Goal: Task Accomplishment & Management: Use online tool/utility

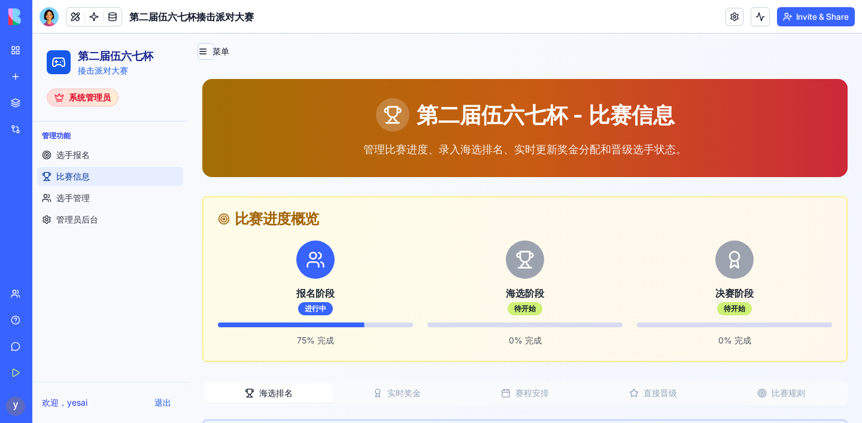
click at [44, 209] on div "第二届伍六七杯揍击派对大赛" at bounding box center [28, 213] width 34 height 12
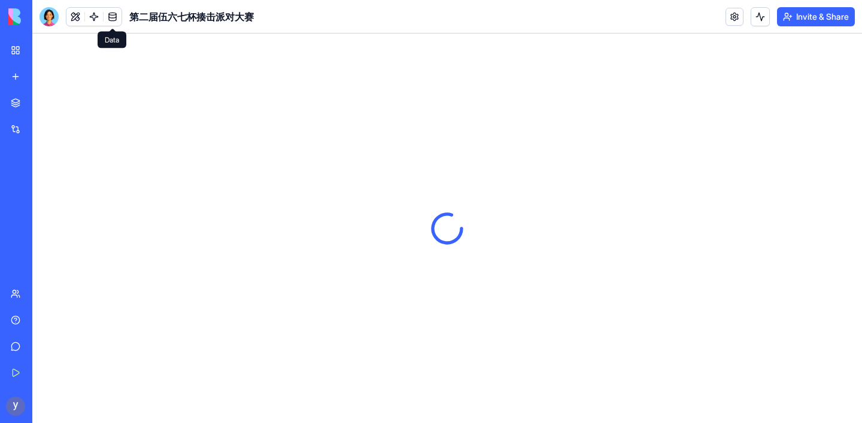
click at [112, 21] on link at bounding box center [113, 17] width 18 height 18
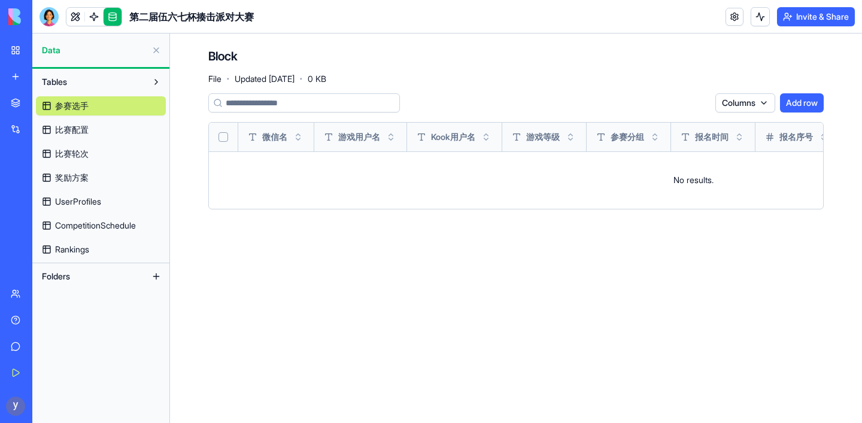
click at [95, 132] on link "比赛配置" at bounding box center [101, 129] width 130 height 19
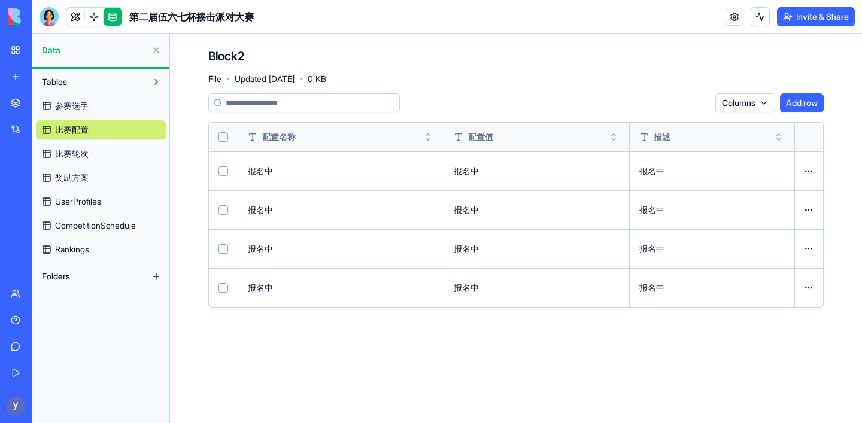
click at [76, 154] on span "比赛轮次" at bounding box center [72, 154] width 34 height 12
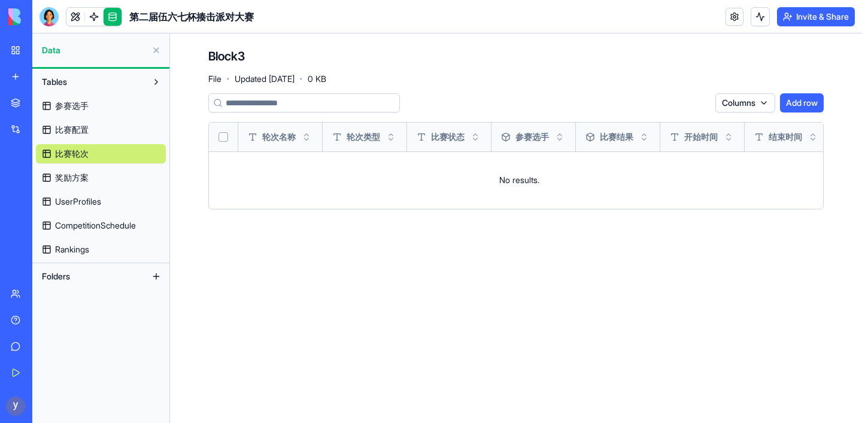
click at [102, 175] on link "奖励方案" at bounding box center [101, 177] width 130 height 19
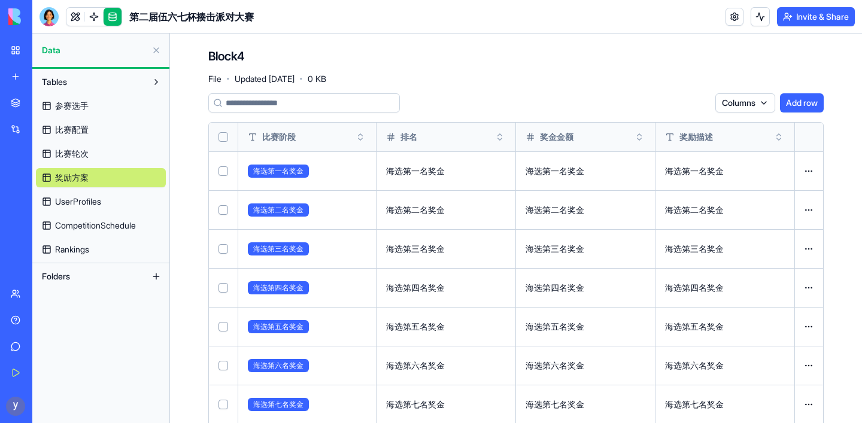
click at [0, 0] on button at bounding box center [0, 0] width 0 height 0
click at [83, 206] on span "UserProfiles" at bounding box center [78, 202] width 46 height 12
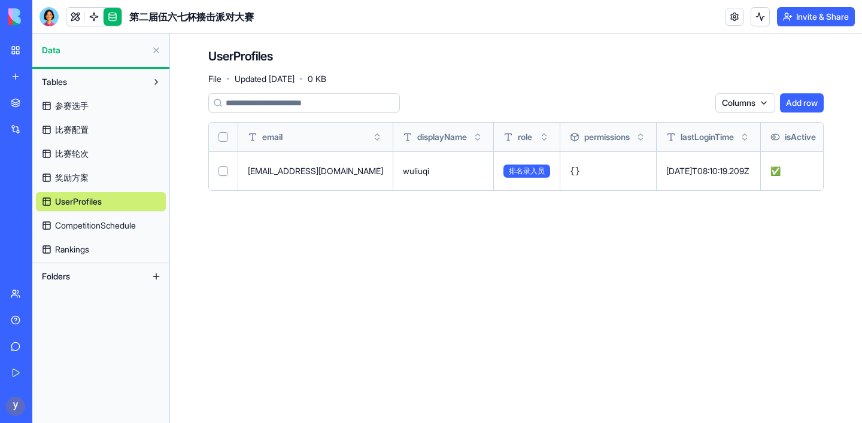
click at [80, 229] on span "CompetitionSchedule" at bounding box center [95, 226] width 81 height 12
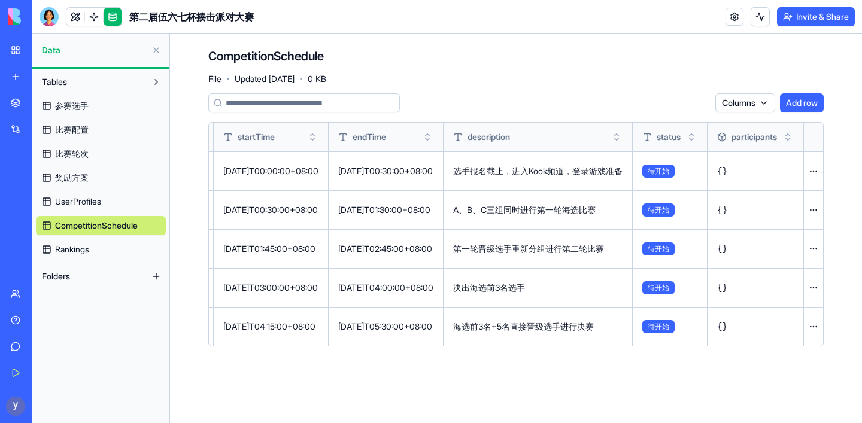
scroll to position [0, 155]
click at [0, 0] on button at bounding box center [0, 0] width 0 height 0
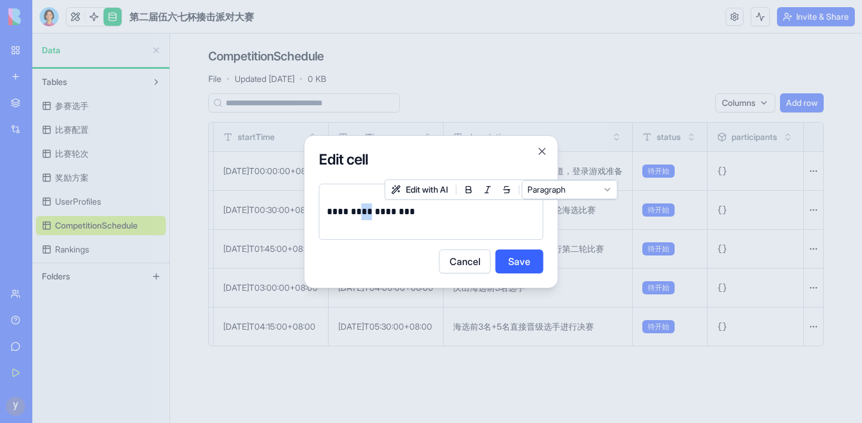
drag, startPoint x: 402, startPoint y: 211, endPoint x: 388, endPoint y: 212, distance: 14.4
click at [388, 212] on p "**********" at bounding box center [431, 212] width 209 height 17
click at [521, 265] on button "Save" at bounding box center [520, 262] width 48 height 24
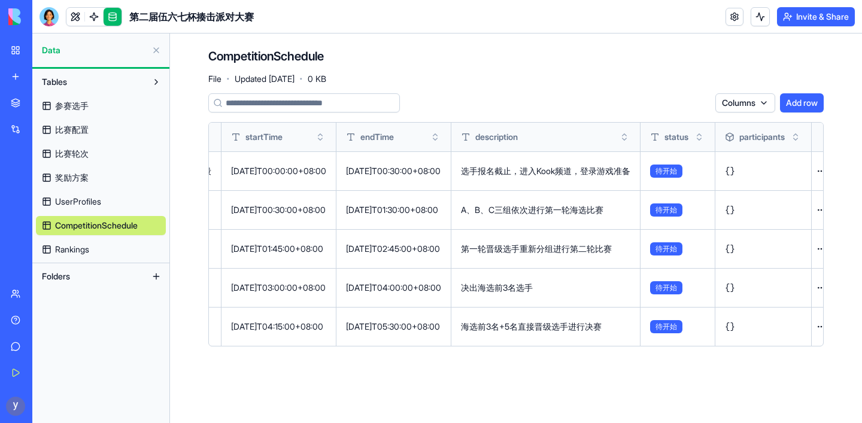
scroll to position [0, 75]
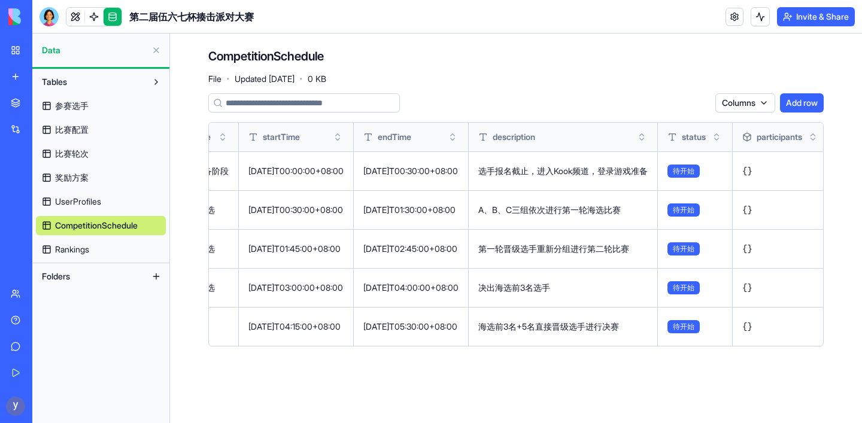
click at [0, 0] on button at bounding box center [0, 0] width 0 height 0
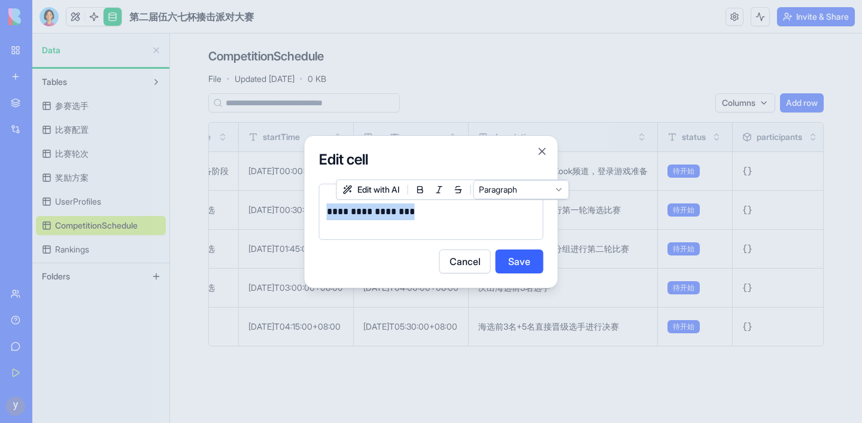
drag, startPoint x: 497, startPoint y: 210, endPoint x: 330, endPoint y: 210, distance: 167.1
click at [330, 210] on p "**********" at bounding box center [431, 212] width 209 height 17
click at [401, 213] on p "*******" at bounding box center [431, 212] width 209 height 17
click at [518, 261] on button "Save" at bounding box center [520, 262] width 48 height 24
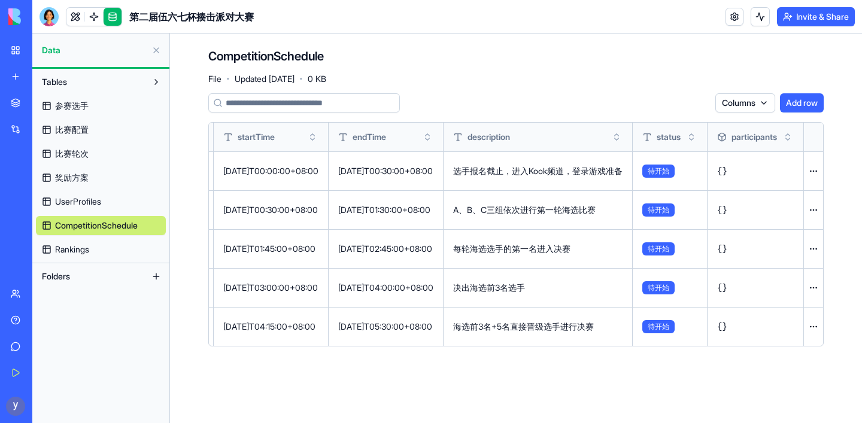
scroll to position [0, 117]
click at [0, 0] on button at bounding box center [0, 0] width 0 height 0
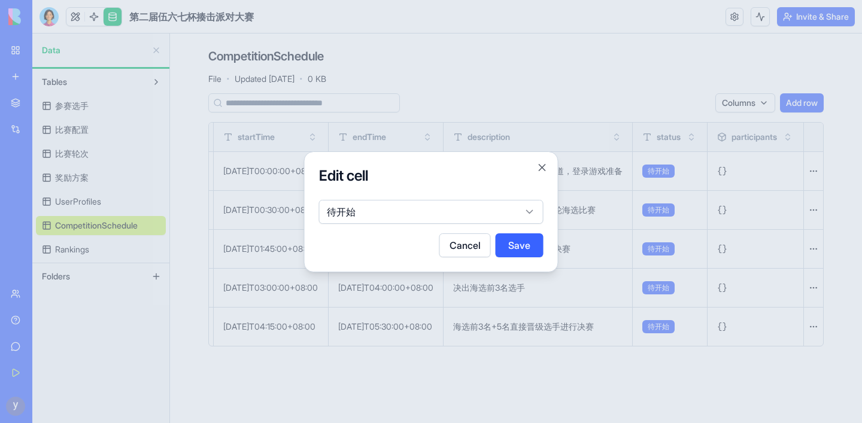
click at [460, 244] on button "Cancel" at bounding box center [465, 246] width 51 height 24
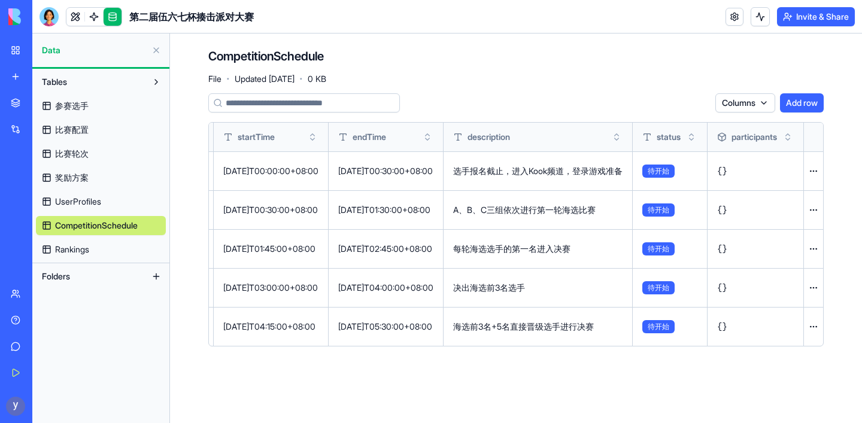
click at [0, 0] on button at bounding box center [0, 0] width 0 height 0
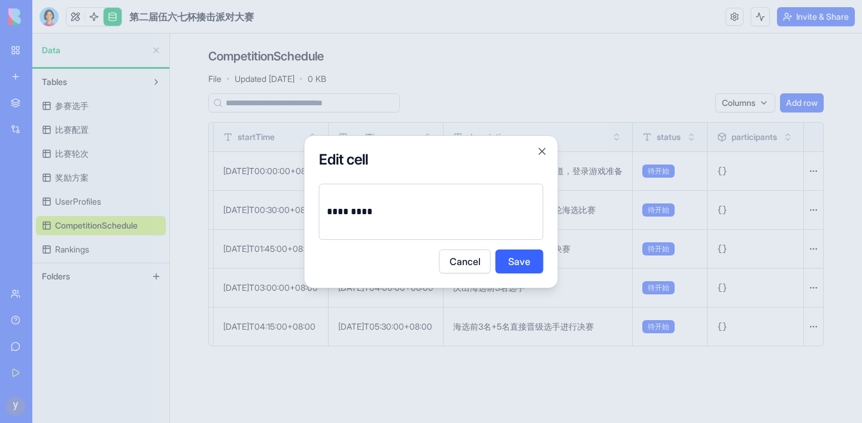
click at [369, 210] on p "*********" at bounding box center [431, 212] width 209 height 17
click at [380, 210] on p "*********" at bounding box center [431, 212] width 209 height 17
click at [398, 208] on p "*********" at bounding box center [431, 212] width 209 height 17
click at [379, 212] on p "*********" at bounding box center [431, 212] width 209 height 17
click at [373, 211] on p "*********" at bounding box center [431, 212] width 209 height 17
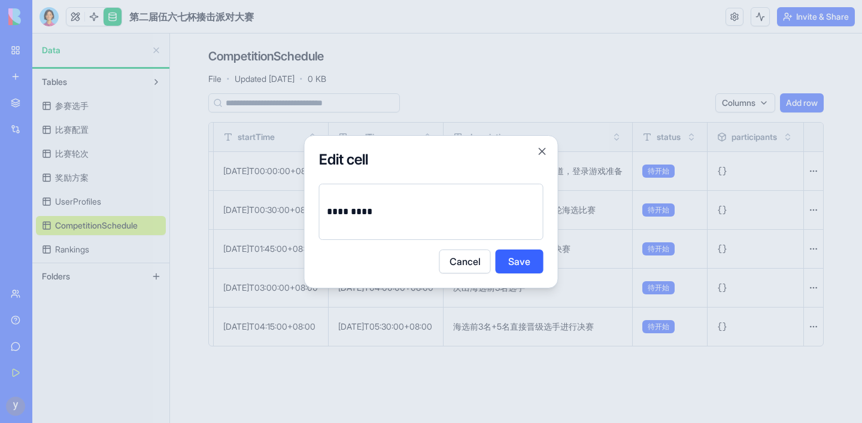
click at [366, 212] on p "*********" at bounding box center [431, 212] width 209 height 17
click at [371, 211] on p "*********" at bounding box center [431, 212] width 209 height 17
click at [389, 211] on p "*********" at bounding box center [431, 212] width 209 height 17
click at [380, 211] on p "*********" at bounding box center [431, 212] width 209 height 17
click at [368, 213] on p "*********" at bounding box center [431, 212] width 209 height 17
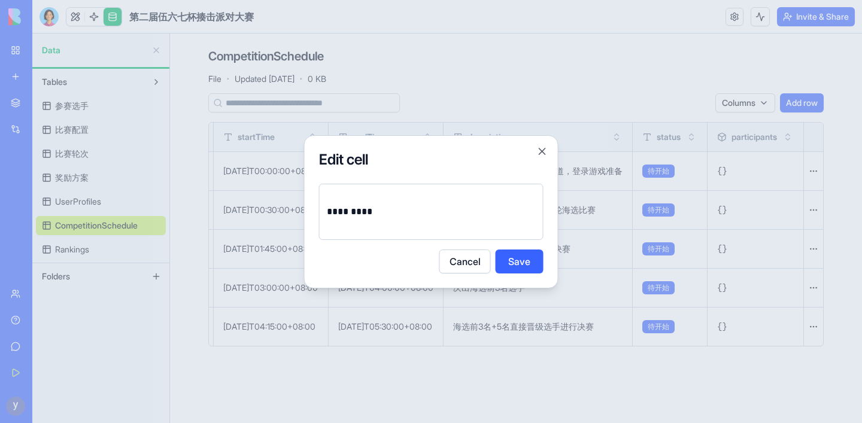
click at [350, 213] on p "*********" at bounding box center [431, 212] width 209 height 17
click at [381, 213] on p "**********" at bounding box center [431, 212] width 209 height 17
click at [392, 212] on p "**********" at bounding box center [431, 212] width 209 height 17
click at [524, 262] on button "Save" at bounding box center [520, 262] width 48 height 24
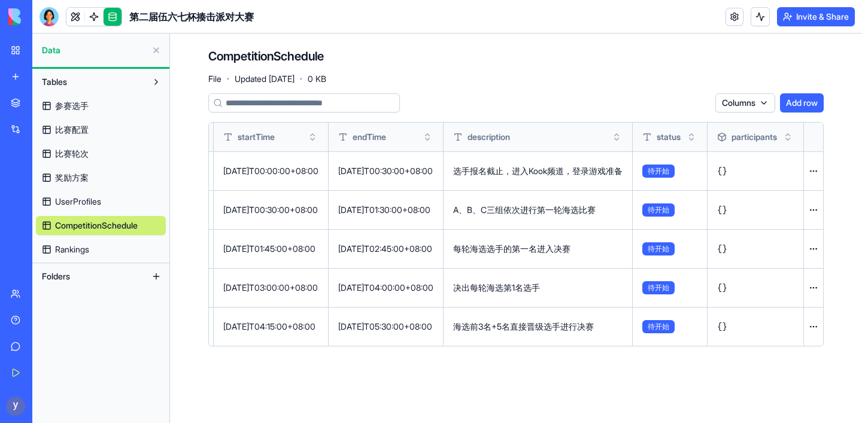
click at [0, 0] on button at bounding box center [0, 0] width 0 height 0
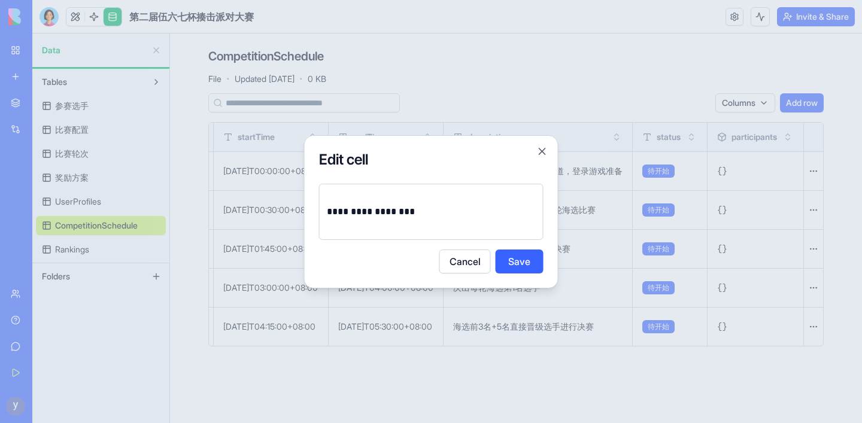
click at [327, 210] on p "**********" at bounding box center [431, 212] width 209 height 17
drag, startPoint x: 389, startPoint y: 212, endPoint x: 382, endPoint y: 212, distance: 6.6
click at [381, 212] on p "**********" at bounding box center [431, 212] width 209 height 17
click at [377, 212] on p "**********" at bounding box center [431, 212] width 209 height 17
click at [380, 211] on p "**********" at bounding box center [431, 212] width 209 height 17
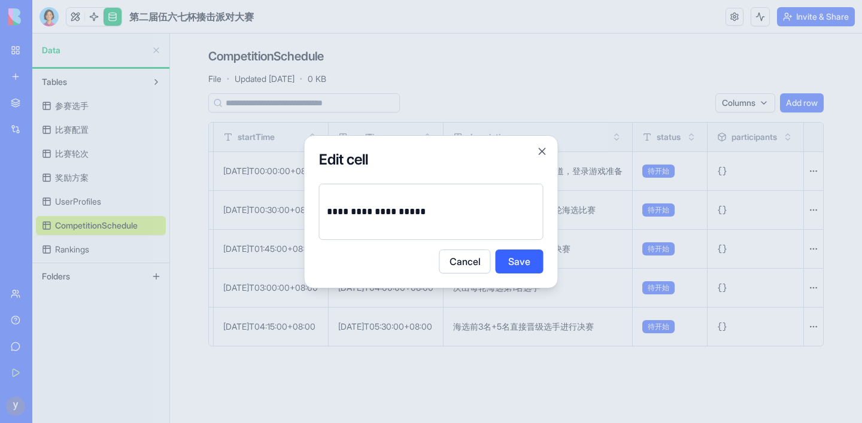
click at [523, 261] on button "Save" at bounding box center [520, 262] width 48 height 24
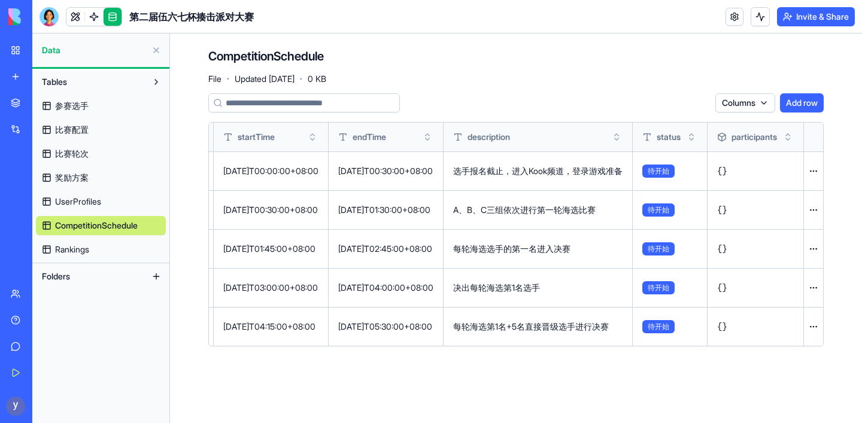
click at [96, 246] on link "Rankings" at bounding box center [101, 249] width 130 height 19
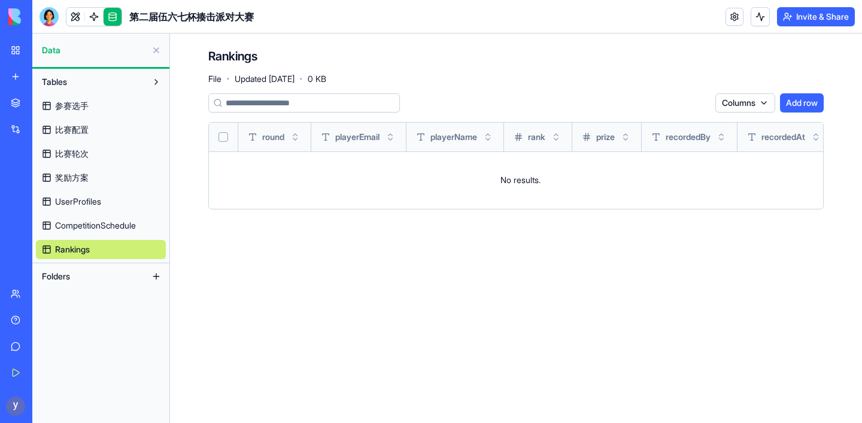
click at [522, 183] on td "No results." at bounding box center [520, 179] width 623 height 57
click at [93, 13] on link at bounding box center [94, 17] width 18 height 18
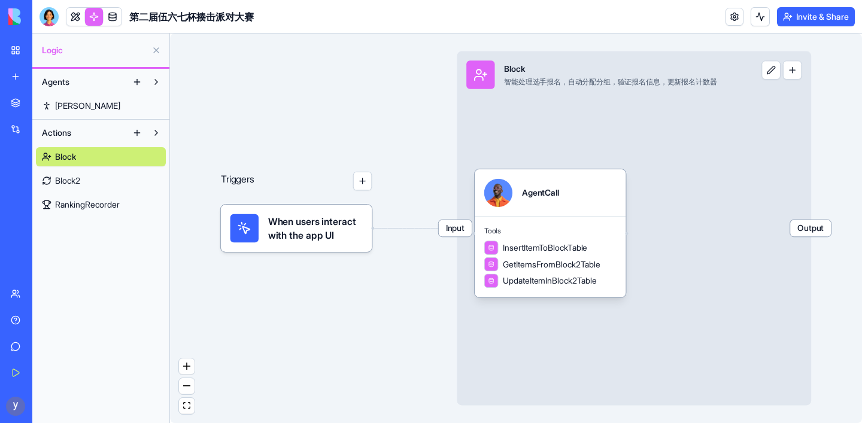
drag, startPoint x: 381, startPoint y: 125, endPoint x: 351, endPoint y: 134, distance: 31.3
click at [351, 134] on div "Triggers When users interact with the app UI Input Block 智能处理选手报名，自动分配分组，验证报名信息…" at bounding box center [516, 229] width 692 height 390
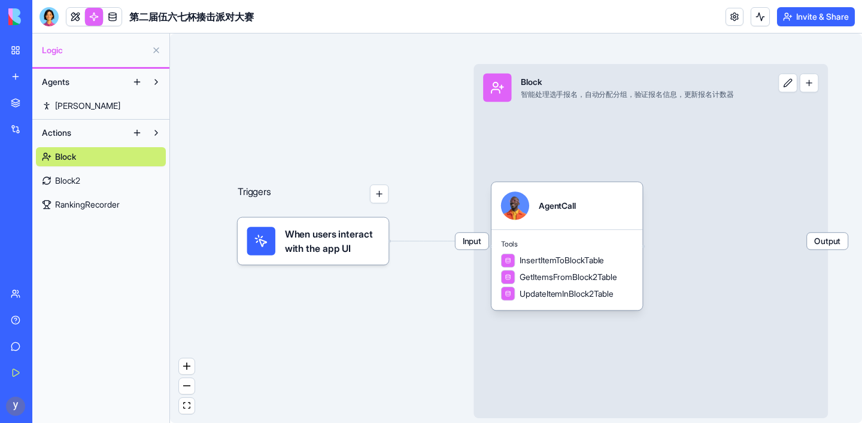
click at [307, 238] on span "When users interact with the app UI" at bounding box center [332, 241] width 95 height 28
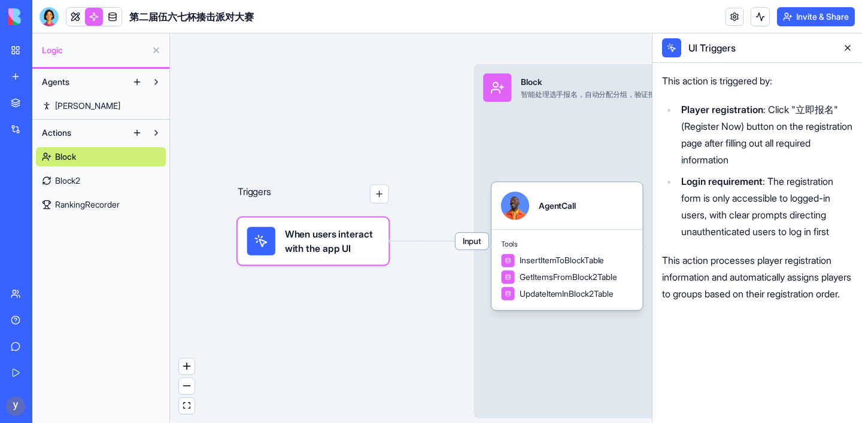
click at [750, 129] on li "Player registration : Click "立即报名" (Register Now) button on the registration pa…" at bounding box center [765, 134] width 175 height 67
click at [773, 123] on li "Player registration : Click "立即报名" (Register Now) button on the registration pa…" at bounding box center [765, 134] width 175 height 67
click at [850, 45] on button at bounding box center [847, 47] width 19 height 19
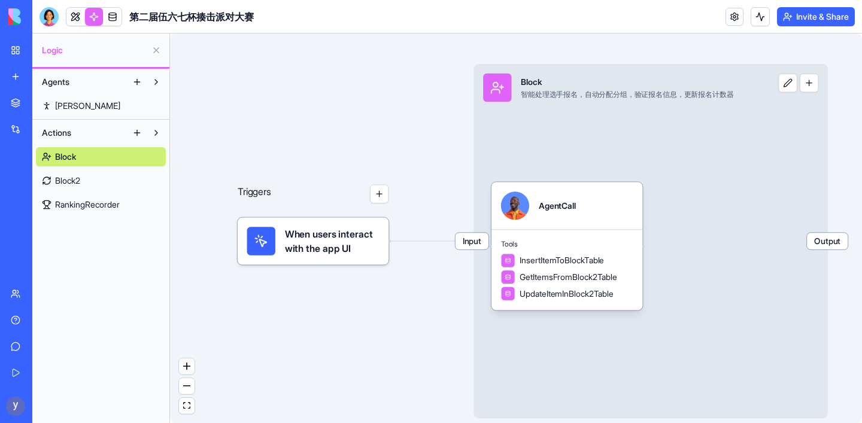
click at [789, 81] on button at bounding box center [787, 83] width 19 height 19
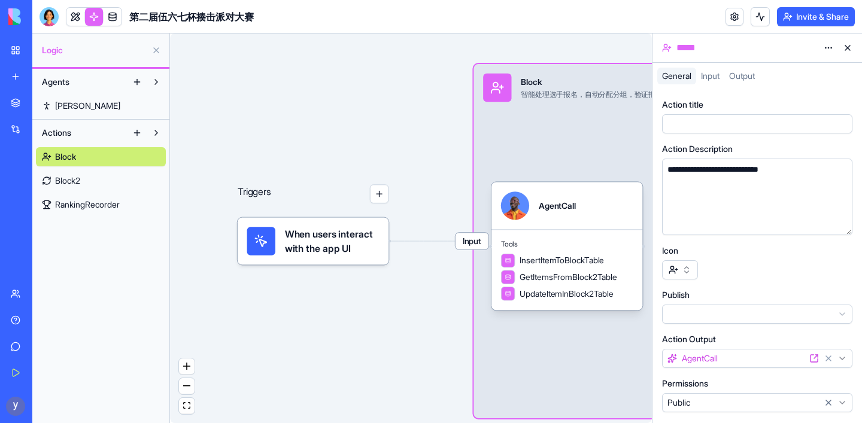
click at [717, 72] on span "Input" at bounding box center [710, 76] width 19 height 10
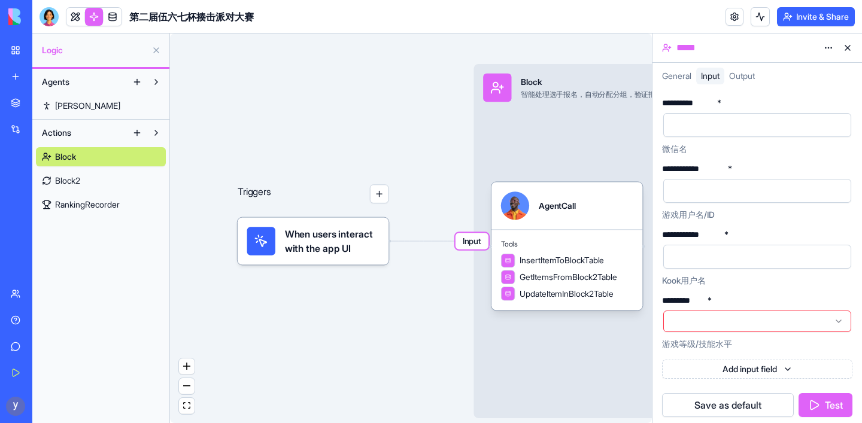
click at [748, 73] on span "Output" at bounding box center [742, 76] width 26 height 10
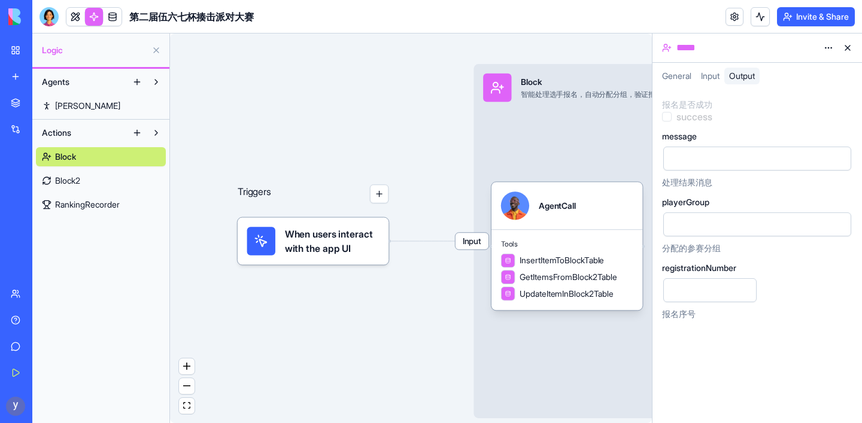
click at [847, 45] on button at bounding box center [847, 47] width 19 height 19
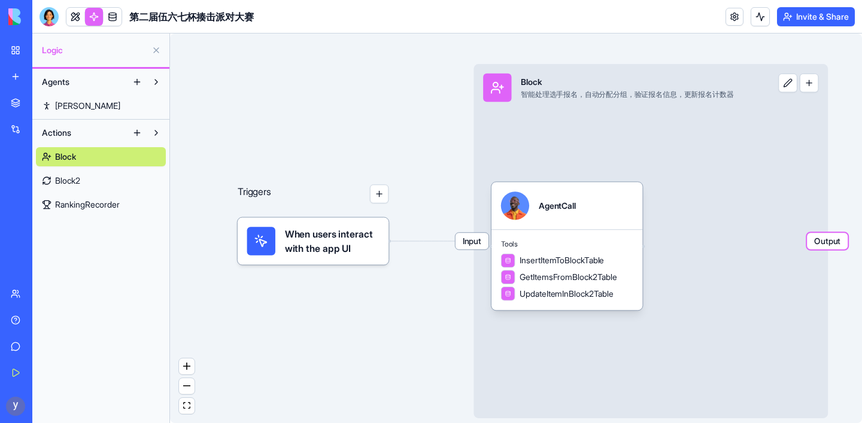
click at [78, 184] on span "Block2" at bounding box center [67, 181] width 25 height 12
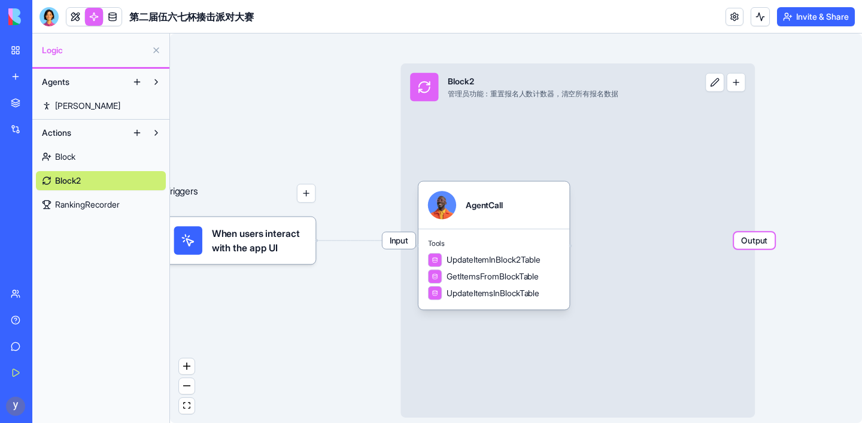
click at [90, 202] on span "RankingRecorder" at bounding box center [87, 205] width 65 height 12
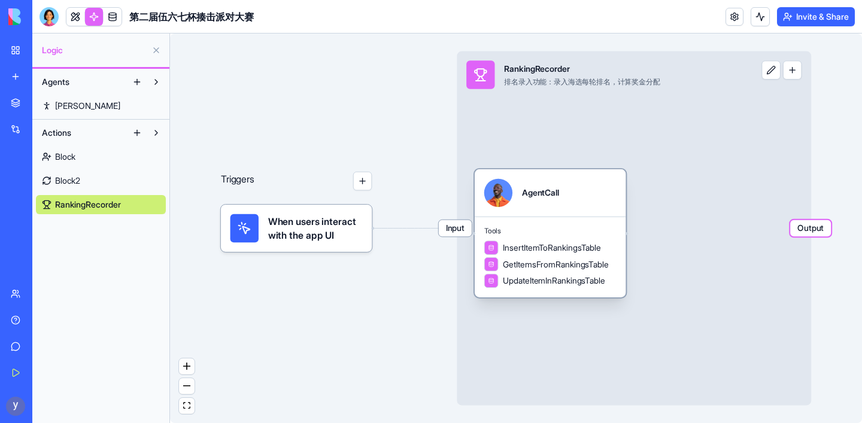
click at [563, 193] on div "AgentCall" at bounding box center [550, 193] width 132 height 28
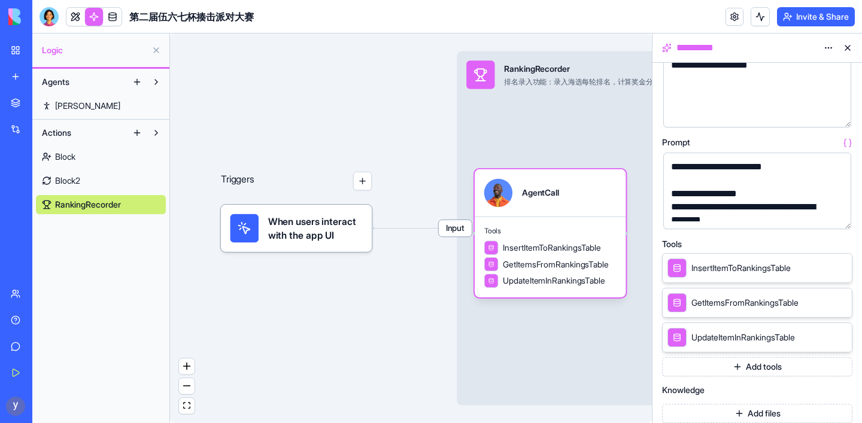
scroll to position [86, 0]
click at [747, 187] on div "**********" at bounding box center [747, 193] width 159 height 13
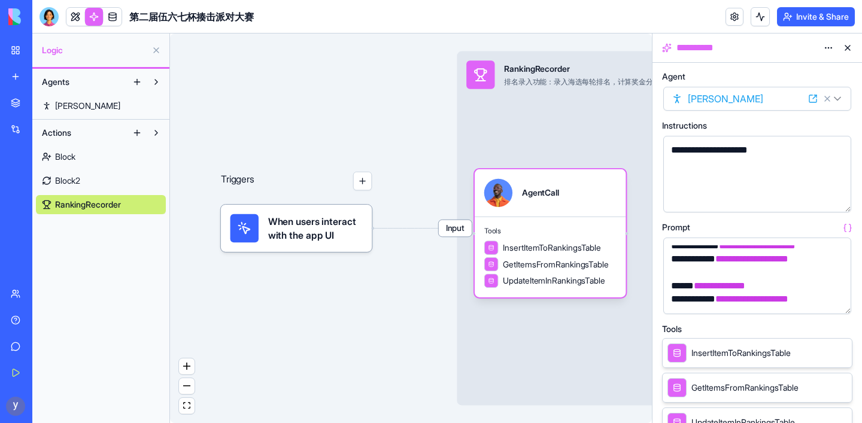
scroll to position [0, 0]
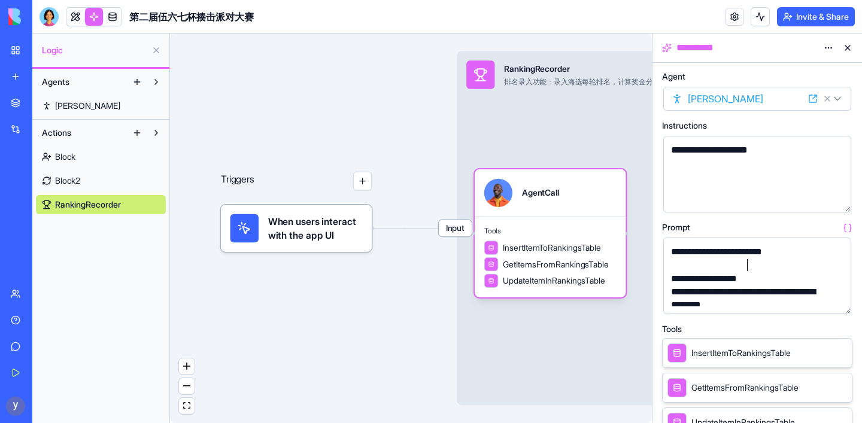
click at [850, 48] on button at bounding box center [847, 47] width 19 height 19
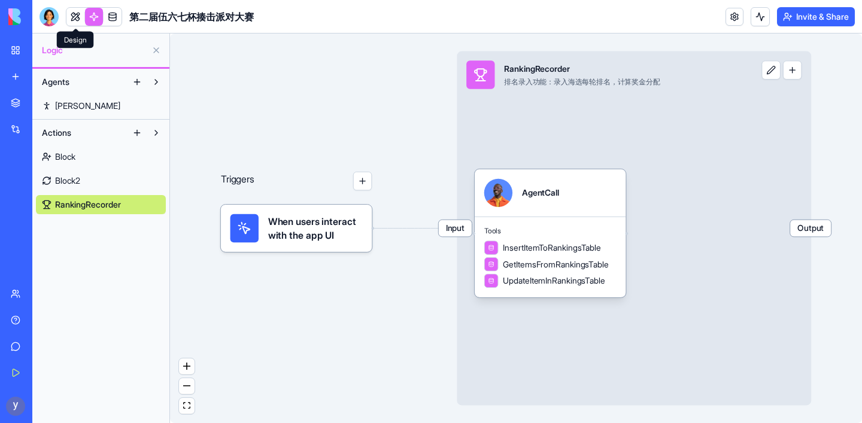
click at [74, 13] on link at bounding box center [75, 17] width 18 height 18
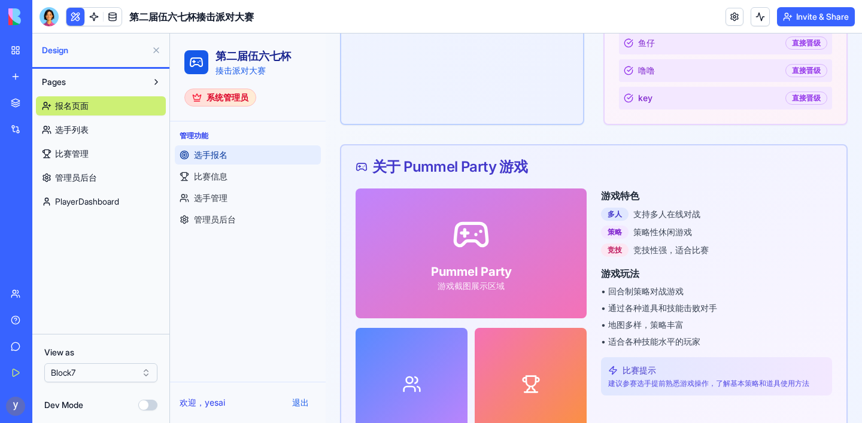
scroll to position [890, 0]
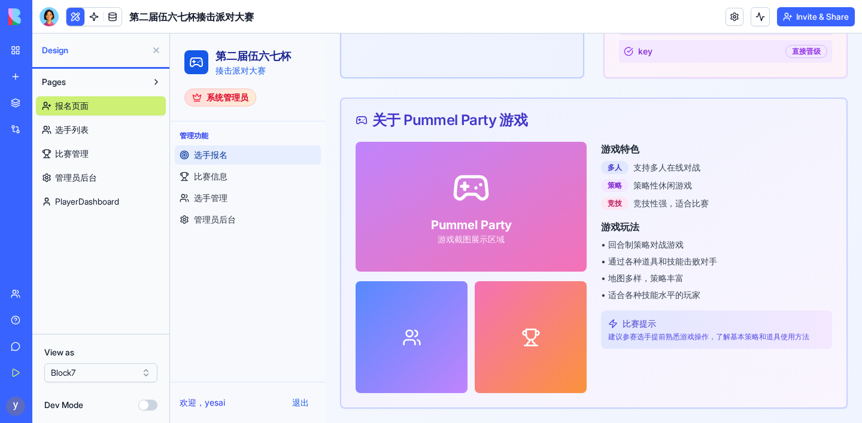
click at [454, 213] on div "Pummel Party 游戏截图展示区域" at bounding box center [471, 207] width 81 height 77
click at [475, 229] on h3 "Pummel Party" at bounding box center [471, 225] width 81 height 17
click at [499, 238] on p "游戏截图展示区域" at bounding box center [471, 240] width 81 height 12
click at [102, 126] on link "选手列表" at bounding box center [101, 129] width 130 height 19
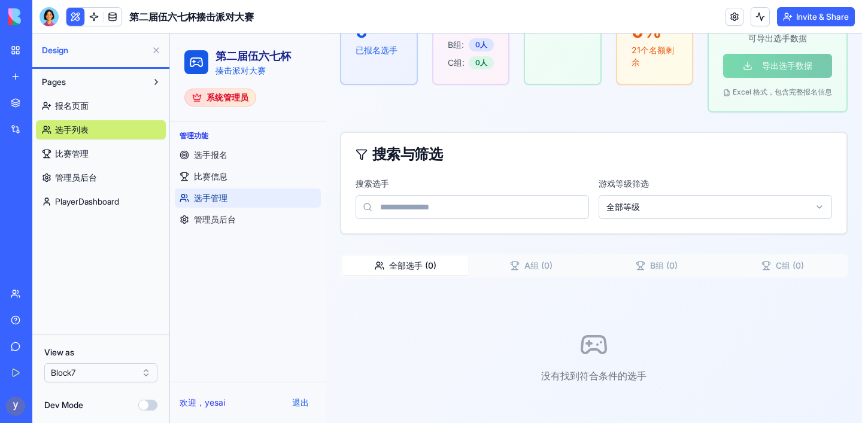
scroll to position [231, 0]
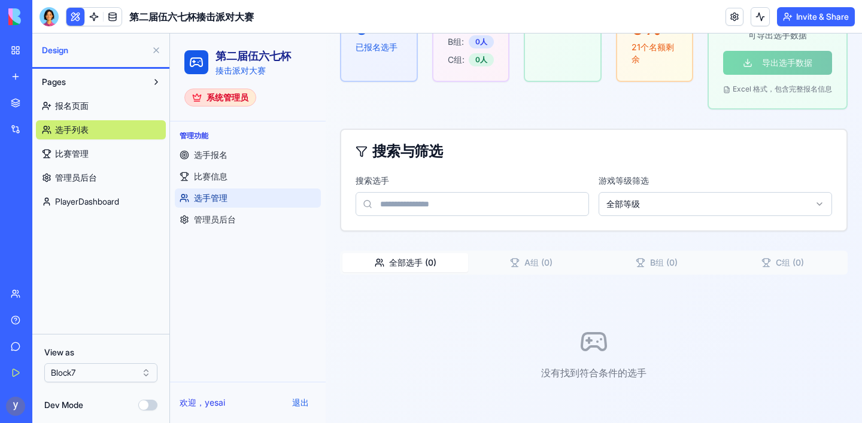
click at [78, 154] on span "比赛管理" at bounding box center [72, 154] width 34 height 12
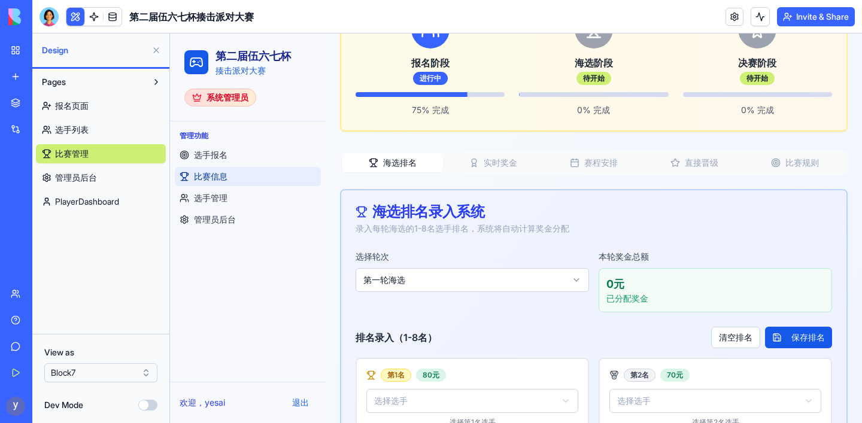
click at [79, 185] on link "管理员后台" at bounding box center [101, 177] width 130 height 19
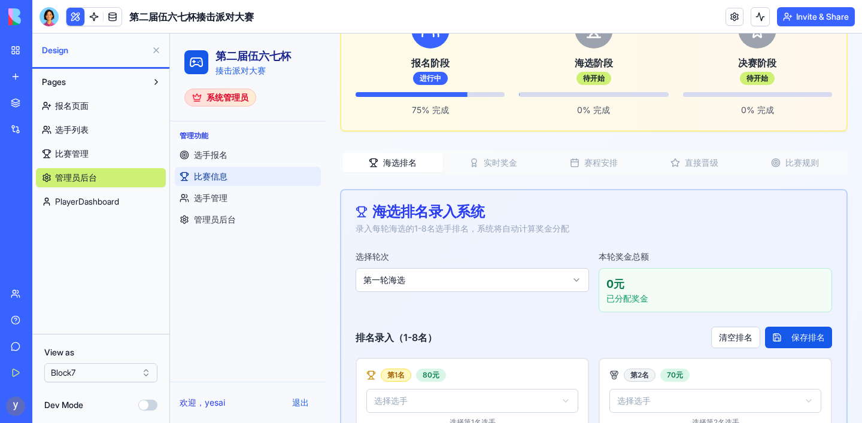
scroll to position [153, 0]
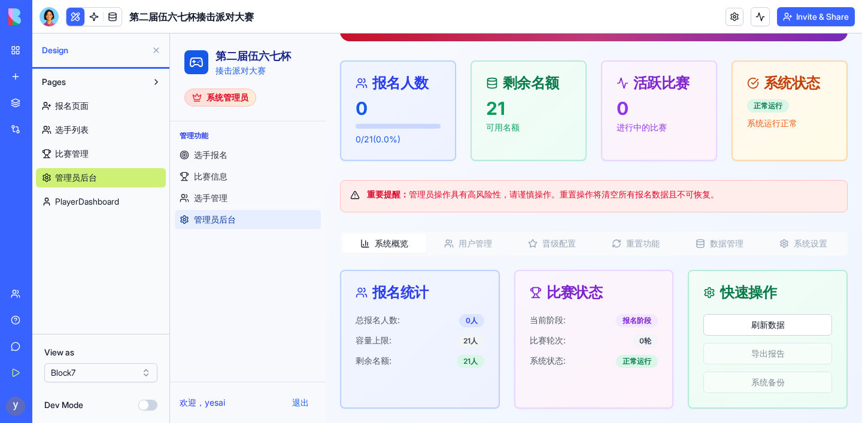
click at [84, 206] on span "PlayerDashboard" at bounding box center [87, 202] width 64 height 12
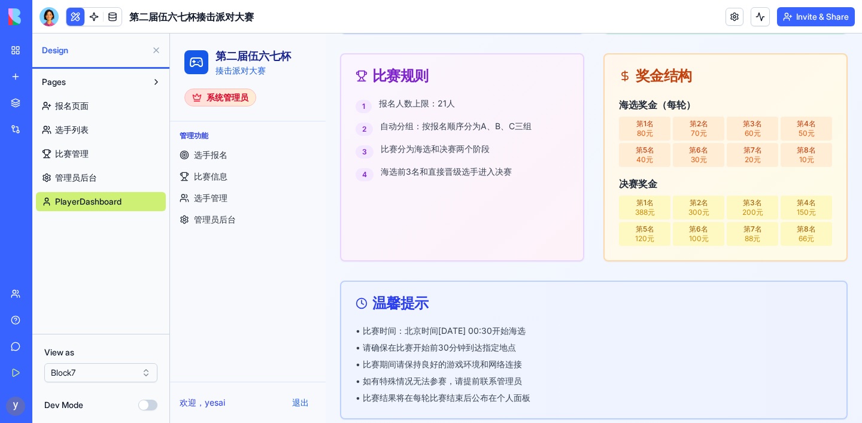
scroll to position [486, 0]
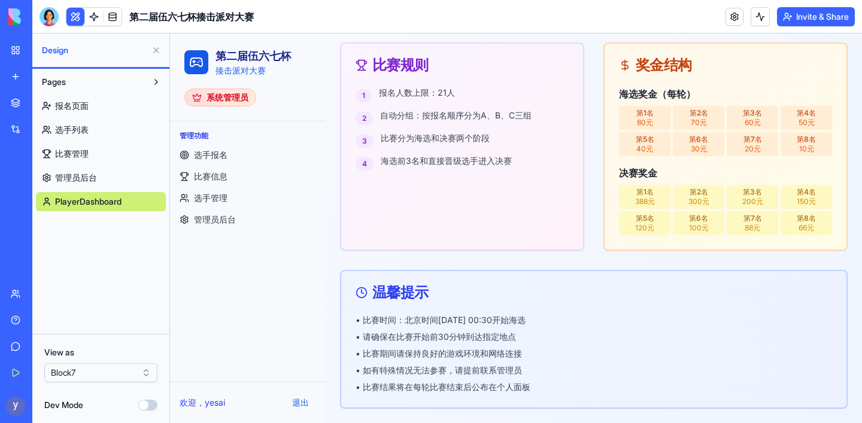
click at [147, 404] on button "Dev Mode" at bounding box center [147, 405] width 19 height 11
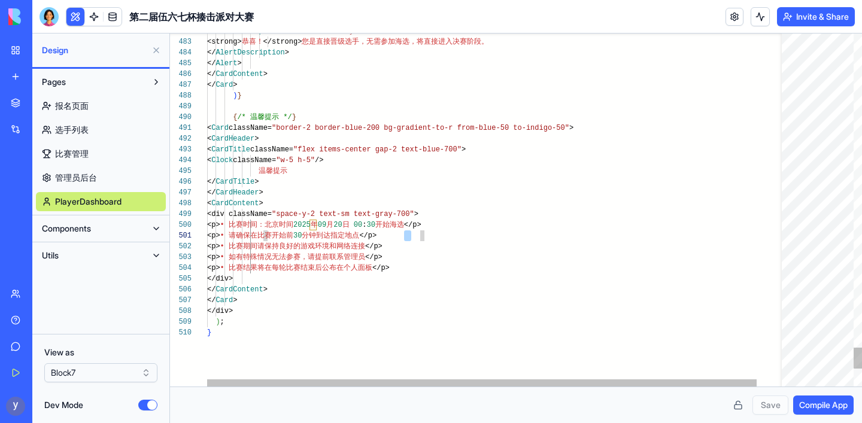
scroll to position [0, 190]
drag, startPoint x: 408, startPoint y: 237, endPoint x: 399, endPoint y: 237, distance: 9.0
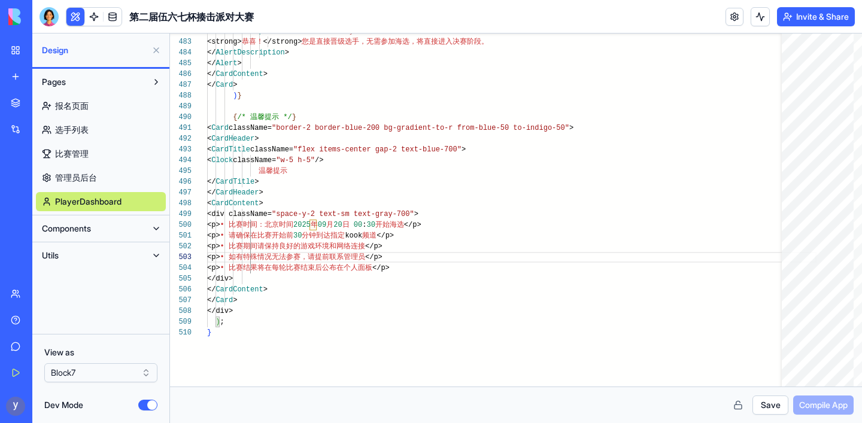
click at [768, 407] on button "Save" at bounding box center [771, 405] width 36 height 19
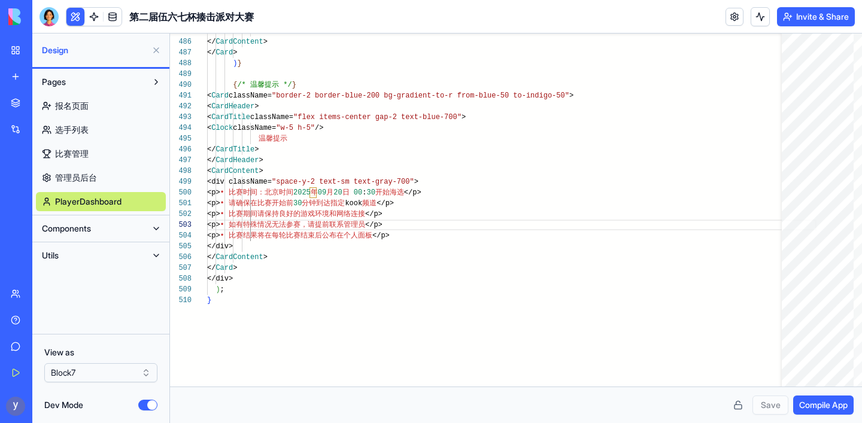
click at [154, 226] on button at bounding box center [156, 228] width 19 height 19
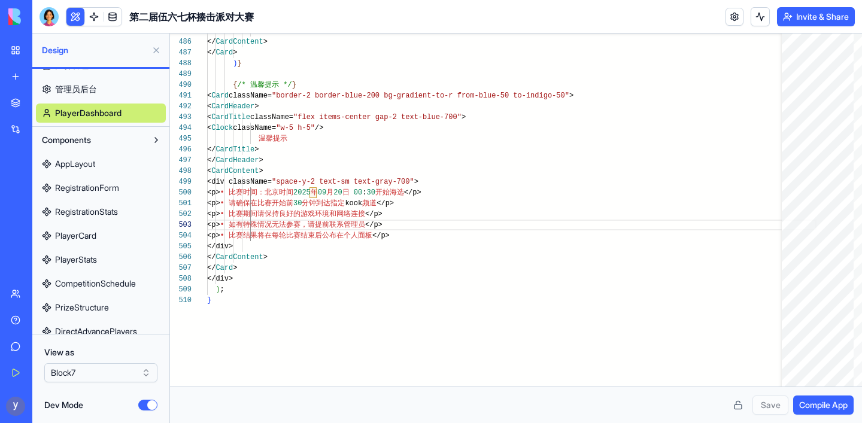
scroll to position [91, 0]
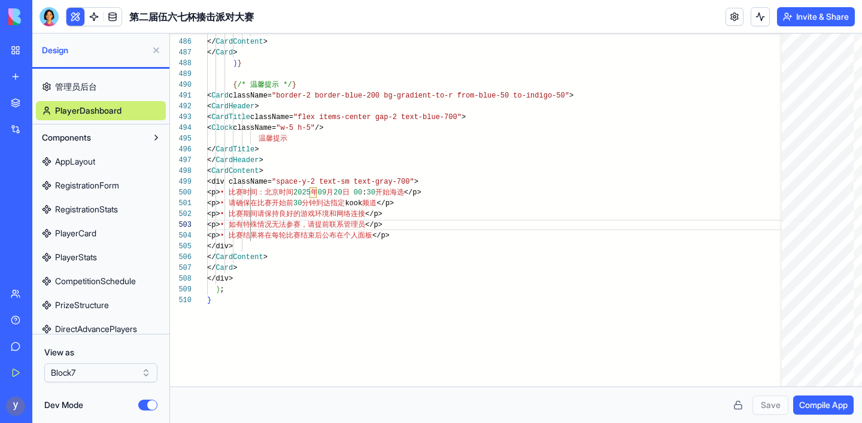
click at [86, 183] on span "RegistrationForm" at bounding box center [87, 186] width 64 height 12
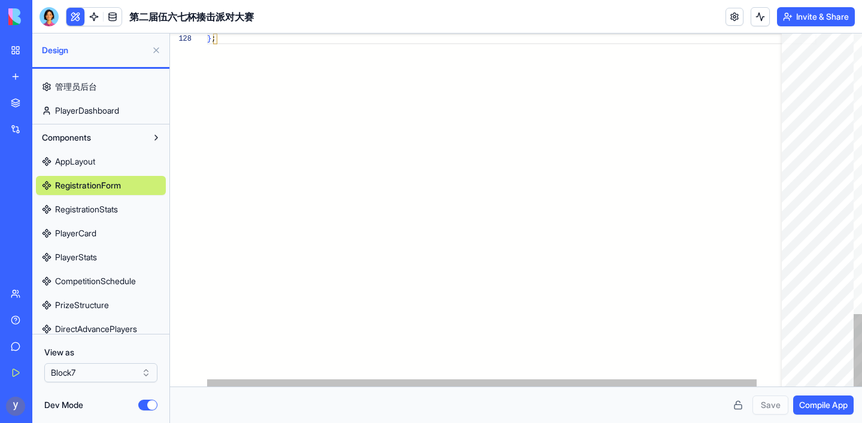
scroll to position [75, 8]
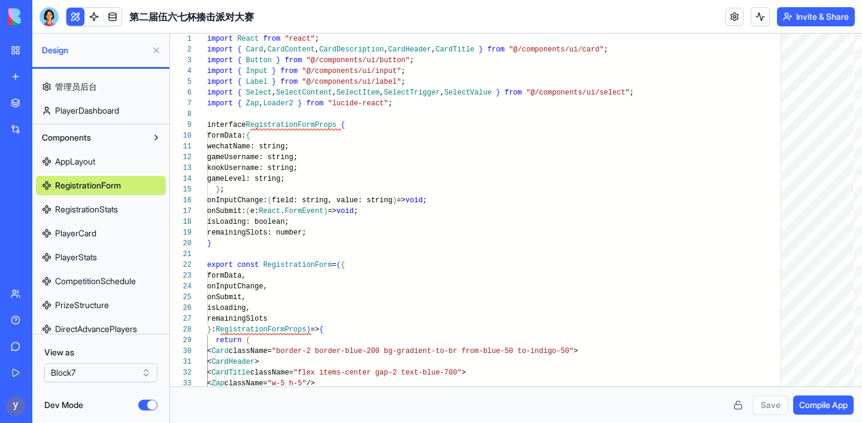
click at [75, 211] on span "RegistrationStats" at bounding box center [86, 210] width 63 height 12
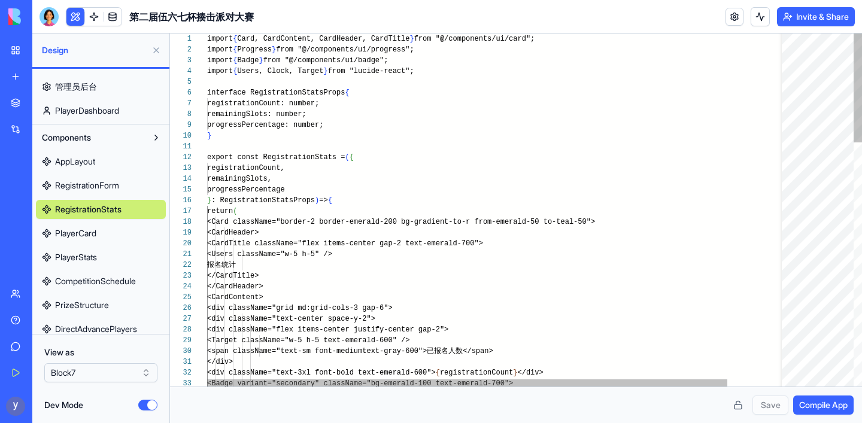
scroll to position [43, 8]
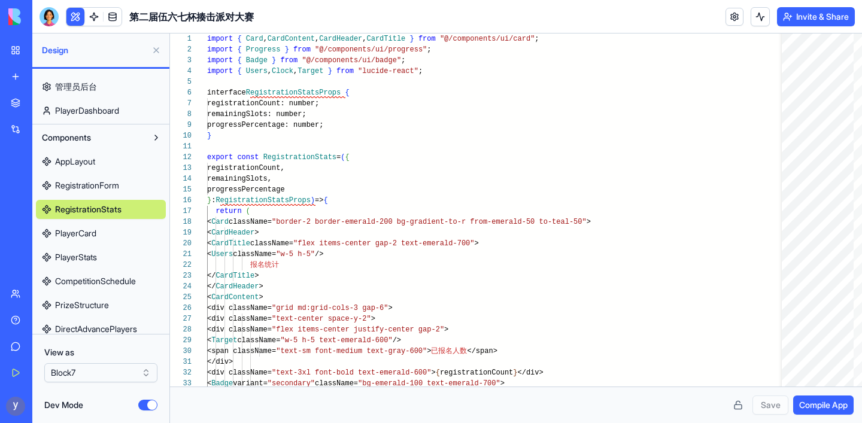
click at [73, 159] on span "AppLayout" at bounding box center [75, 162] width 40 height 12
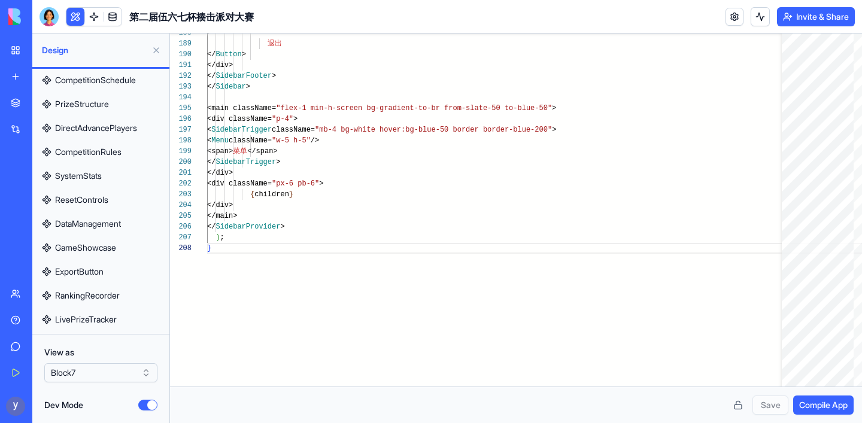
scroll to position [366, 0]
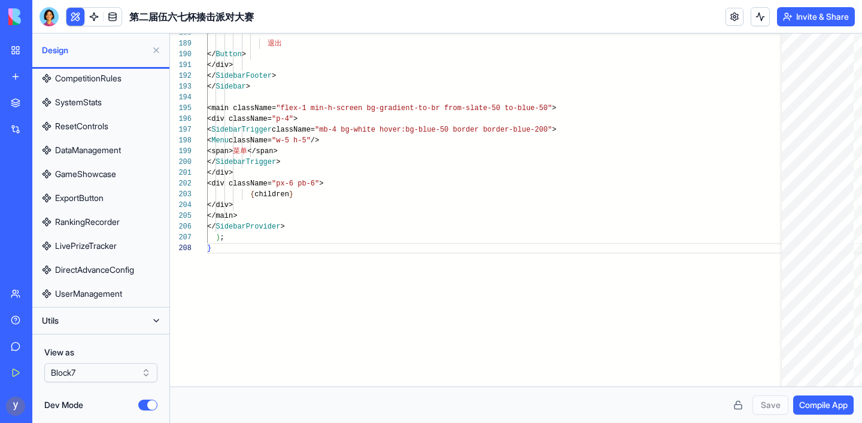
click at [128, 319] on button "Utils" at bounding box center [91, 320] width 111 height 19
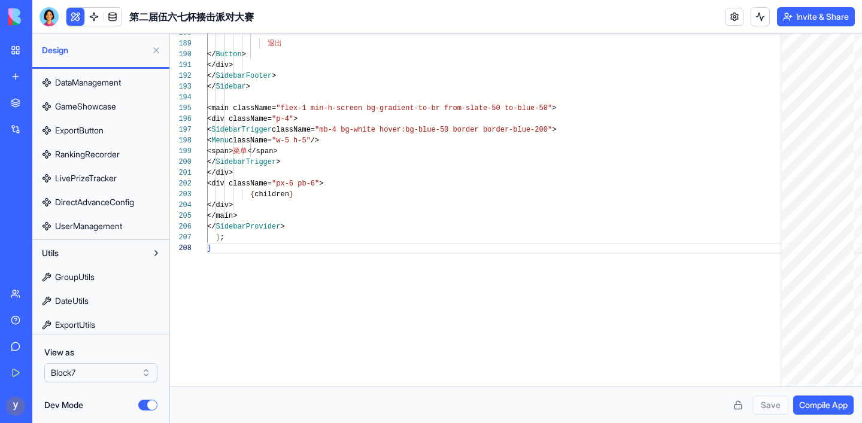
scroll to position [438, 0]
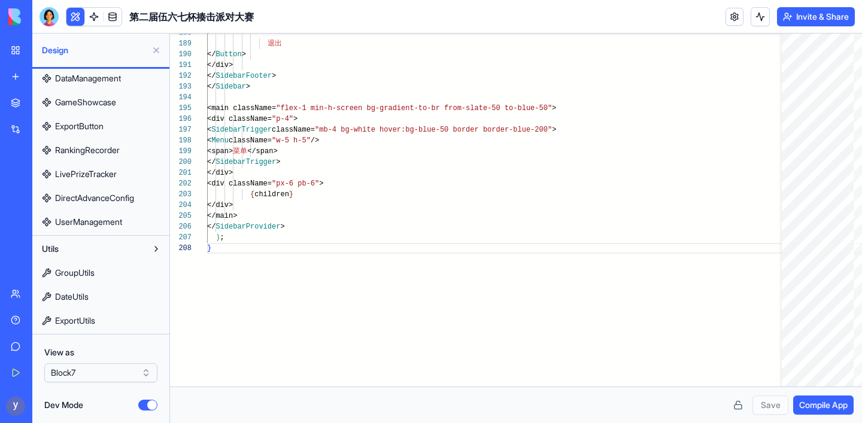
click at [148, 247] on button at bounding box center [156, 249] width 19 height 19
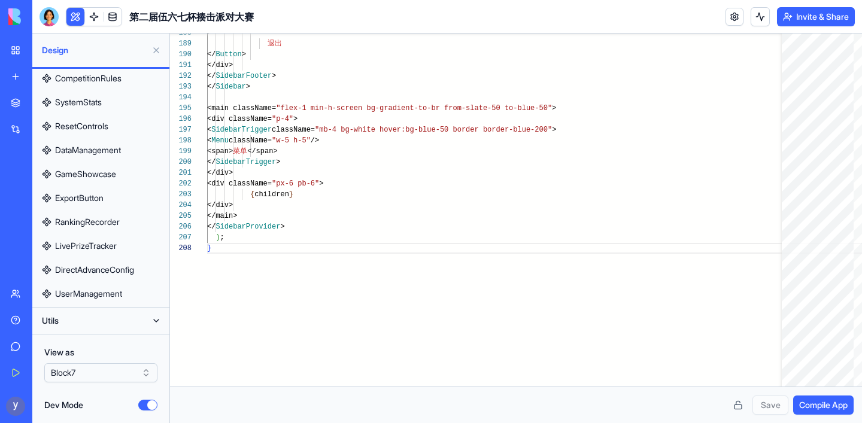
scroll to position [366, 0]
click at [157, 323] on button at bounding box center [156, 320] width 19 height 19
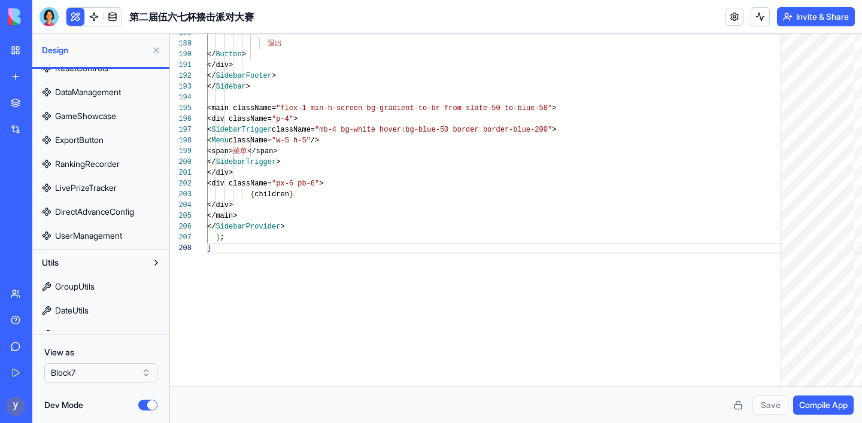
scroll to position [438, 0]
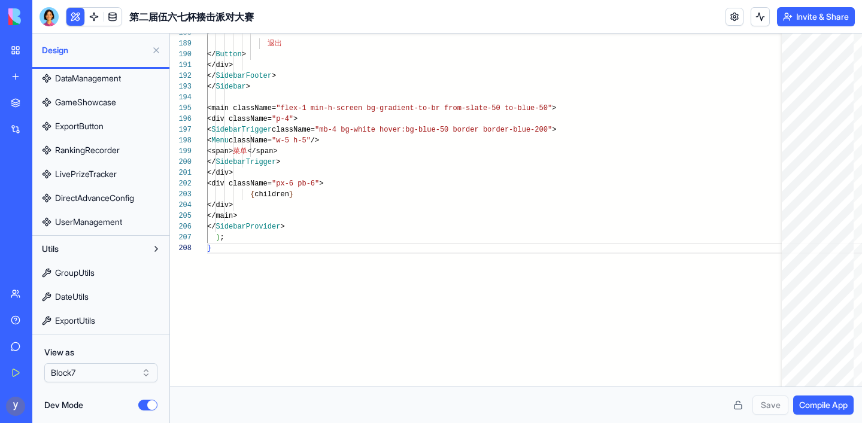
click at [87, 275] on span "GroupUtils" at bounding box center [75, 273] width 40 height 12
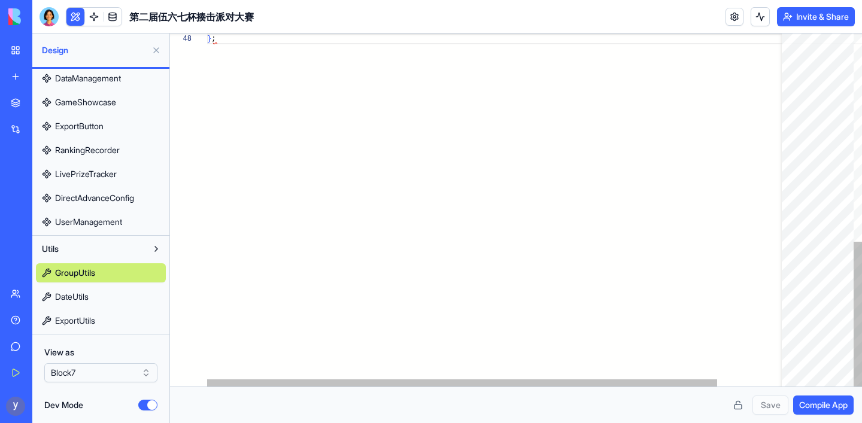
scroll to position [75, 8]
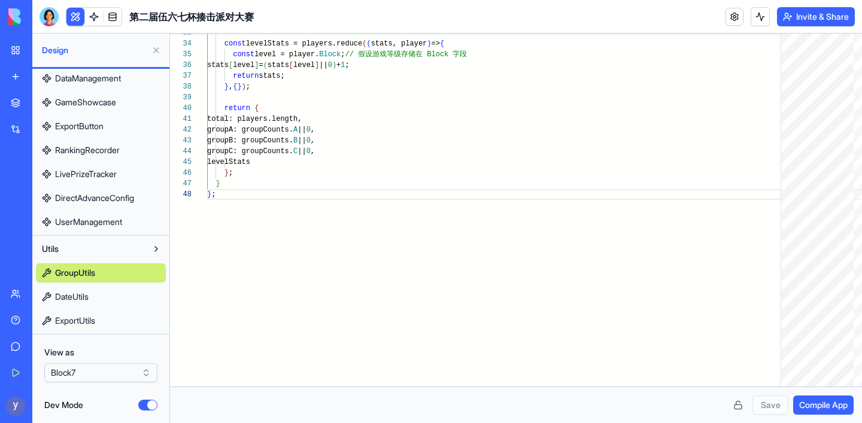
click at [86, 217] on span "UserManagement" at bounding box center [88, 222] width 67 height 12
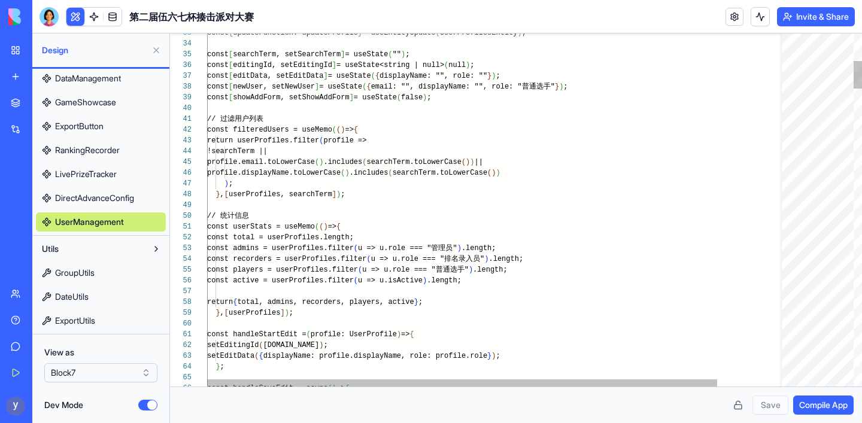
scroll to position [65, 8]
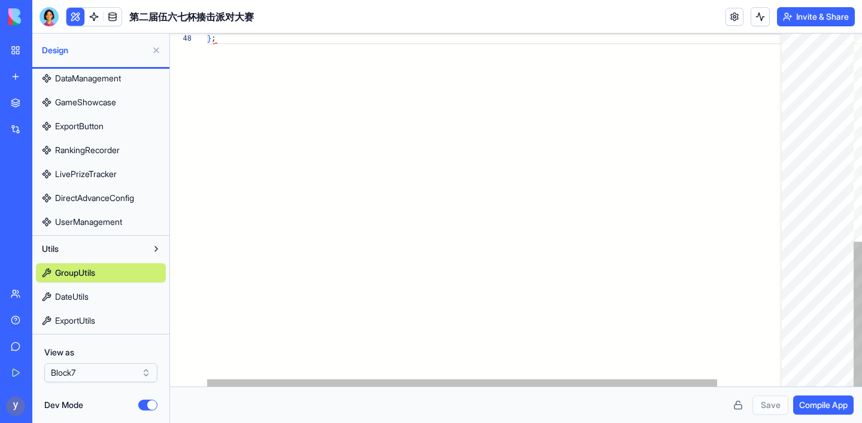
scroll to position [75, 8]
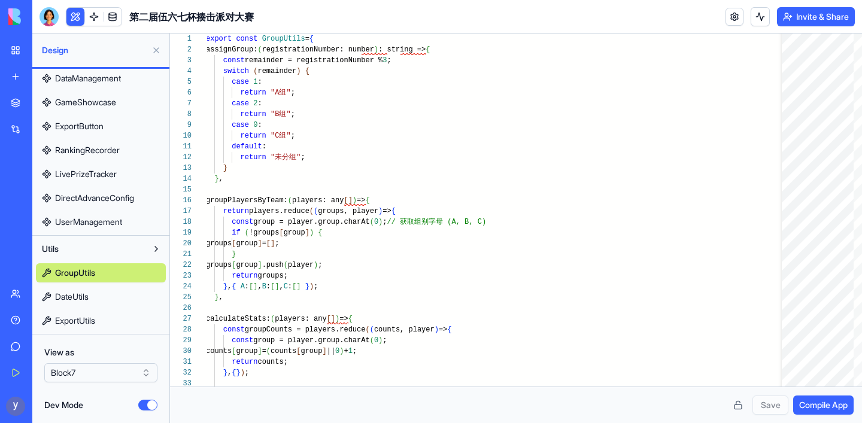
click at [98, 224] on span "UserManagement" at bounding box center [88, 222] width 67 height 12
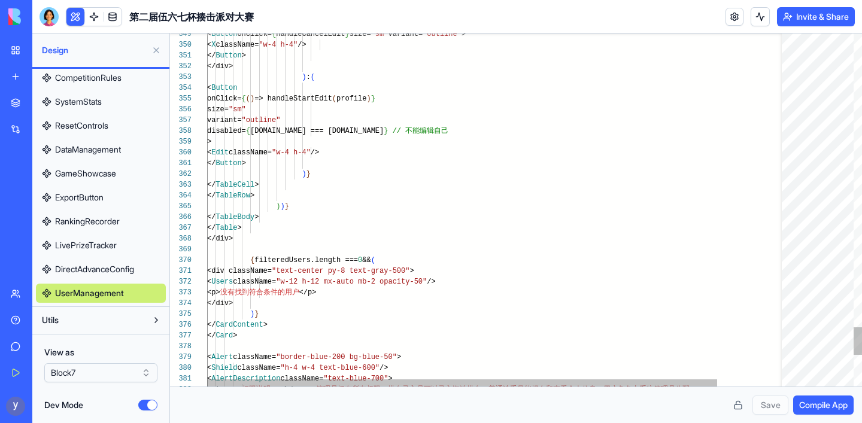
scroll to position [65, 8]
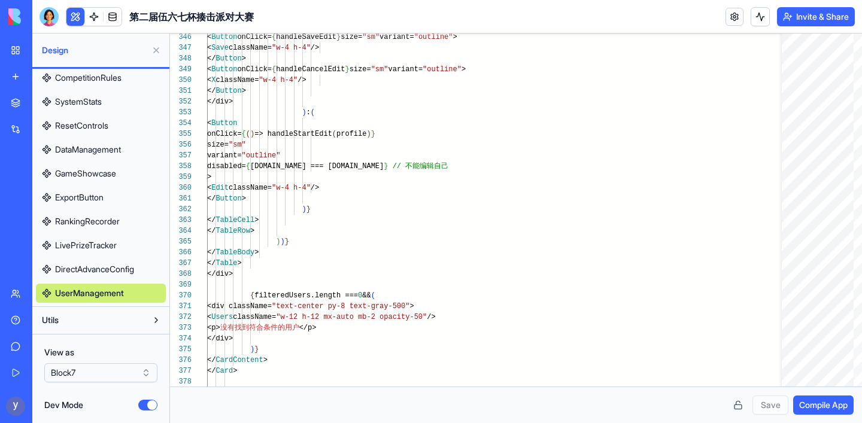
click at [83, 270] on span "DirectAdvanceConfig" at bounding box center [94, 269] width 79 height 12
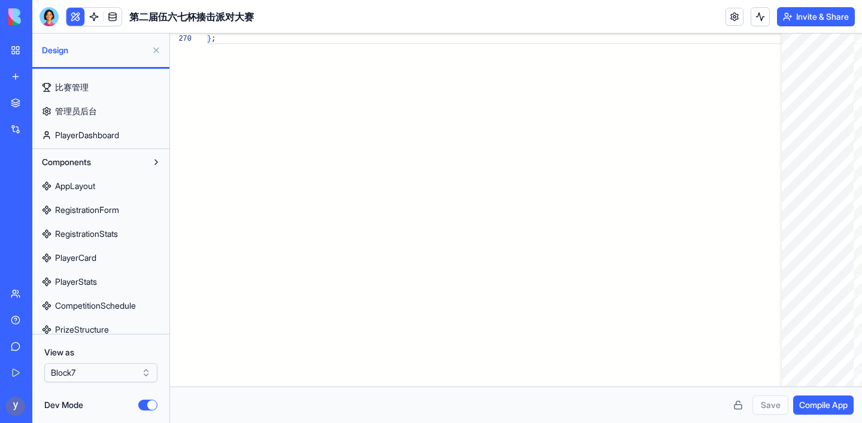
scroll to position [72, 0]
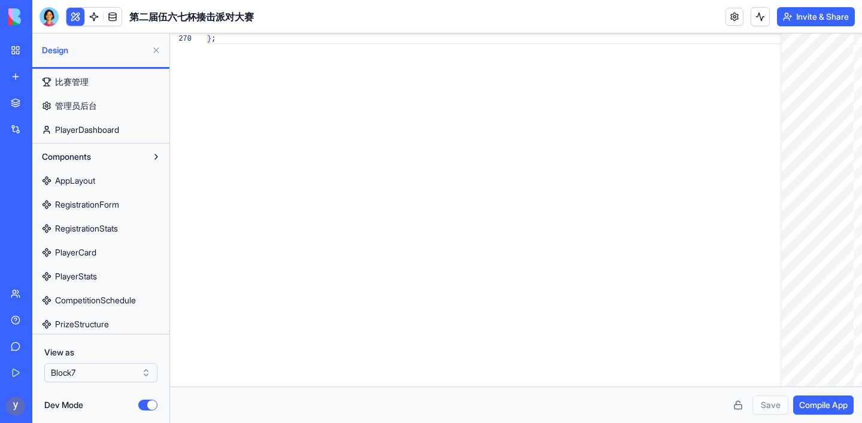
click at [77, 183] on span "AppLayout" at bounding box center [75, 181] width 40 height 12
type textarea "**********"
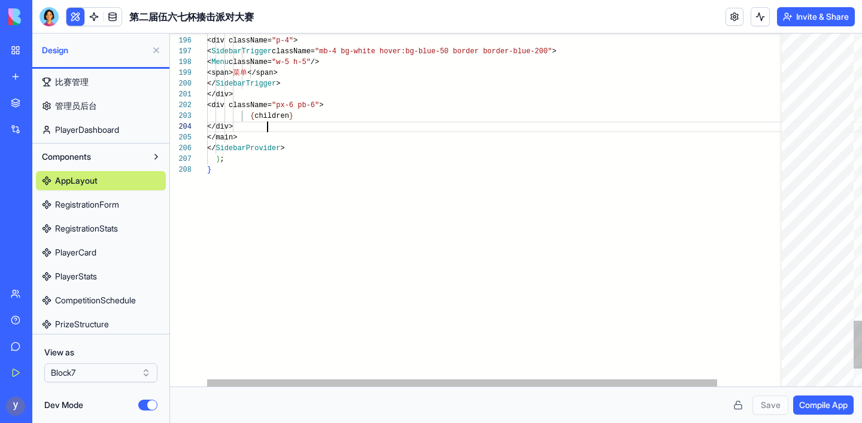
scroll to position [32, 60]
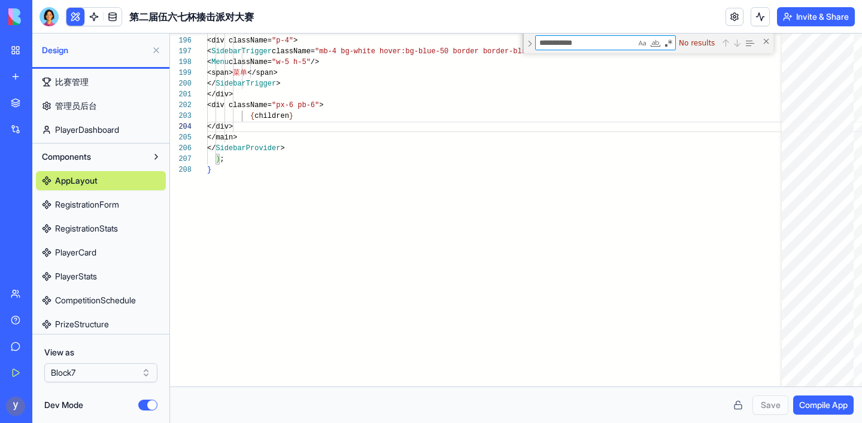
type textarea "**********"
click at [116, 204] on span "RegistrationForm" at bounding box center [87, 205] width 64 height 12
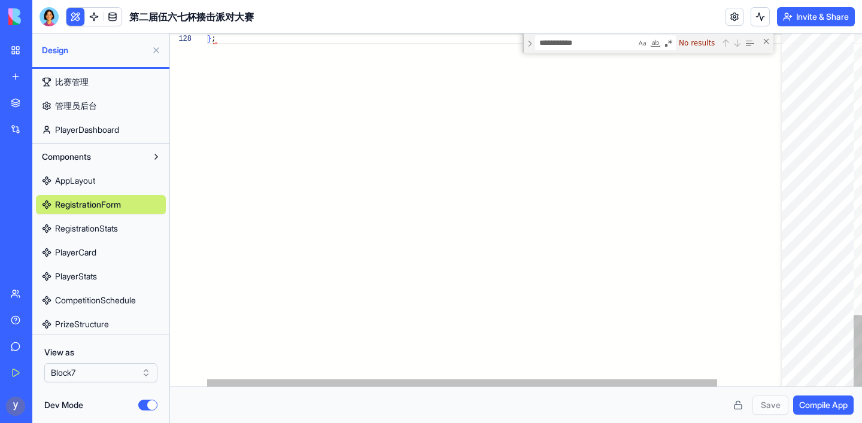
scroll to position [75, 8]
click at [101, 232] on span "RegistrationStats" at bounding box center [86, 229] width 63 height 12
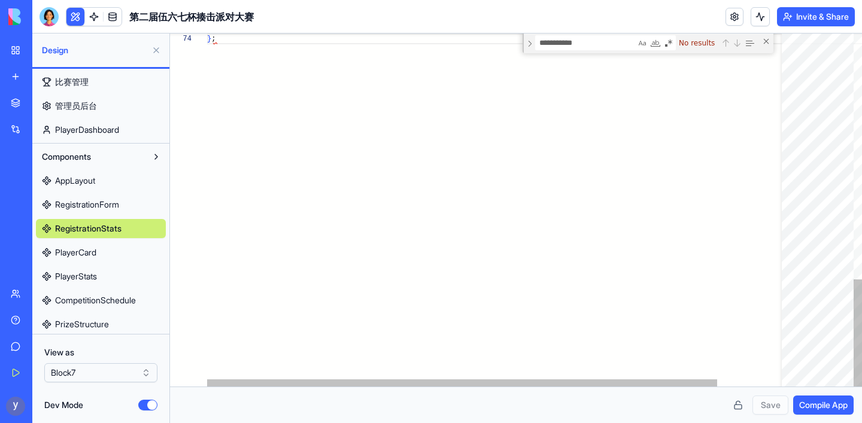
scroll to position [32, 8]
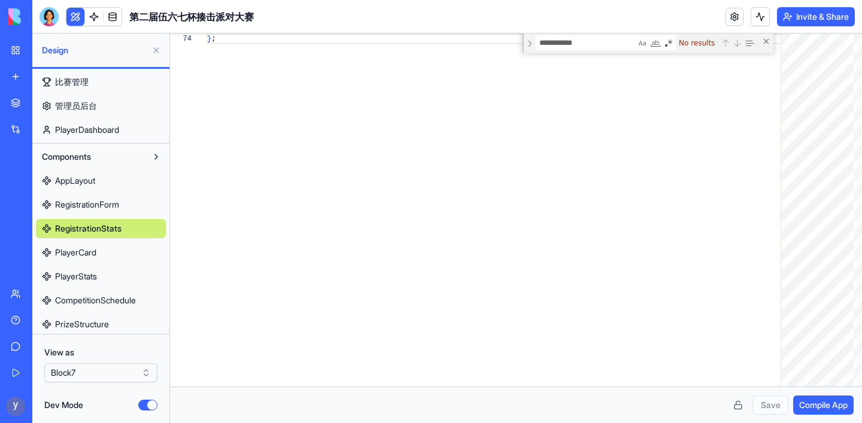
click at [99, 250] on link "PlayerCard" at bounding box center [101, 252] width 130 height 19
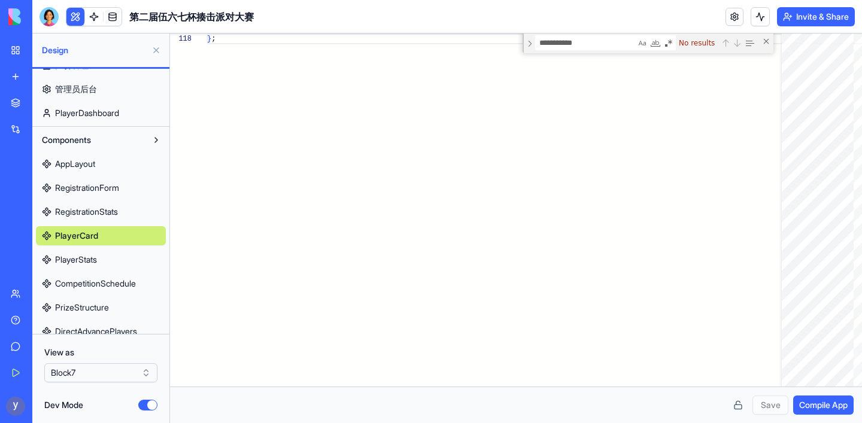
scroll to position [99, 0]
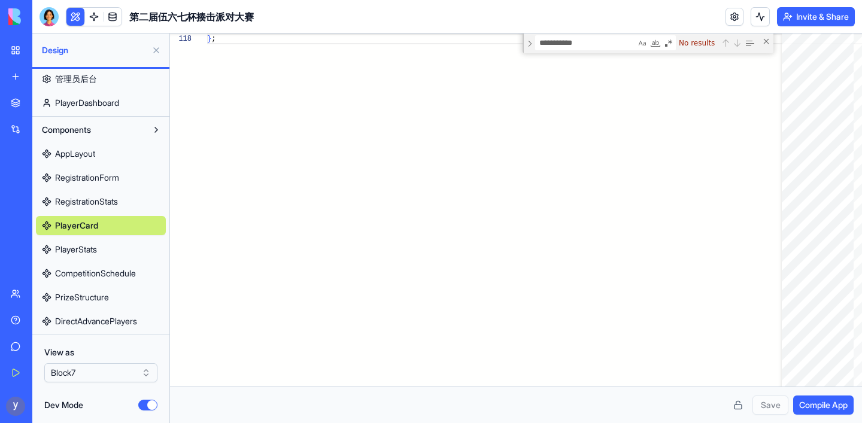
click at [99, 250] on link "PlayerStats" at bounding box center [101, 249] width 130 height 19
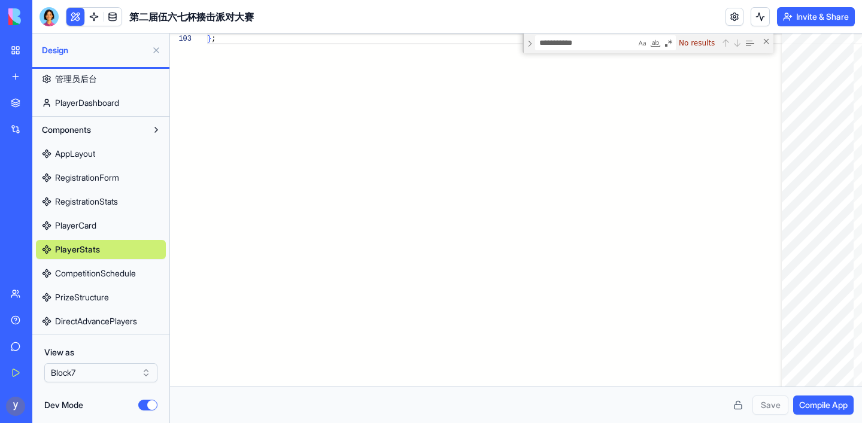
scroll to position [114, 0]
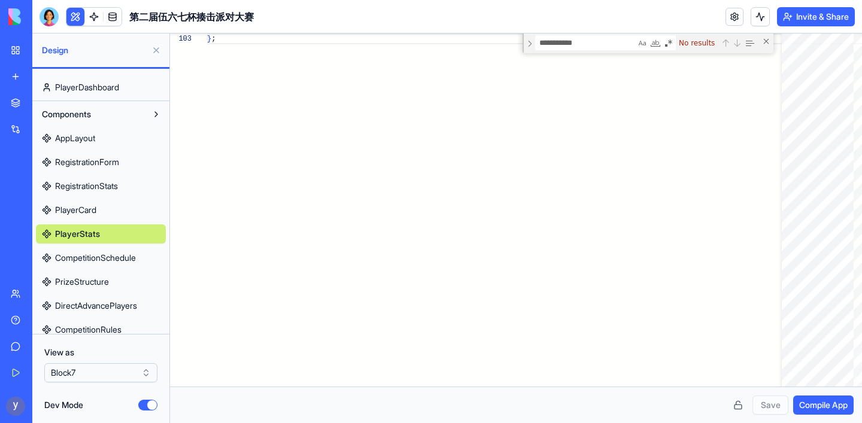
click at [94, 258] on span "CompetitionSchedule" at bounding box center [95, 258] width 81 height 12
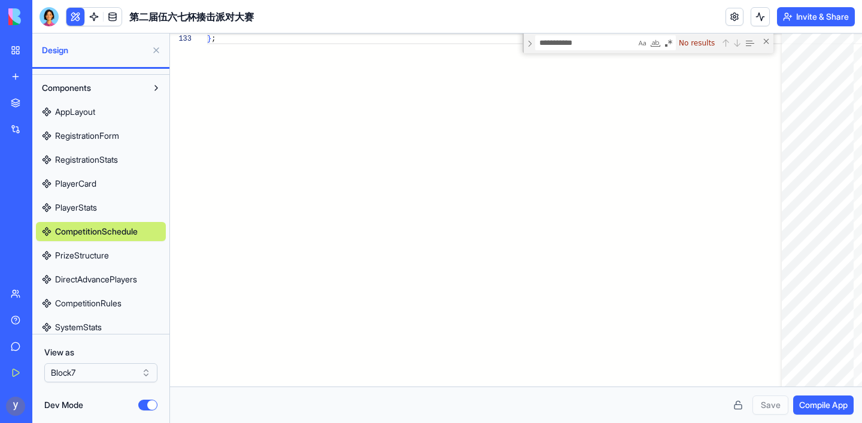
scroll to position [146, 0]
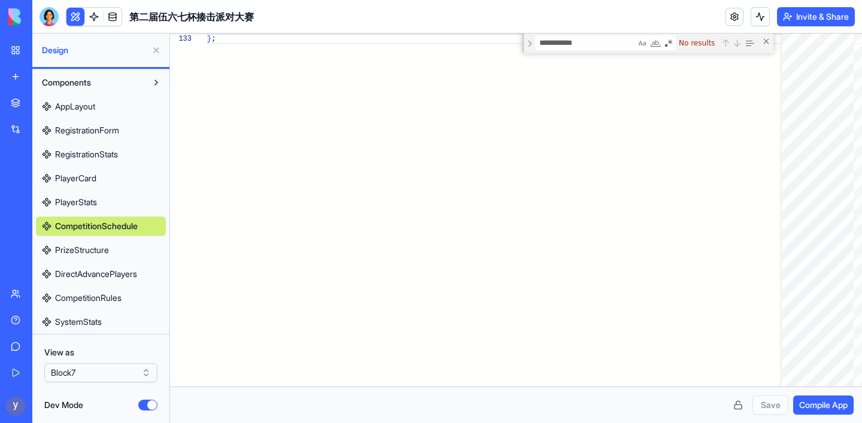
click at [86, 253] on span "PrizeStructure" at bounding box center [82, 250] width 54 height 12
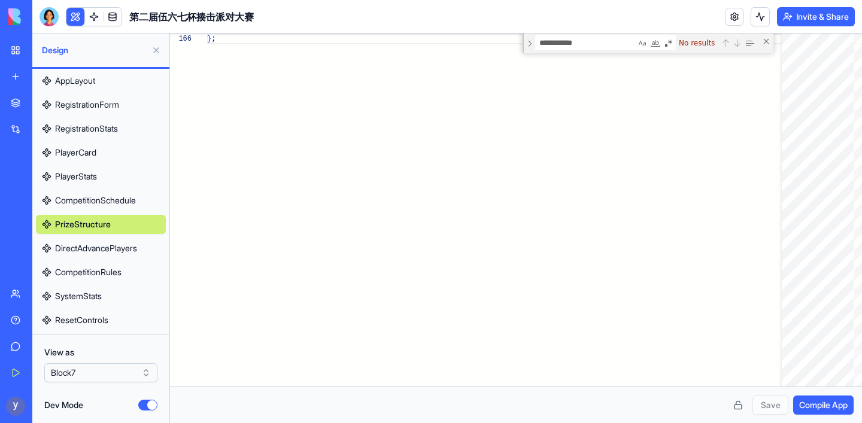
click at [78, 252] on span "DirectAdvancePlayers" at bounding box center [96, 249] width 82 height 12
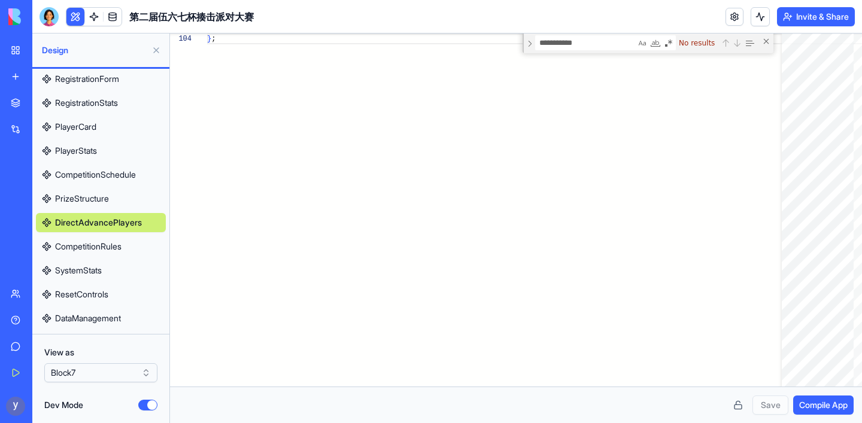
scroll to position [198, 0]
click at [77, 247] on span "CompetitionRules" at bounding box center [88, 246] width 66 height 12
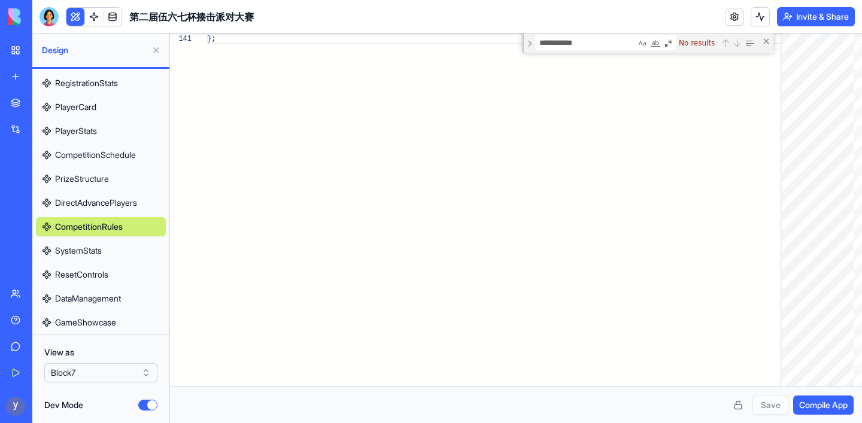
scroll to position [220, 0]
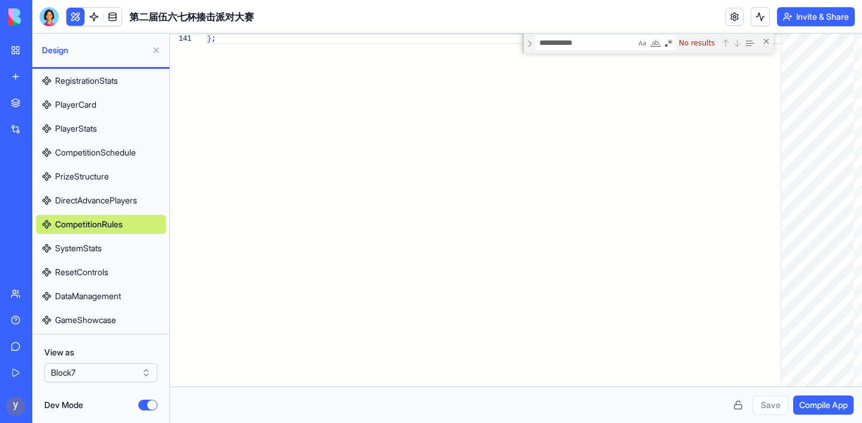
click at [74, 246] on span "SystemStats" at bounding box center [78, 249] width 47 height 12
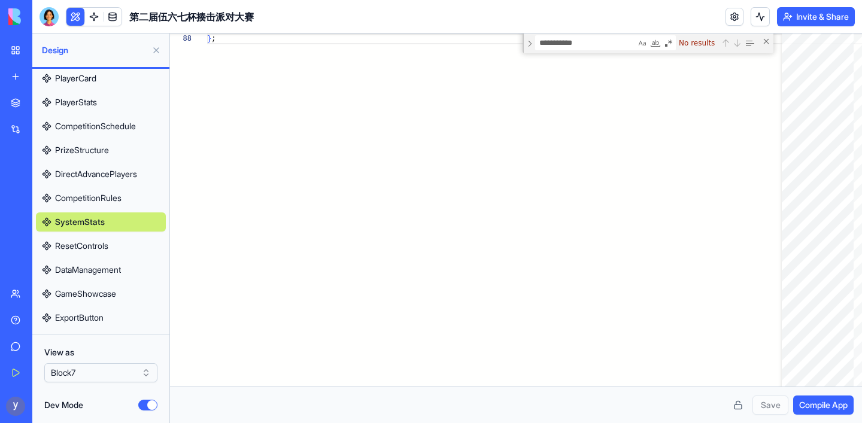
scroll to position [247, 0]
click at [76, 250] on span "ResetControls" at bounding box center [81, 245] width 53 height 12
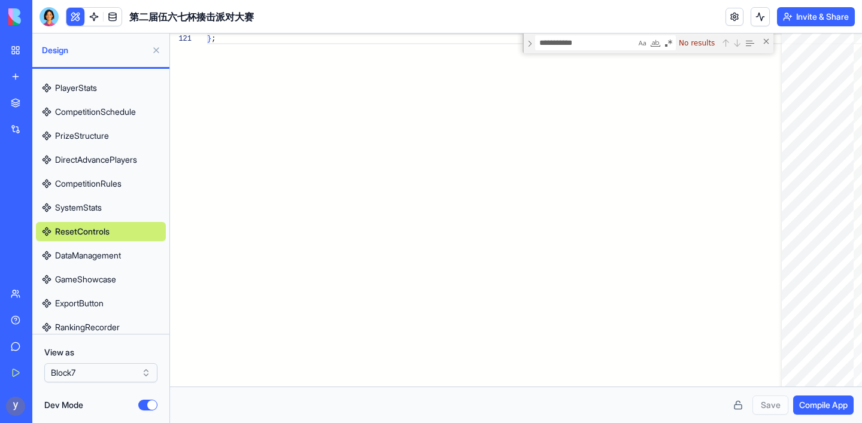
scroll to position [265, 0]
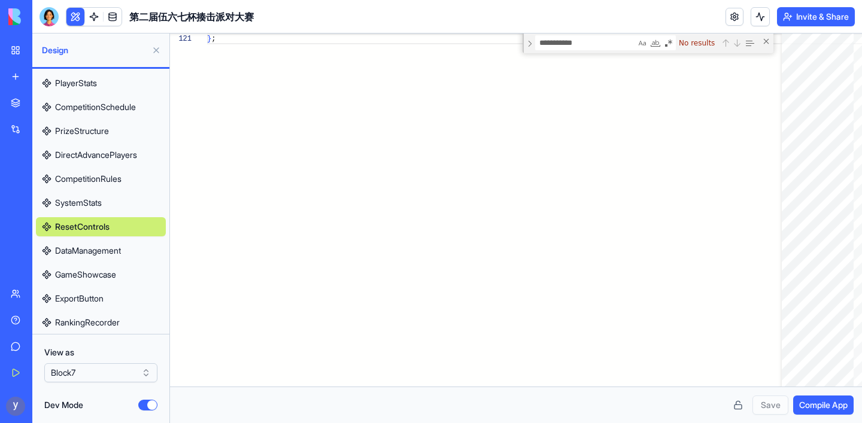
click at [81, 250] on span "DataManagement" at bounding box center [88, 251] width 66 height 12
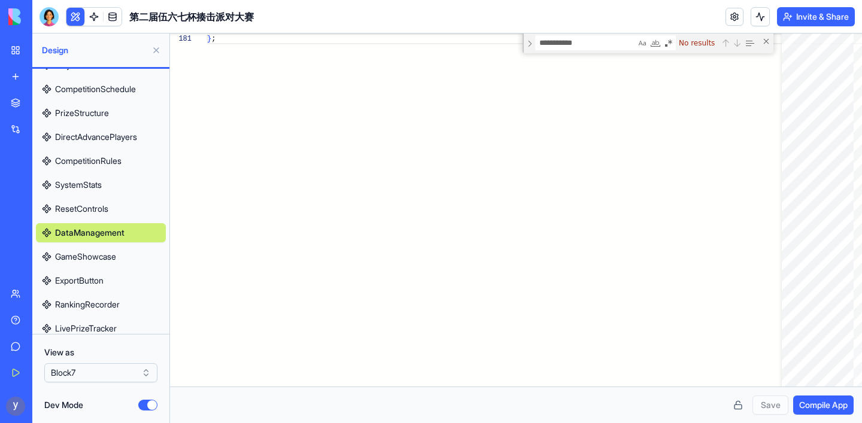
scroll to position [285, 0]
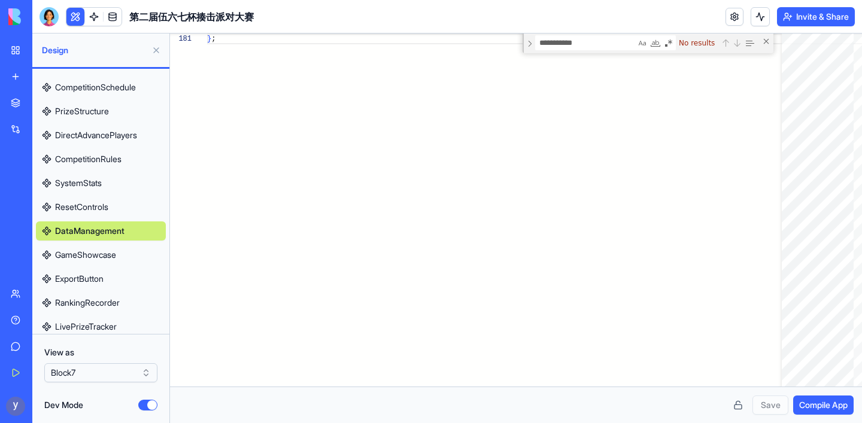
click at [81, 255] on span "GameShowcase" at bounding box center [85, 255] width 61 height 12
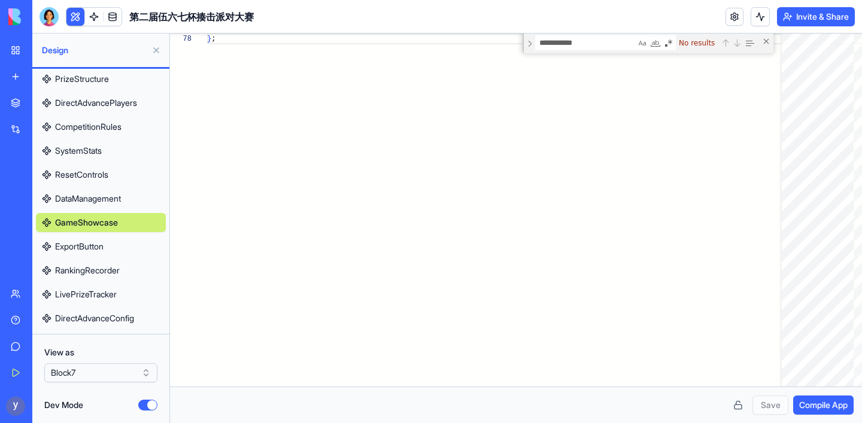
scroll to position [318, 0]
click at [81, 248] on span "ExportButton" at bounding box center [79, 246] width 49 height 12
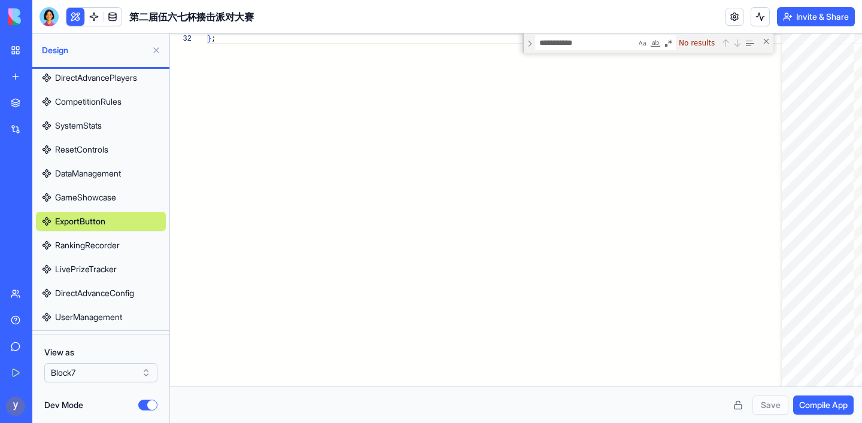
click at [80, 252] on link "RankingRecorder" at bounding box center [101, 245] width 130 height 19
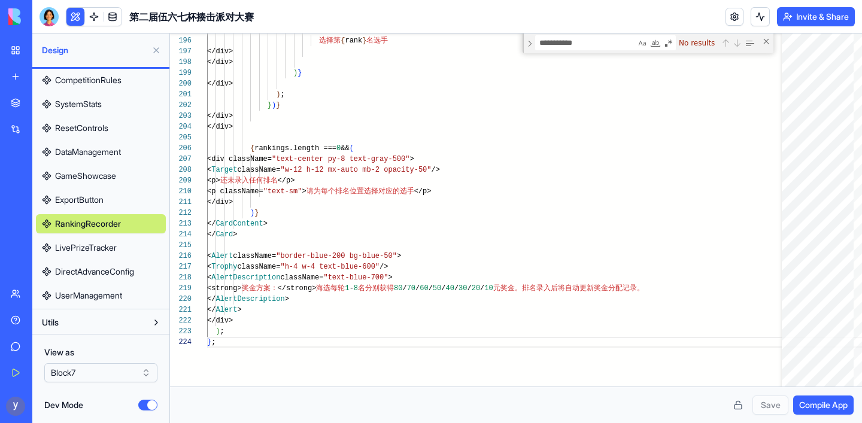
scroll to position [368, 0]
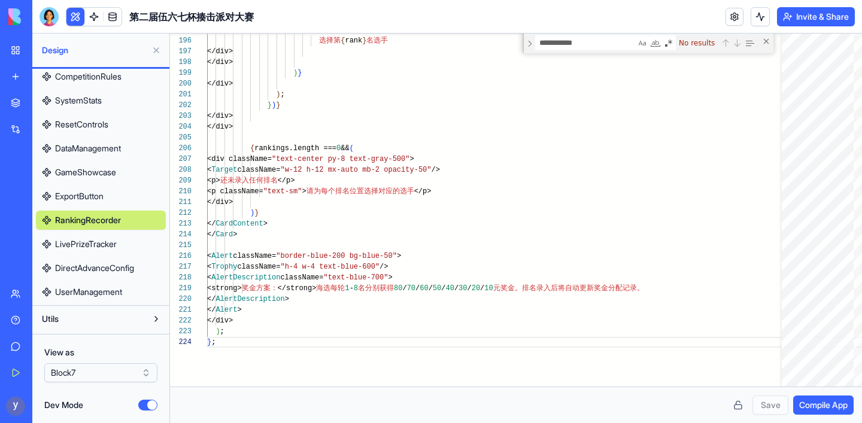
click at [86, 247] on span "LivePrizeTracker" at bounding box center [86, 244] width 62 height 12
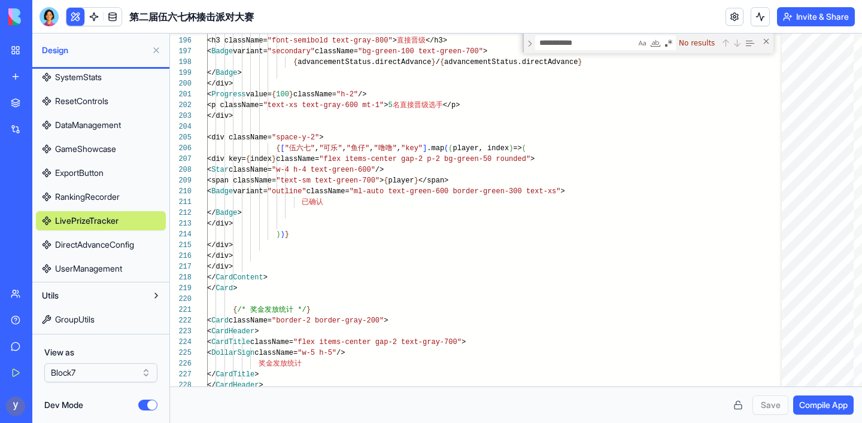
click at [81, 249] on span "DirectAdvanceConfig" at bounding box center [94, 245] width 79 height 12
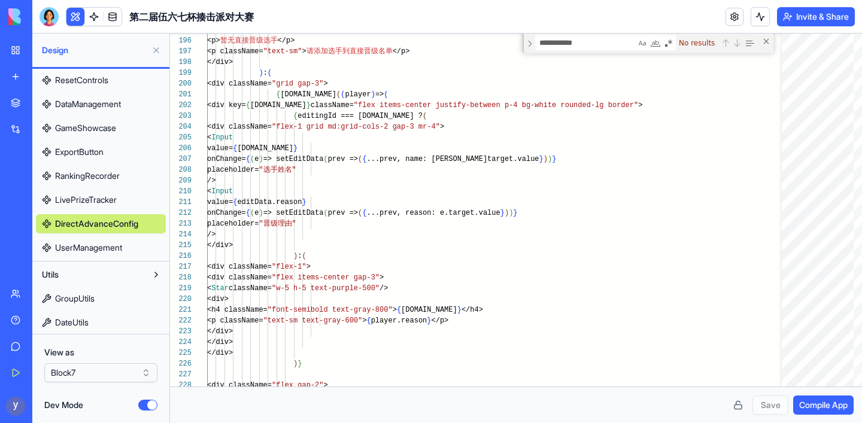
click at [78, 247] on span "UserManagement" at bounding box center [88, 248] width 67 height 12
type textarea "**********"
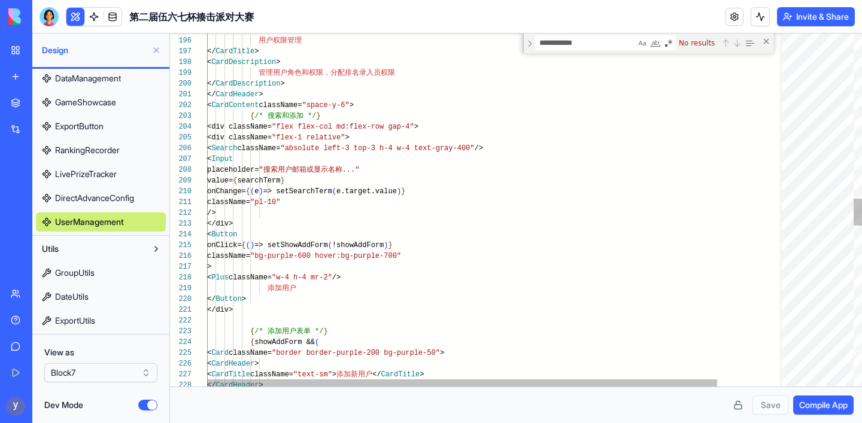
click at [595, 46] on textarea "**********" at bounding box center [586, 43] width 100 height 14
click at [593, 45] on textarea "**********" at bounding box center [586, 43] width 100 height 14
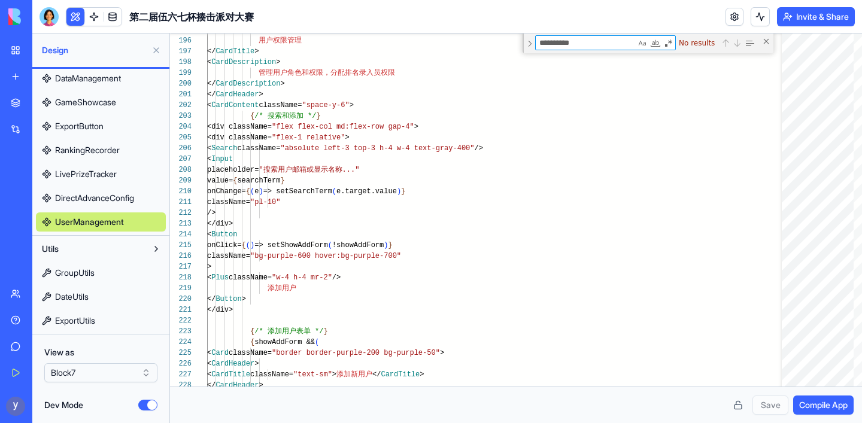
type textarea "**********"
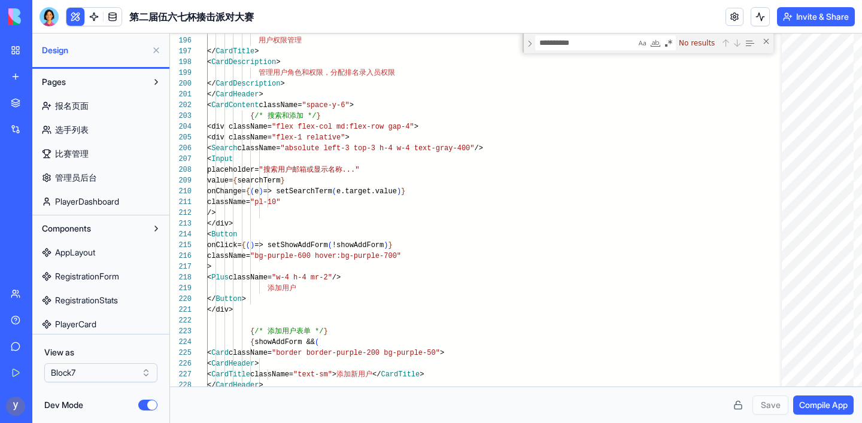
click at [91, 83] on button "Pages" at bounding box center [91, 81] width 111 height 19
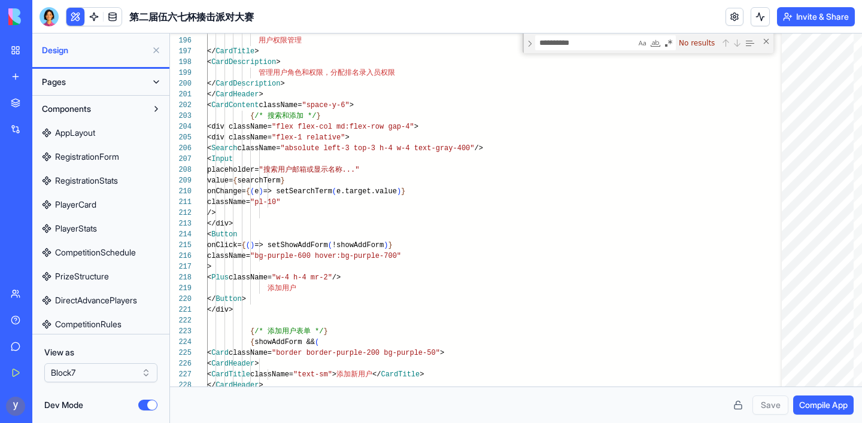
click at [91, 83] on button "Pages" at bounding box center [91, 81] width 111 height 19
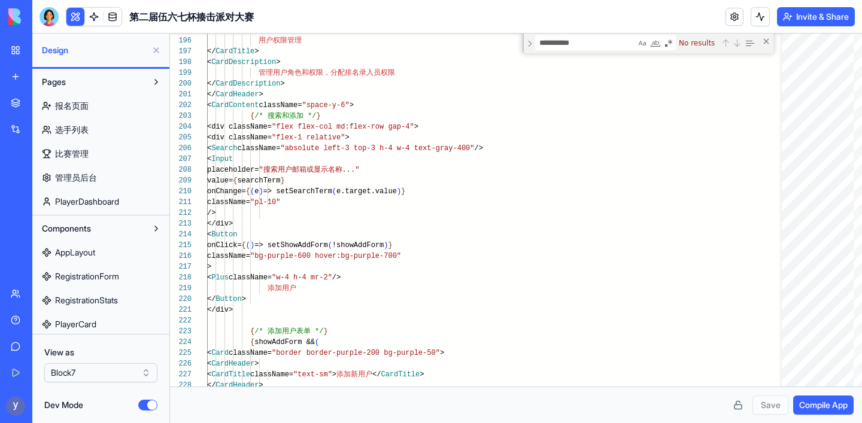
click at [92, 199] on span "PlayerDashboard" at bounding box center [87, 202] width 64 height 12
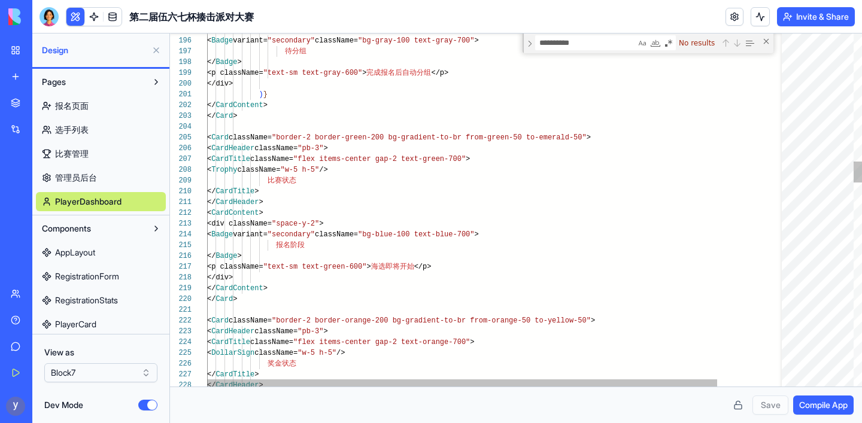
type textarea "**********"
paste textarea "**********"
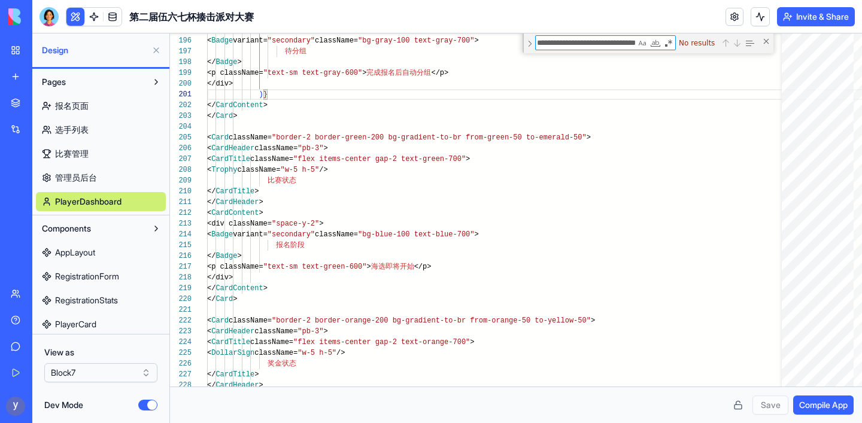
type textarea "**********"
click at [105, 184] on link "管理员后台" at bounding box center [101, 177] width 130 height 19
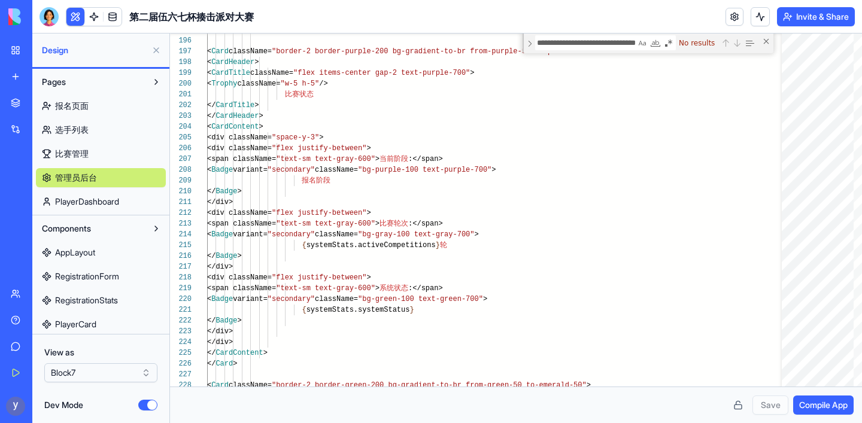
click at [95, 157] on link "比赛管理" at bounding box center [101, 153] width 130 height 19
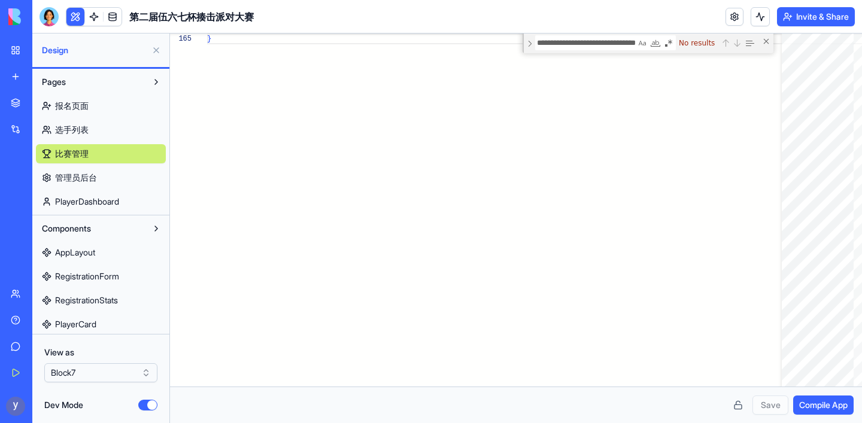
click at [88, 133] on span "选手列表" at bounding box center [72, 130] width 34 height 12
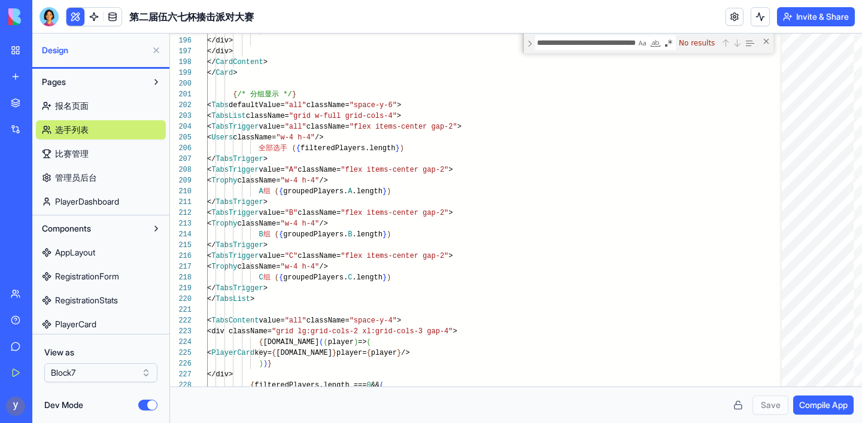
click at [90, 108] on link "报名页面" at bounding box center [101, 105] width 130 height 19
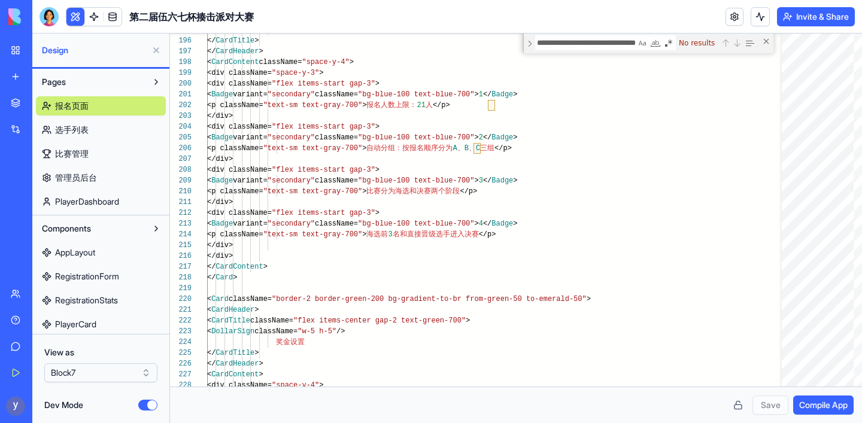
click at [77, 253] on span "AppLayout" at bounding box center [75, 253] width 40 height 12
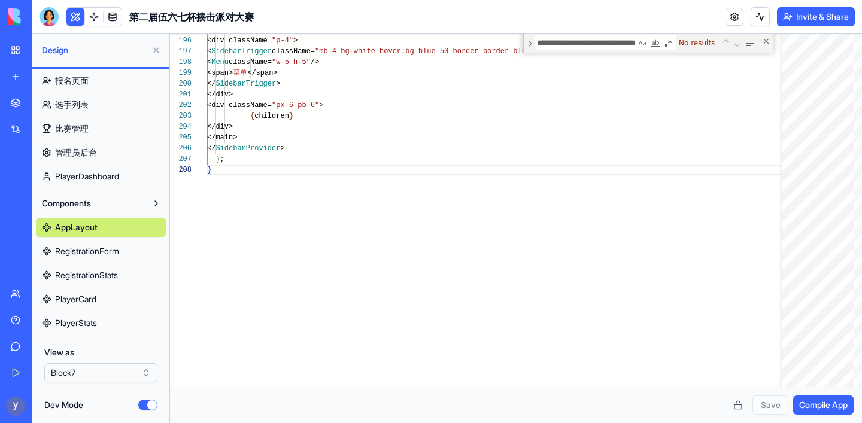
scroll to position [28, 0]
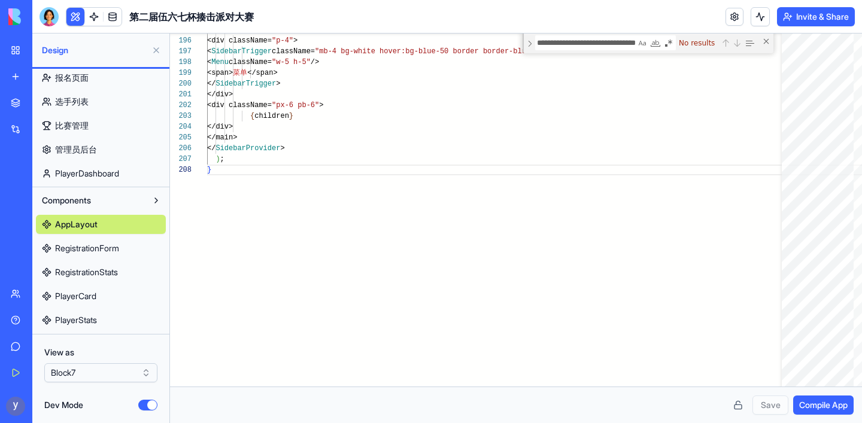
click at [77, 248] on span "RegistrationForm" at bounding box center [87, 249] width 64 height 12
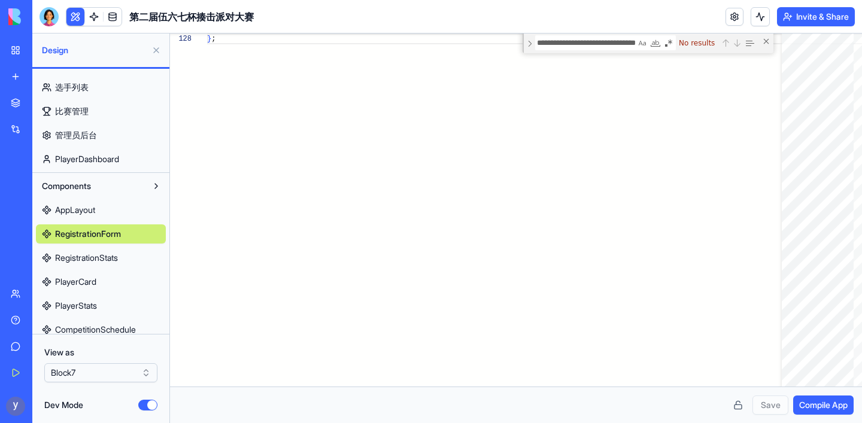
scroll to position [47, 0]
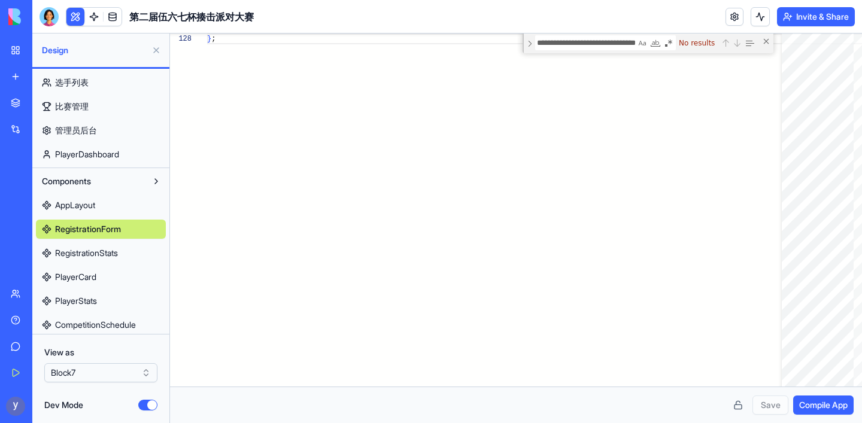
click at [77, 256] on span "RegistrationStats" at bounding box center [86, 253] width 63 height 12
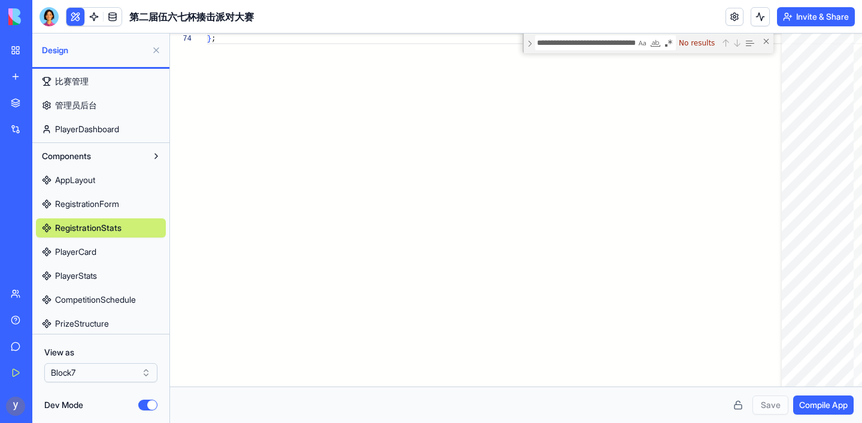
click at [74, 250] on span "PlayerCard" at bounding box center [75, 252] width 41 height 12
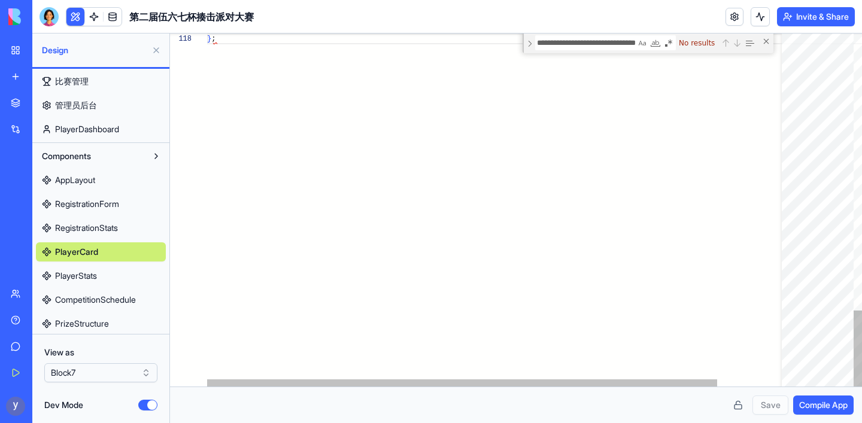
scroll to position [95, 0]
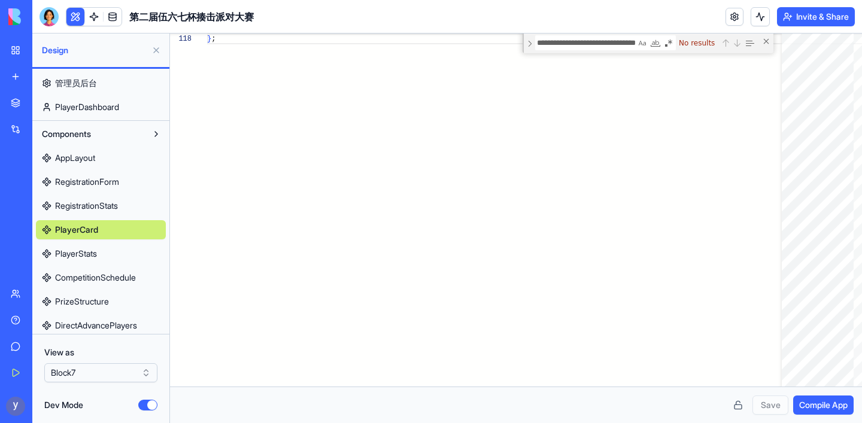
click at [72, 251] on span "PlayerStats" at bounding box center [76, 254] width 42 height 12
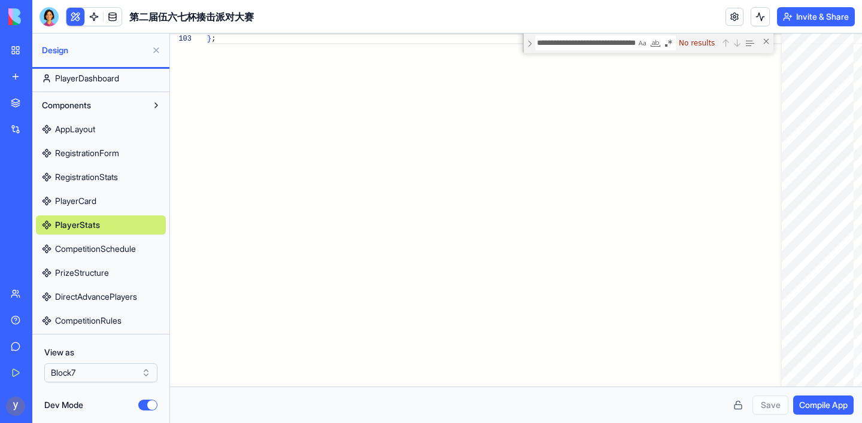
scroll to position [124, 0]
click at [72, 254] on span "CompetitionSchedule" at bounding box center [95, 249] width 81 height 12
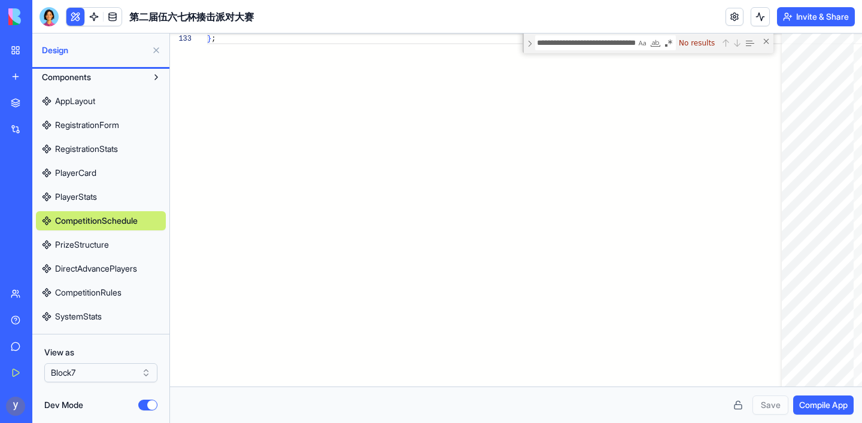
scroll to position [157, 0]
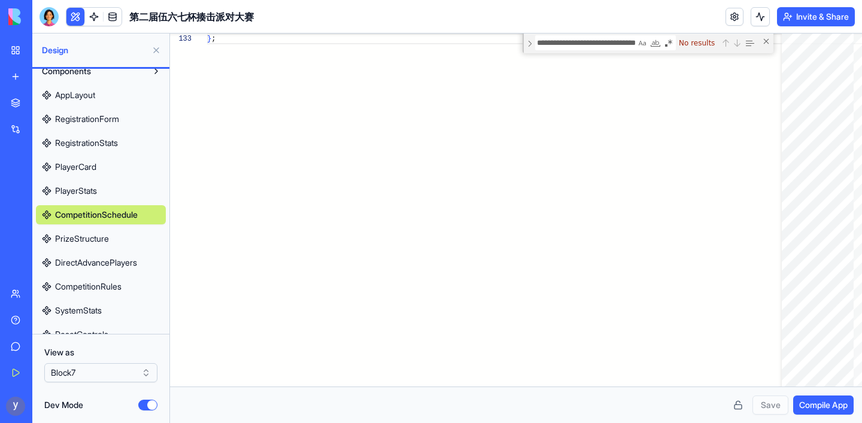
click at [69, 244] on span "PrizeStructure" at bounding box center [82, 239] width 54 height 12
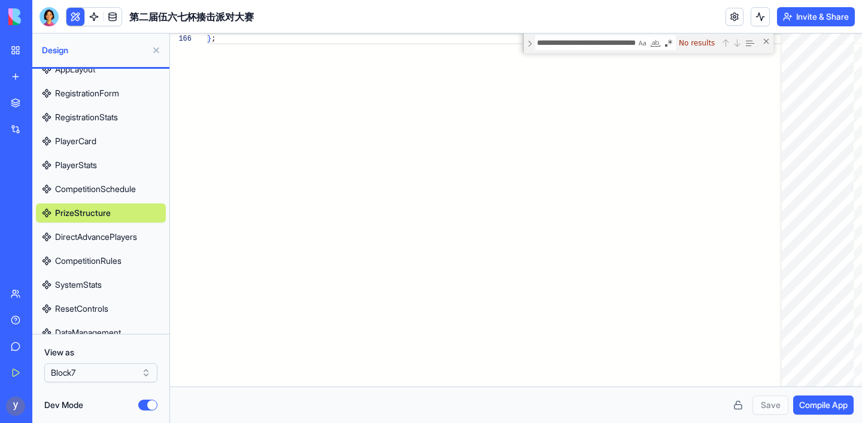
click at [74, 238] on span "DirectAdvancePlayers" at bounding box center [96, 237] width 82 height 12
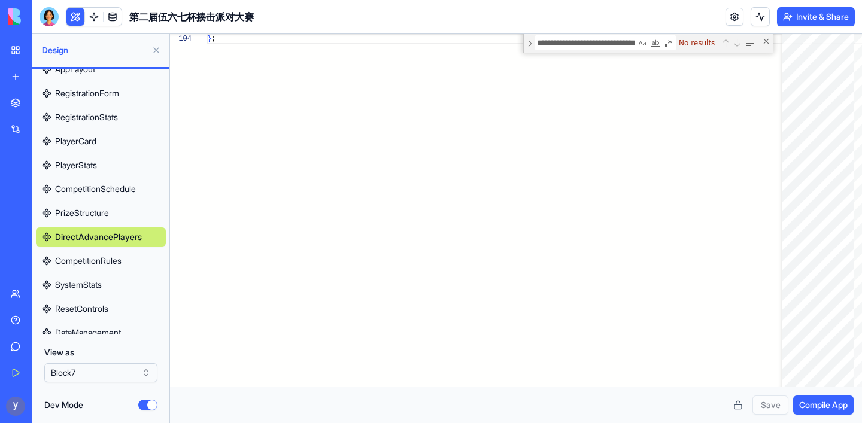
scroll to position [208, 0]
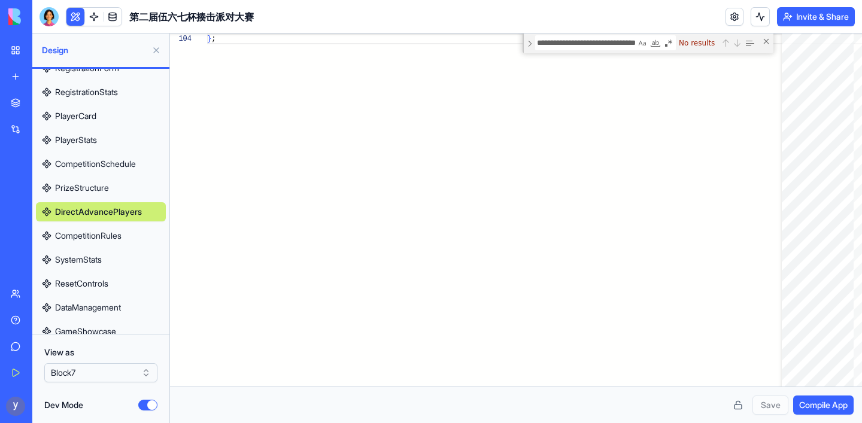
click at [75, 234] on span "CompetitionRules" at bounding box center [88, 236] width 66 height 12
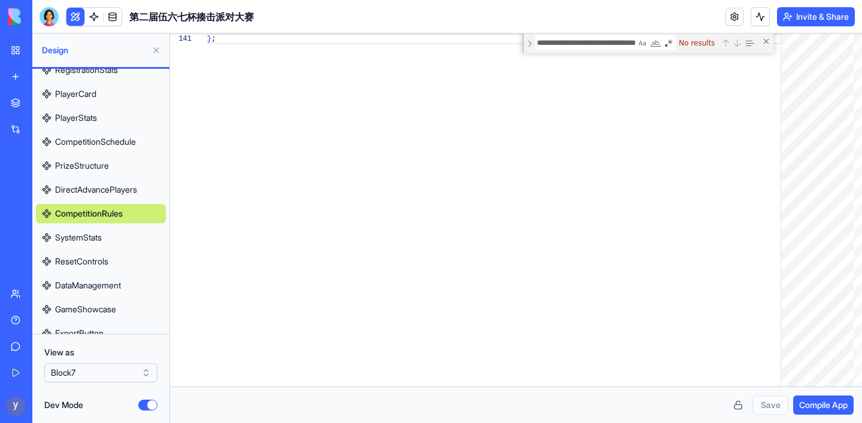
scroll to position [232, 0]
click at [73, 233] on span "SystemStats" at bounding box center [78, 237] width 47 height 12
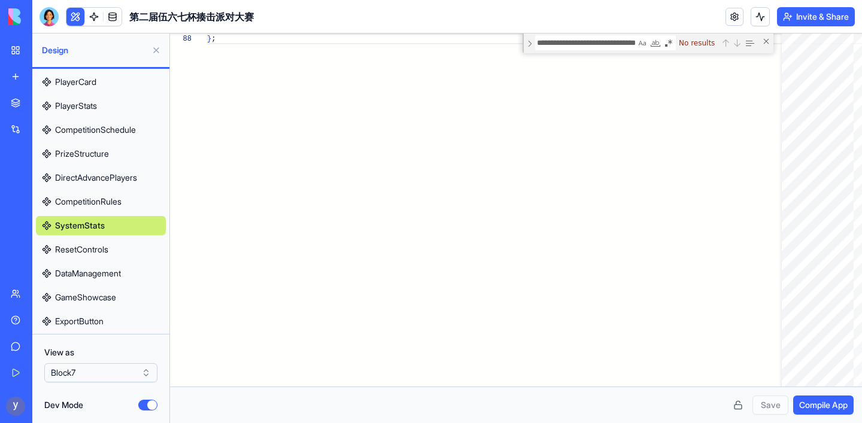
scroll to position [257, 0]
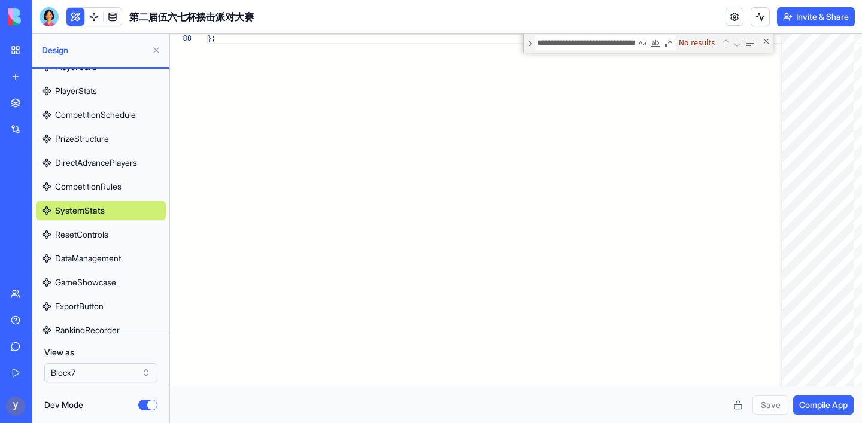
click at [74, 240] on span "ResetControls" at bounding box center [81, 235] width 53 height 12
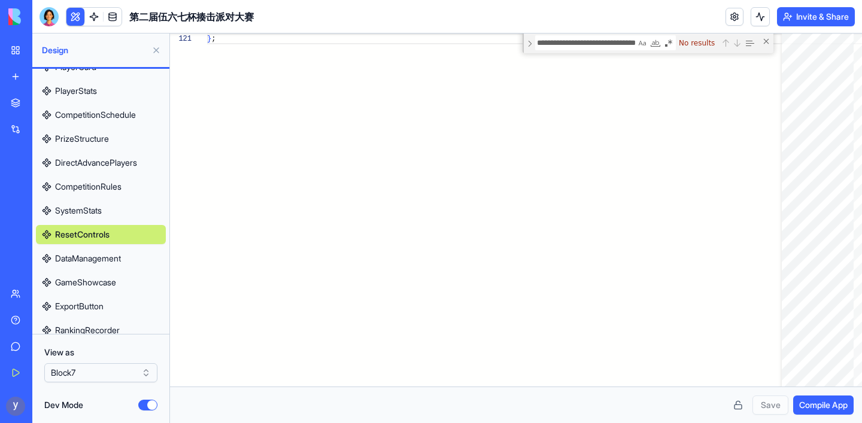
scroll to position [282, 0]
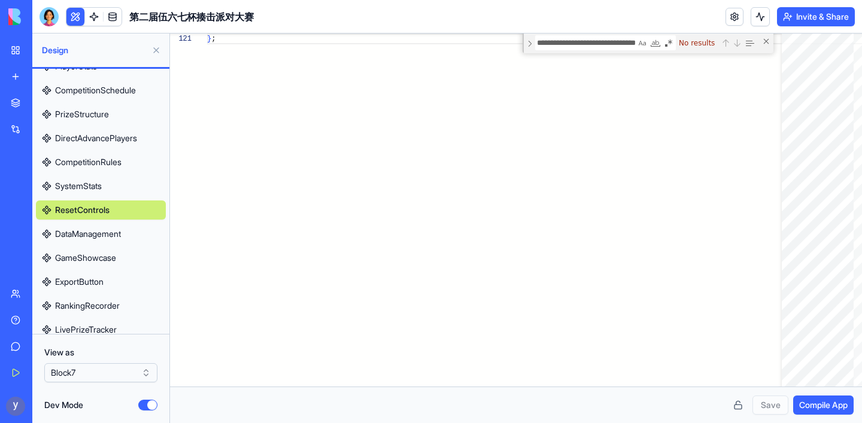
click at [75, 241] on link "DataManagement" at bounding box center [101, 234] width 130 height 19
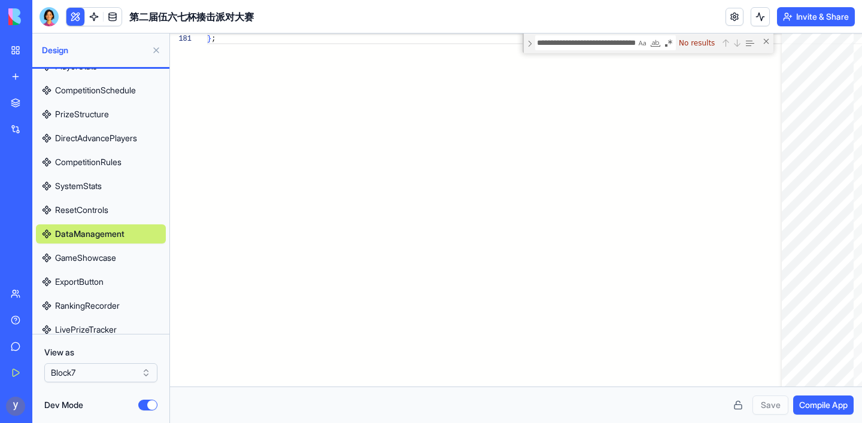
scroll to position [299, 0]
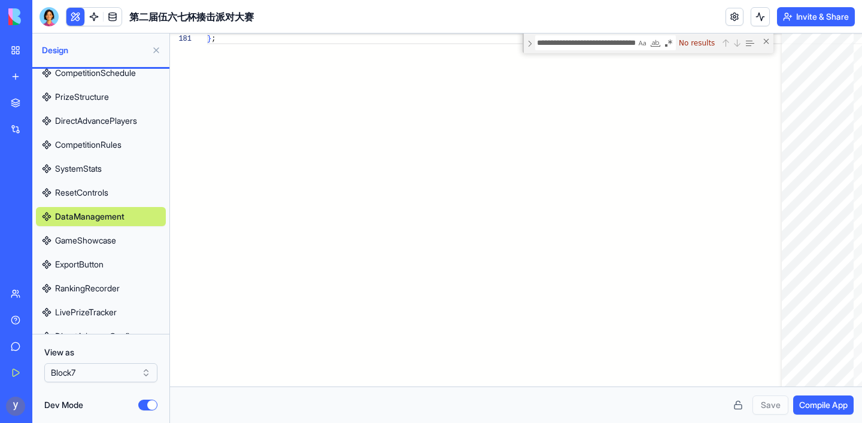
click at [75, 244] on span "GameShowcase" at bounding box center [85, 241] width 61 height 12
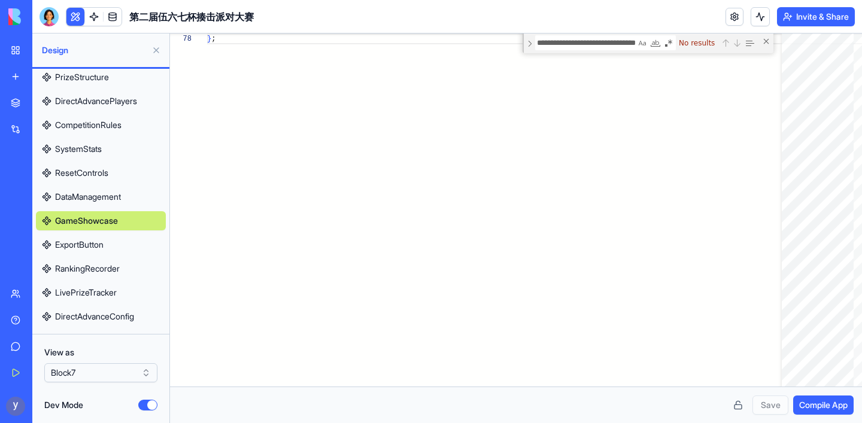
scroll to position [327, 0]
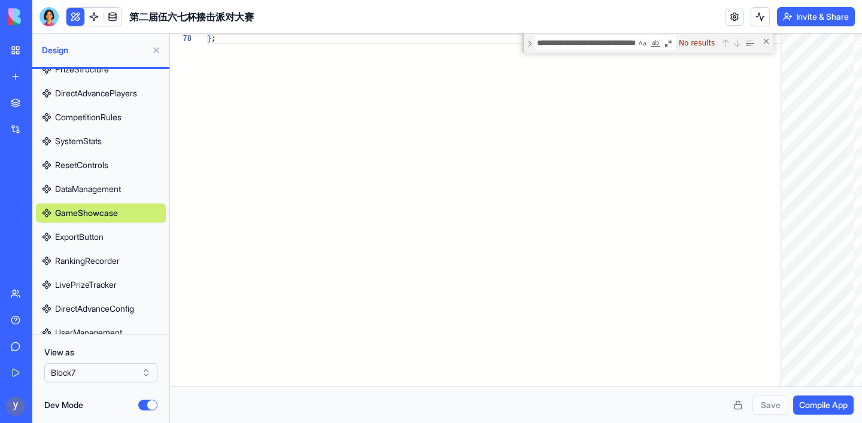
click at [77, 239] on span "ExportButton" at bounding box center [79, 237] width 49 height 12
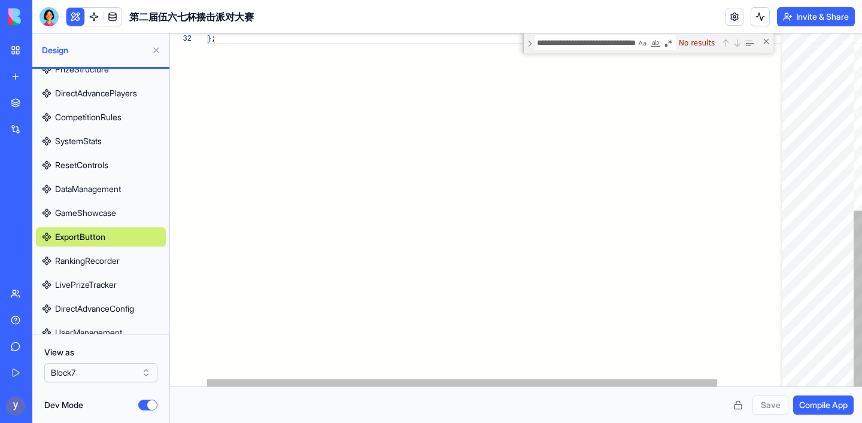
scroll to position [11, 8]
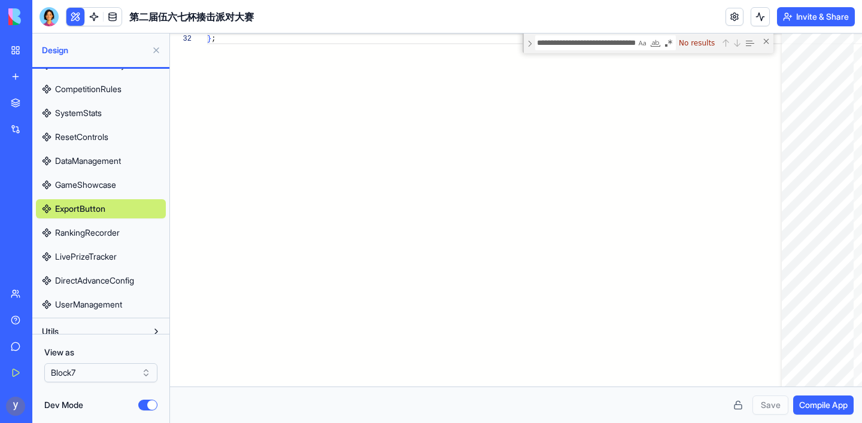
click at [77, 242] on link "RankingRecorder" at bounding box center [101, 232] width 130 height 19
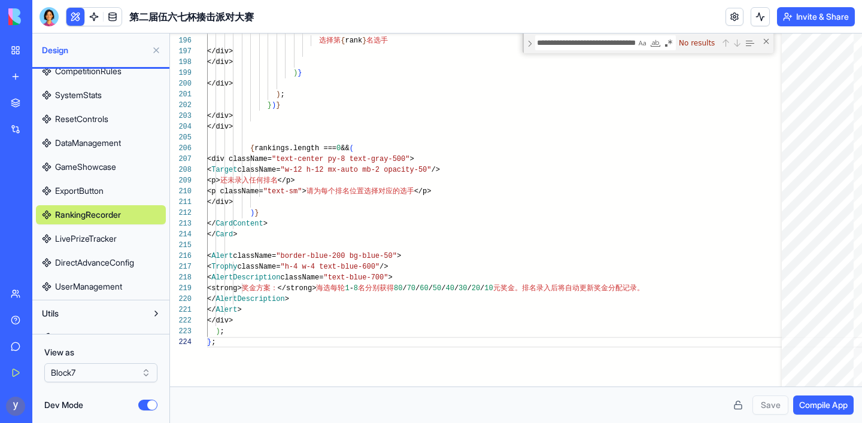
click at [77, 247] on link "LivePrizeTracker" at bounding box center [101, 238] width 130 height 19
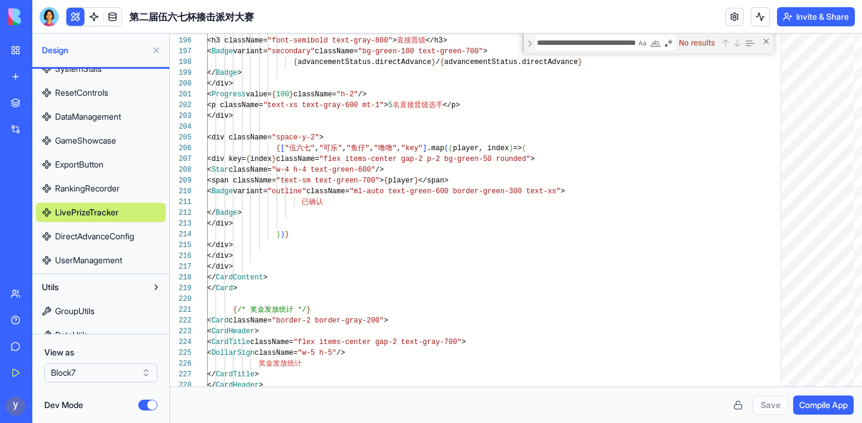
click at [80, 240] on span "DirectAdvanceConfig" at bounding box center [94, 237] width 79 height 12
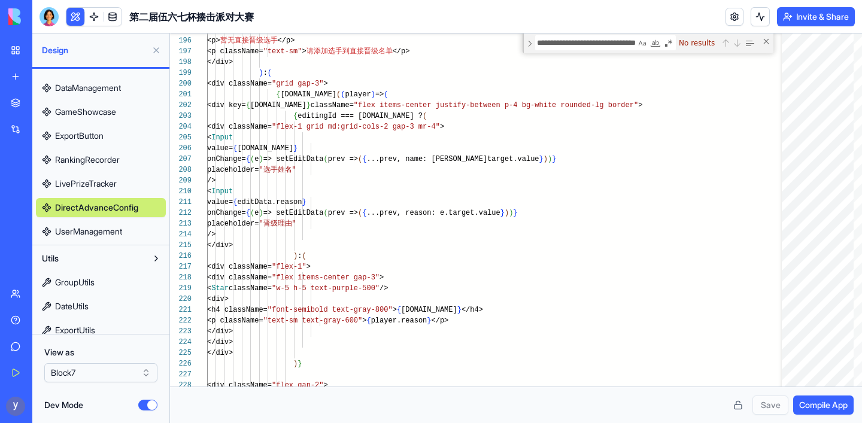
click at [84, 227] on span "UserManagement" at bounding box center [88, 232] width 67 height 12
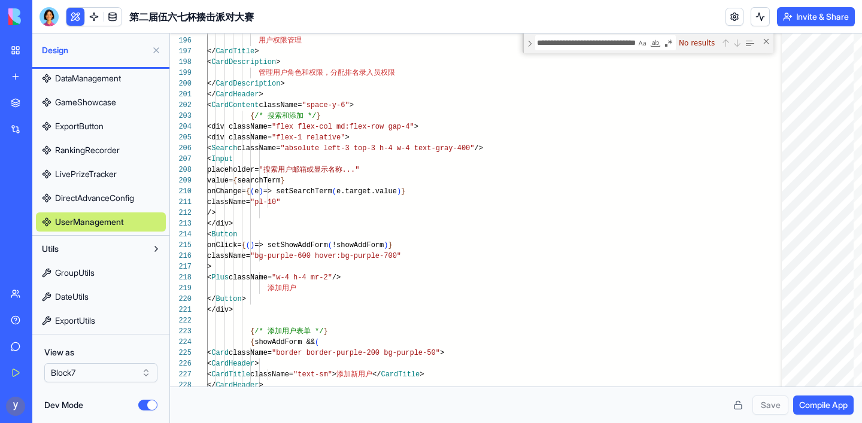
click at [76, 269] on span "GroupUtils" at bounding box center [75, 273] width 40 height 12
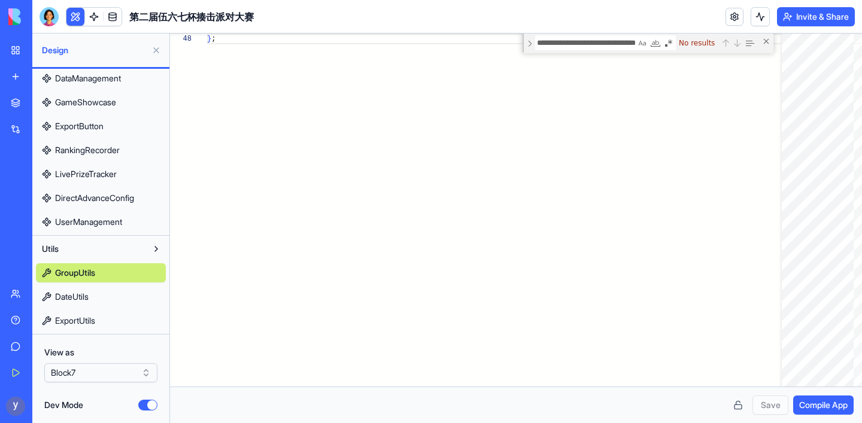
click at [87, 297] on span "DateUtils" at bounding box center [72, 297] width 34 height 12
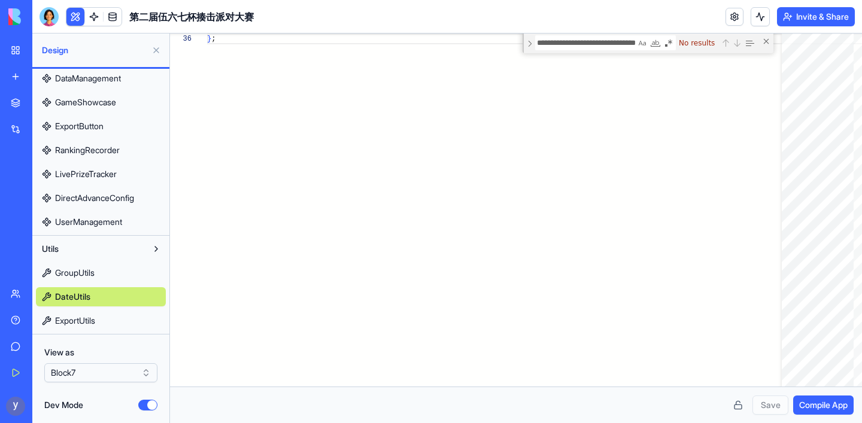
click at [87, 318] on span "ExportUtils" at bounding box center [75, 321] width 40 height 12
type textarea "**********"
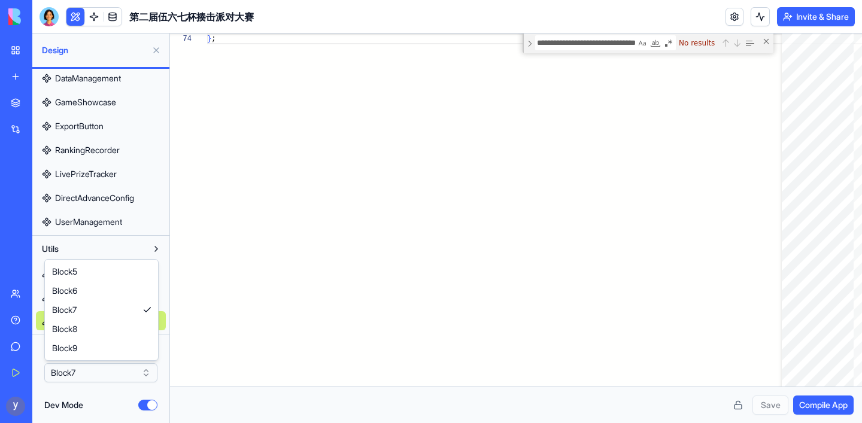
click at [94, 374] on html "**********" at bounding box center [431, 211] width 862 height 423
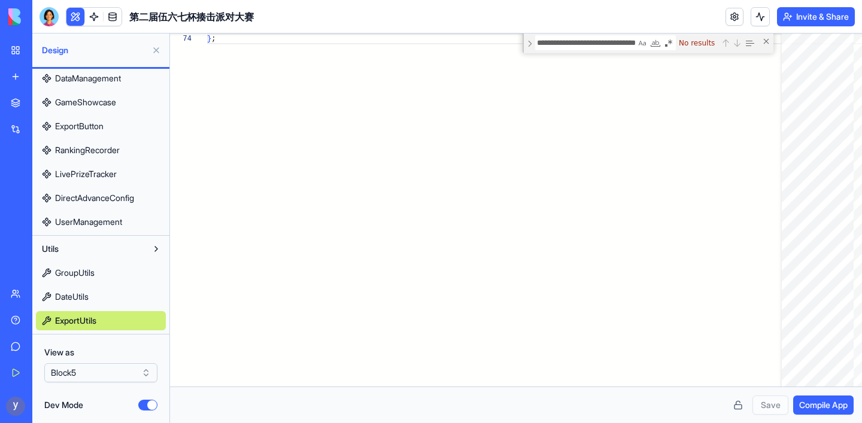
click at [94, 377] on html "**********" at bounding box center [431, 211] width 862 height 423
click at [44, 211] on div "第二届伍六七杯揍击派对大赛" at bounding box center [28, 213] width 34 height 12
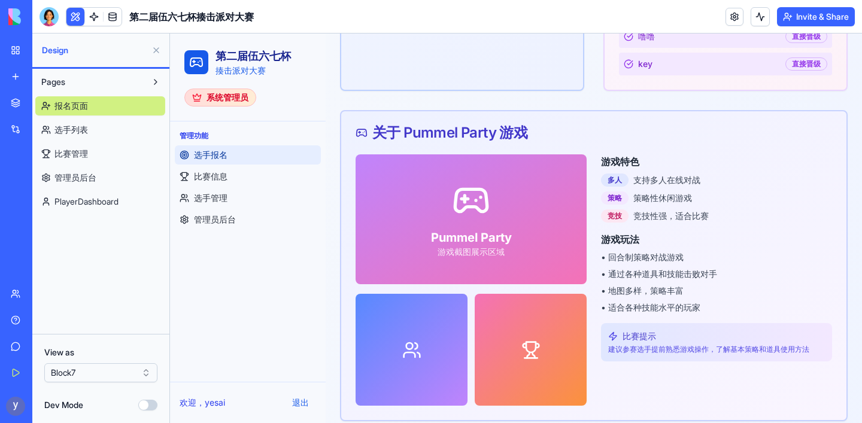
click at [101, 204] on span "PlayerDashboard" at bounding box center [87, 202] width 64 height 12
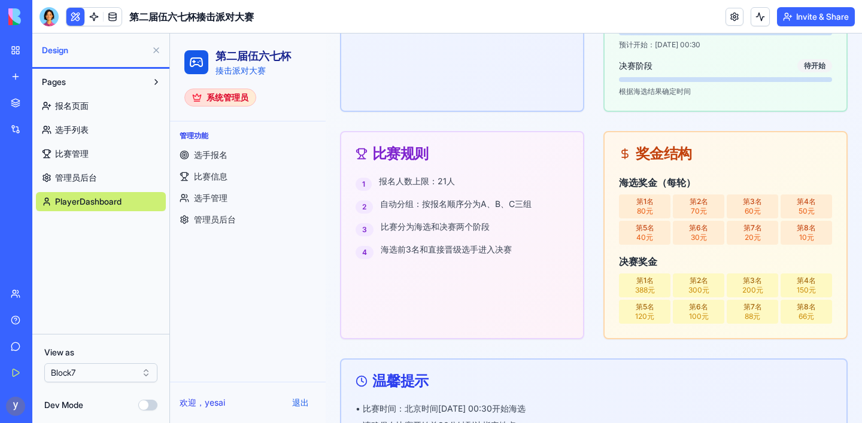
scroll to position [486, 0]
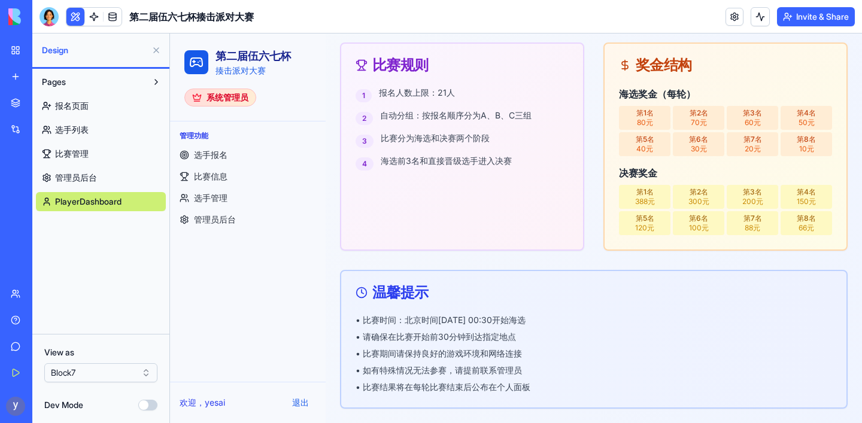
click at [77, 178] on span "管理员后台" at bounding box center [76, 178] width 42 height 12
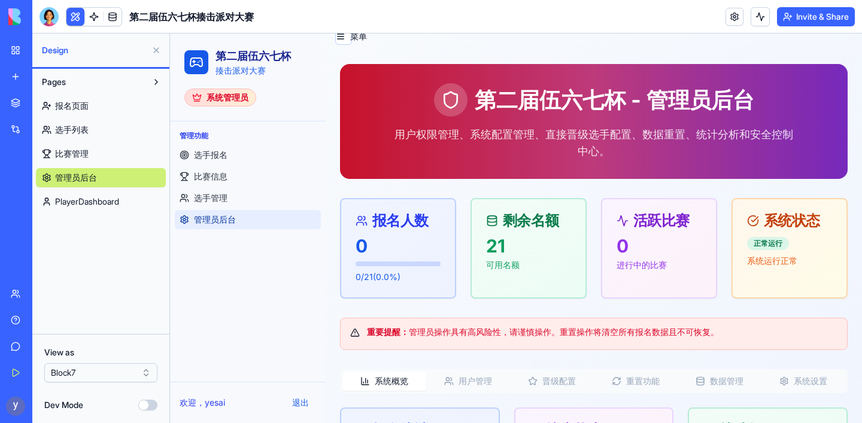
scroll to position [3, 0]
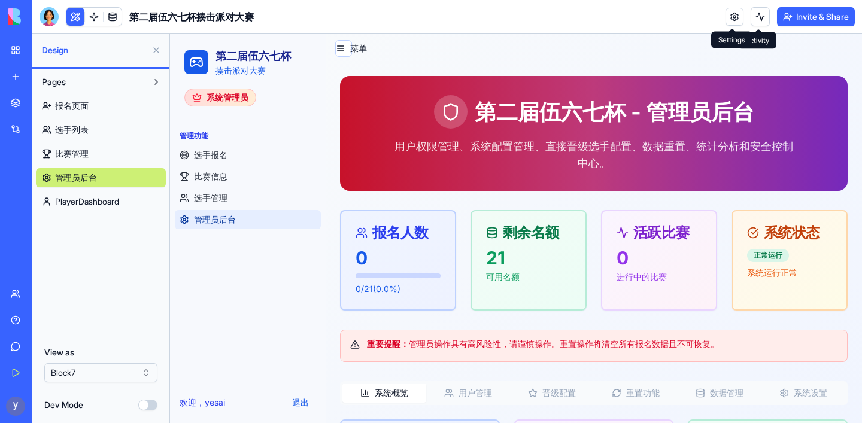
click at [734, 16] on link at bounding box center [735, 17] width 18 height 18
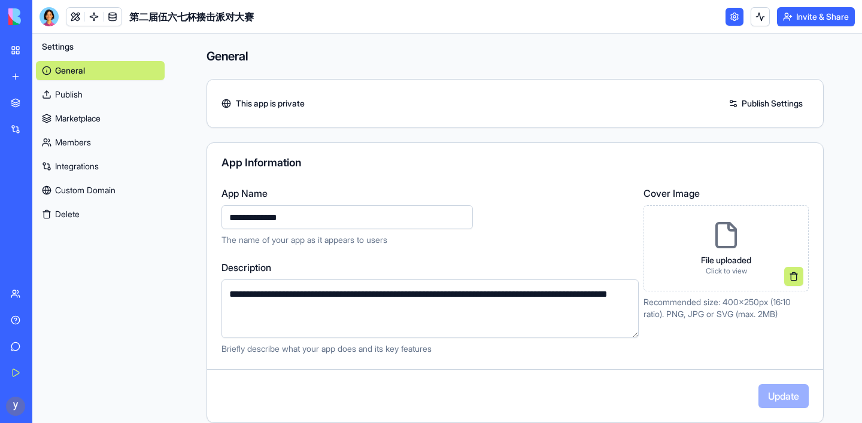
click at [728, 251] on div "File uploaded Click to view" at bounding box center [726, 248] width 69 height 74
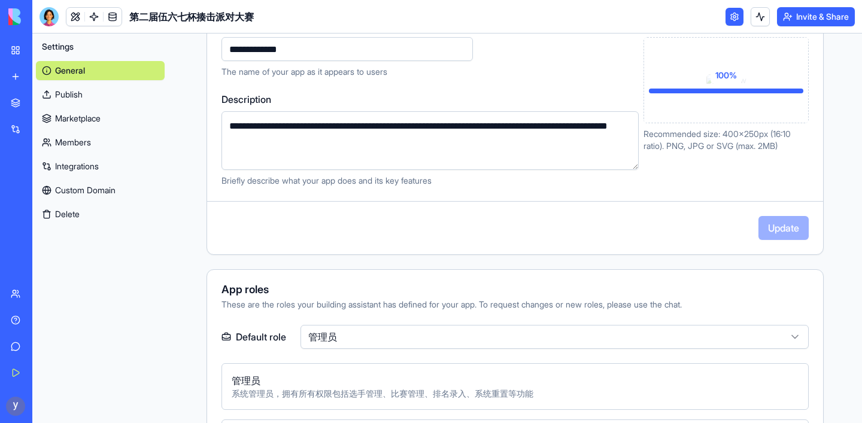
scroll to position [165, 0]
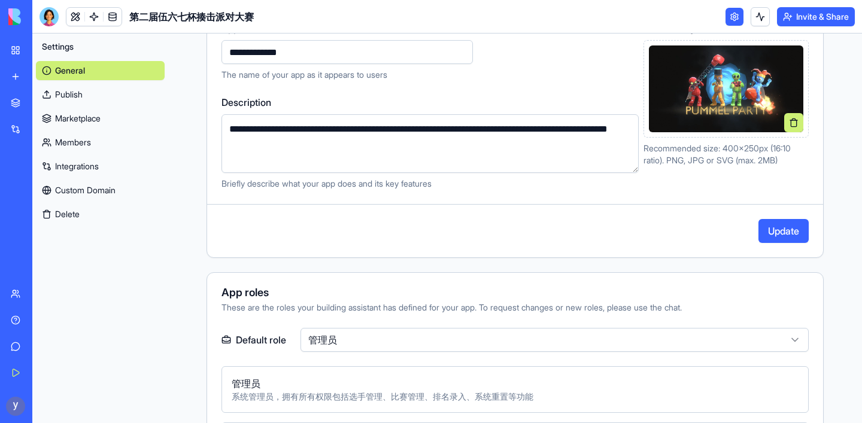
click at [781, 229] on button "Update" at bounding box center [784, 231] width 50 height 24
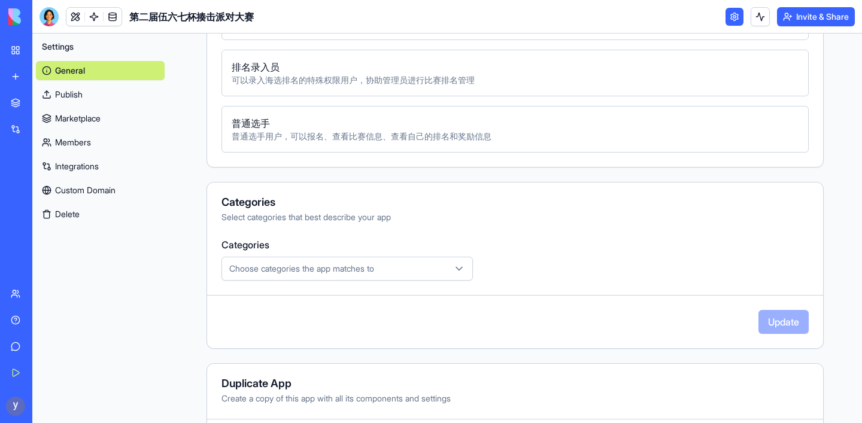
scroll to position [715, 0]
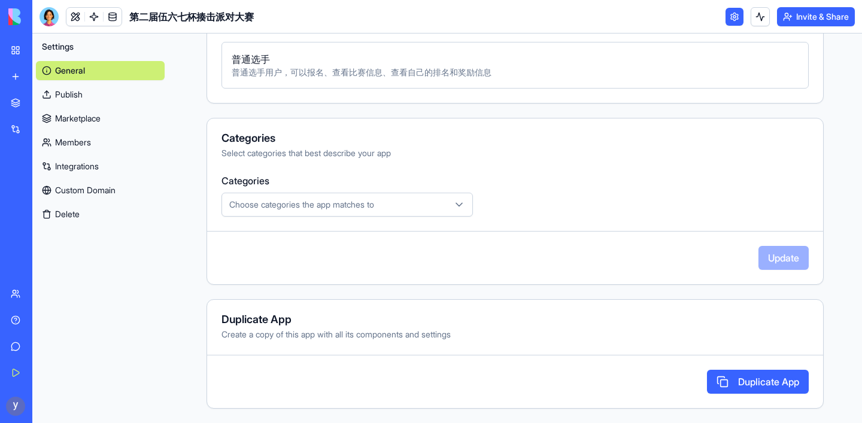
click at [431, 206] on div "Choose categories the app matches to" at bounding box center [347, 205] width 245 height 12
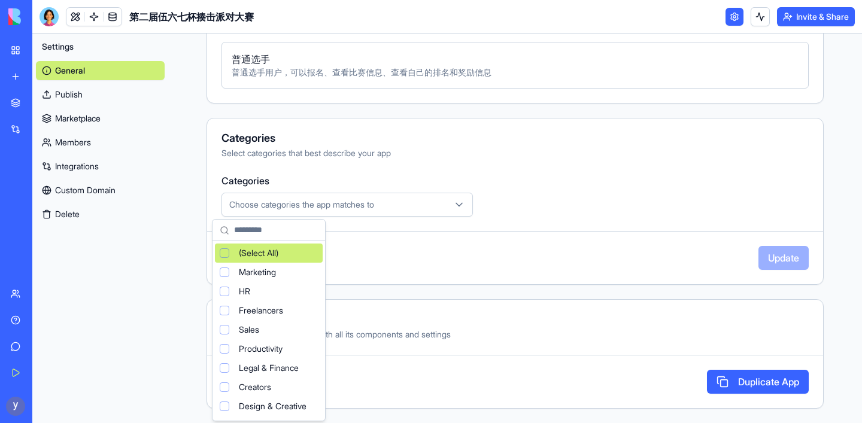
click at [431, 205] on html "**********" at bounding box center [431, 211] width 862 height 423
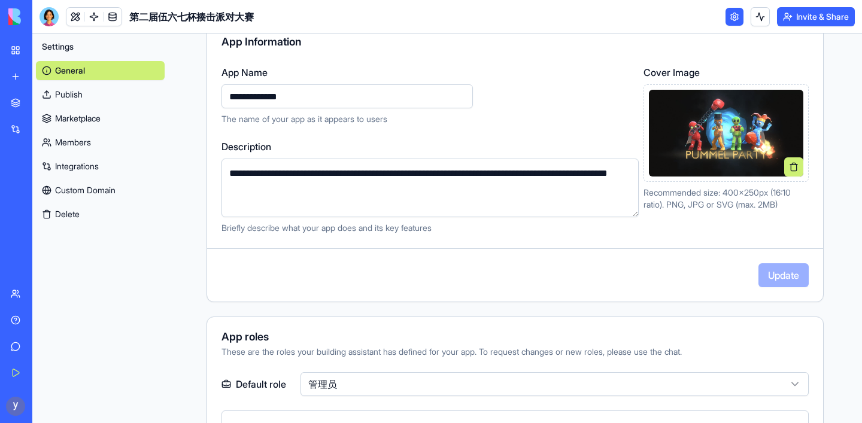
scroll to position [0, 0]
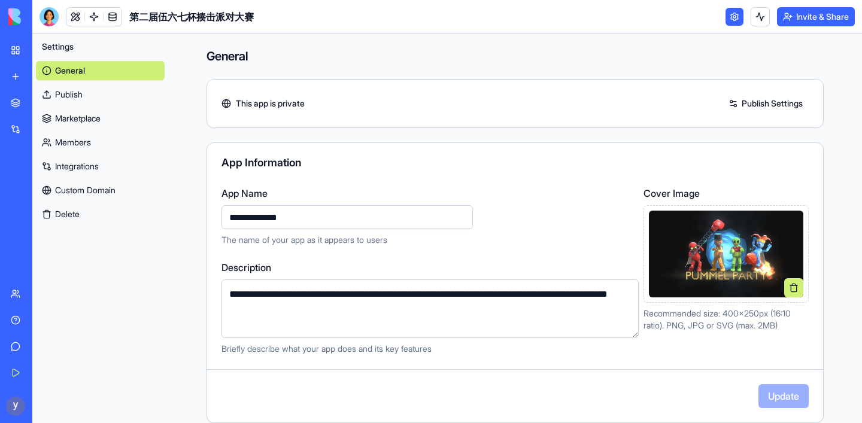
click at [64, 95] on link "Publish" at bounding box center [100, 94] width 129 height 19
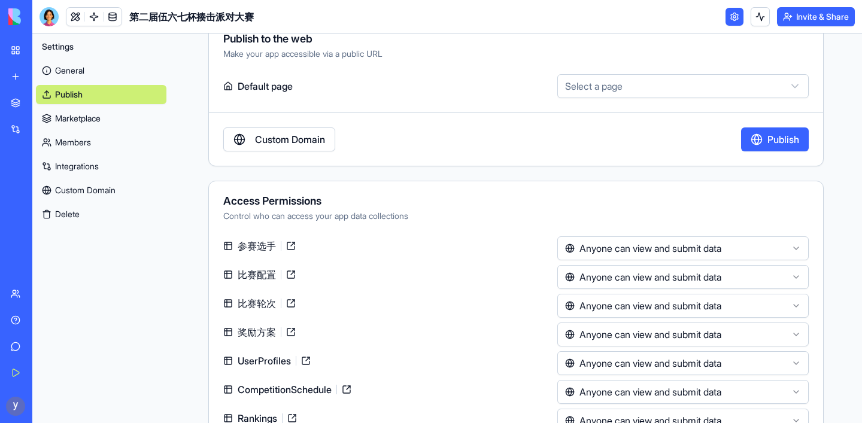
scroll to position [62, 0]
click at [574, 87] on html "**********" at bounding box center [431, 211] width 862 height 423
click at [574, 86] on html "**********" at bounding box center [431, 211] width 862 height 423
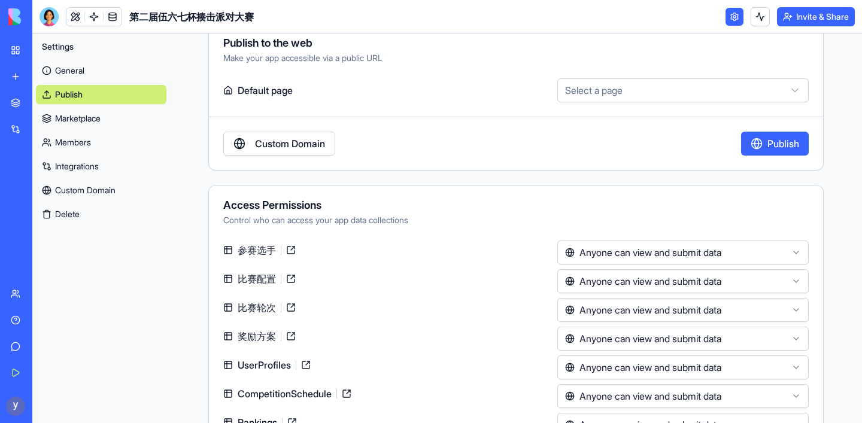
scroll to position [99, 0]
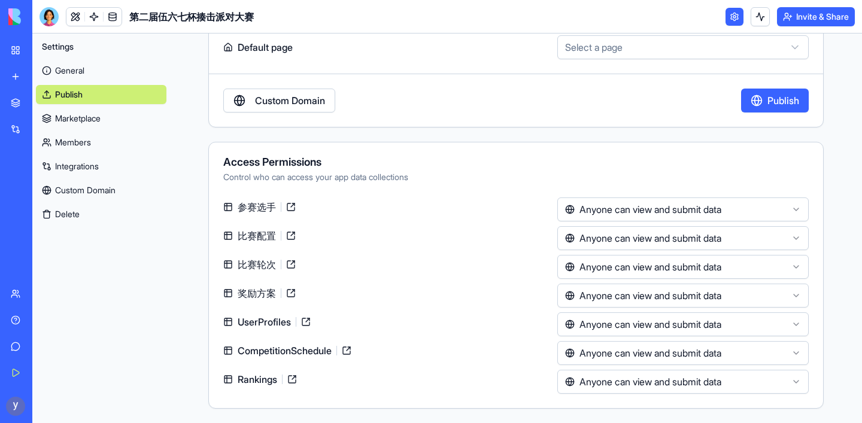
click at [289, 102] on link "Custom Domain" at bounding box center [279, 101] width 112 height 24
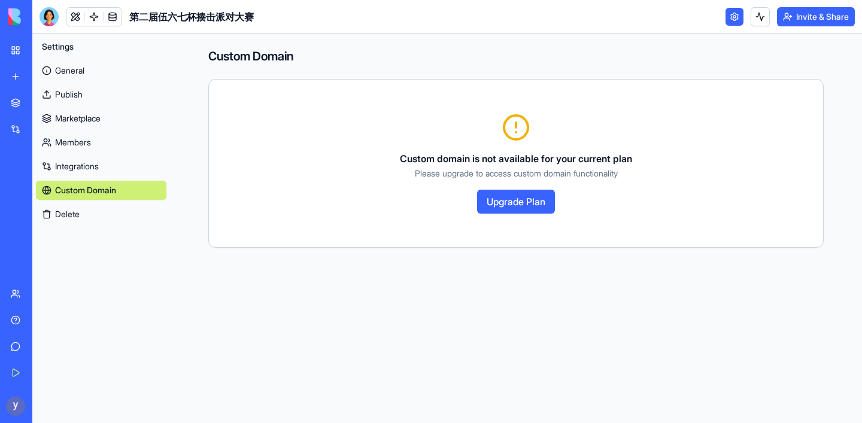
click at [87, 120] on link "Marketplace" at bounding box center [101, 118] width 131 height 19
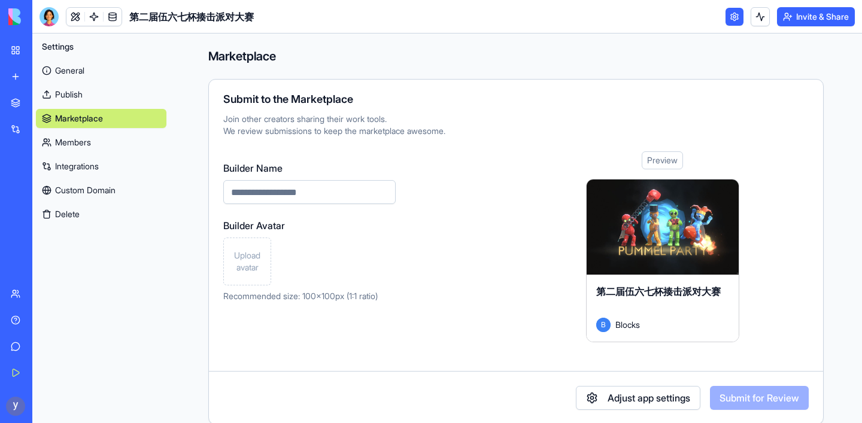
click at [81, 141] on link "Members" at bounding box center [101, 142] width 131 height 19
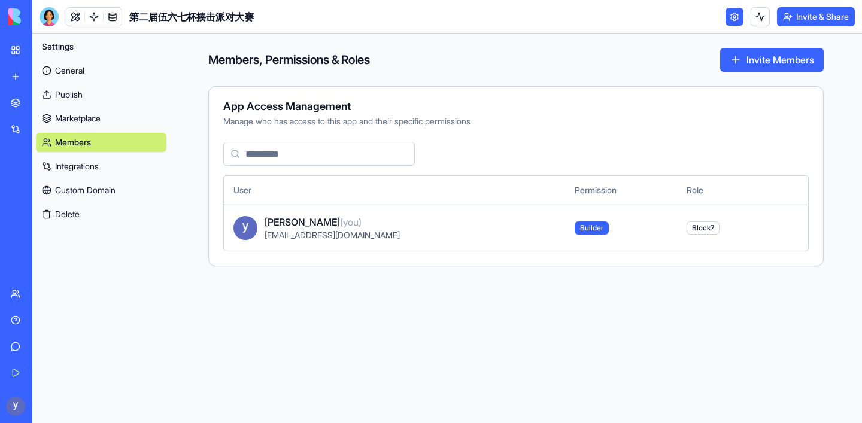
click at [88, 121] on link "Marketplace" at bounding box center [101, 118] width 131 height 19
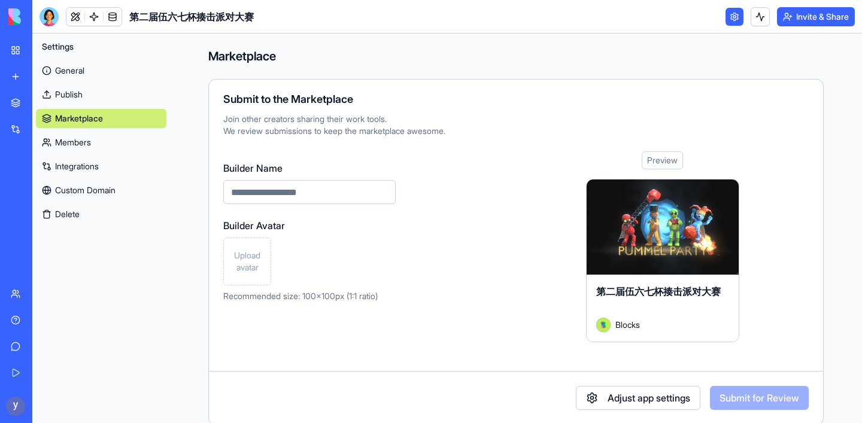
scroll to position [16, 0]
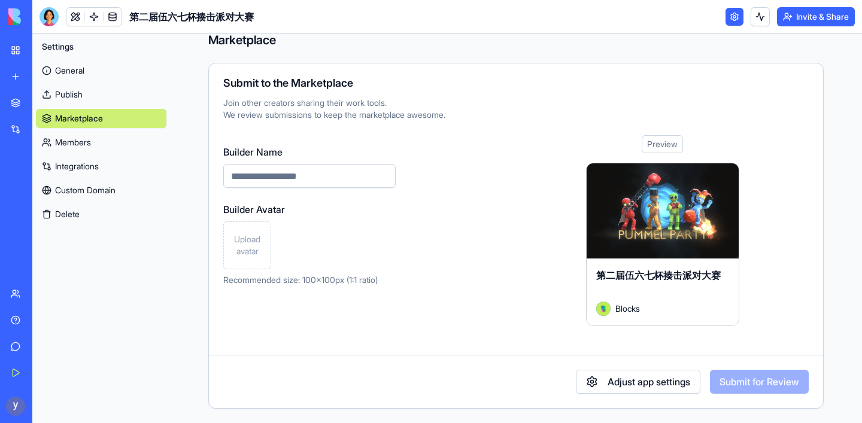
click at [246, 241] on span "Upload avatar" at bounding box center [247, 246] width 37 height 24
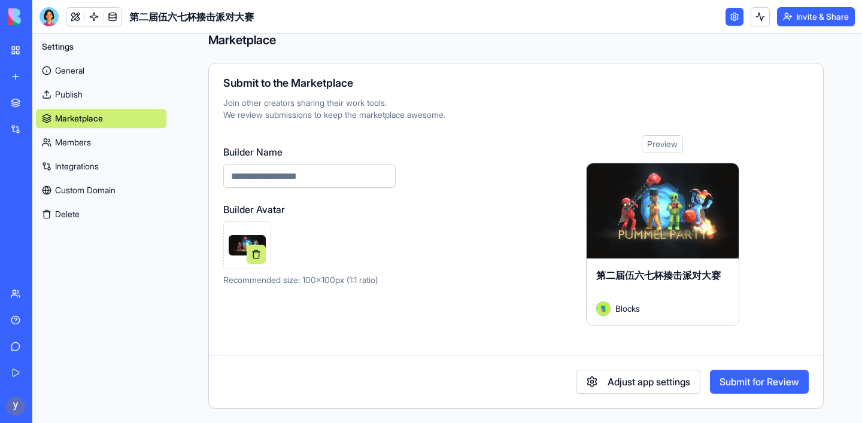
scroll to position [4, 0]
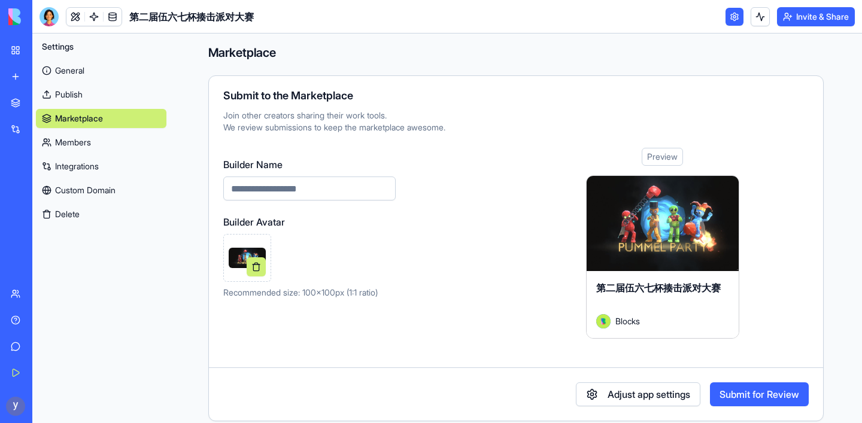
click at [68, 98] on link "Publish" at bounding box center [101, 94] width 131 height 19
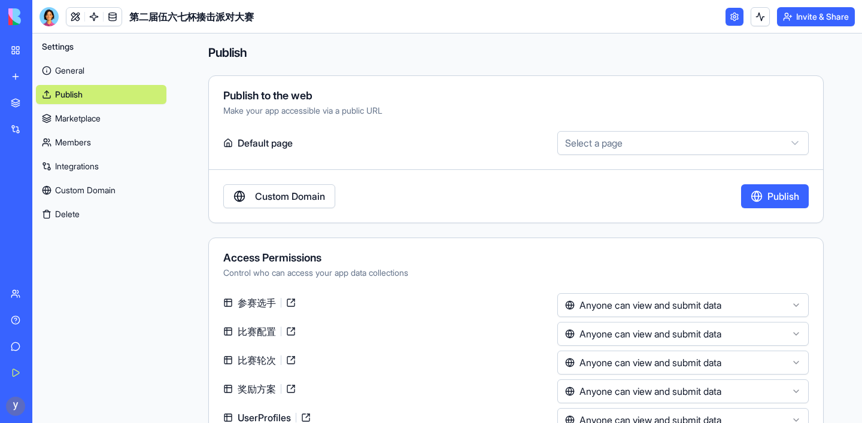
click at [77, 72] on link "General" at bounding box center [101, 70] width 131 height 19
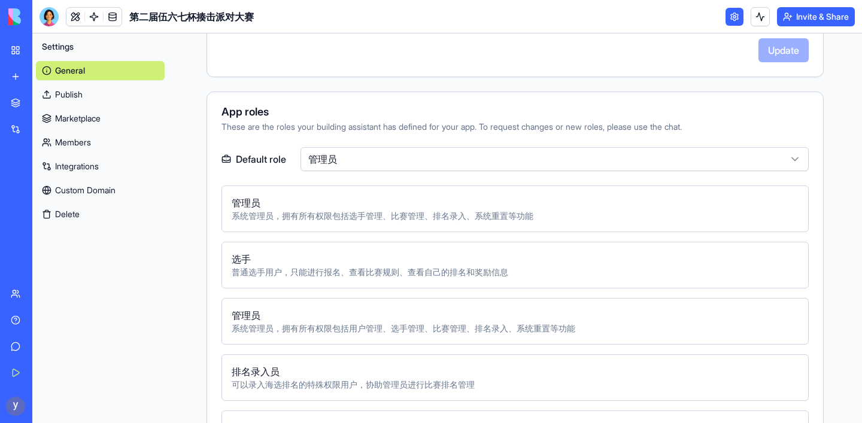
scroll to position [355, 0]
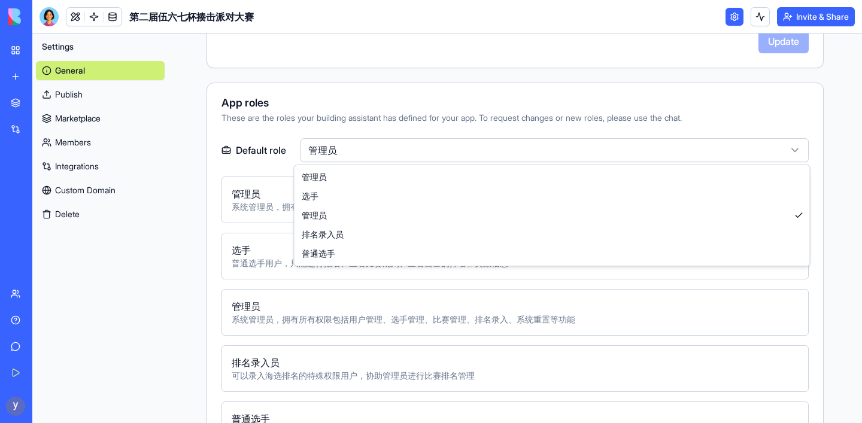
click at [548, 148] on html "**********" at bounding box center [431, 211] width 862 height 423
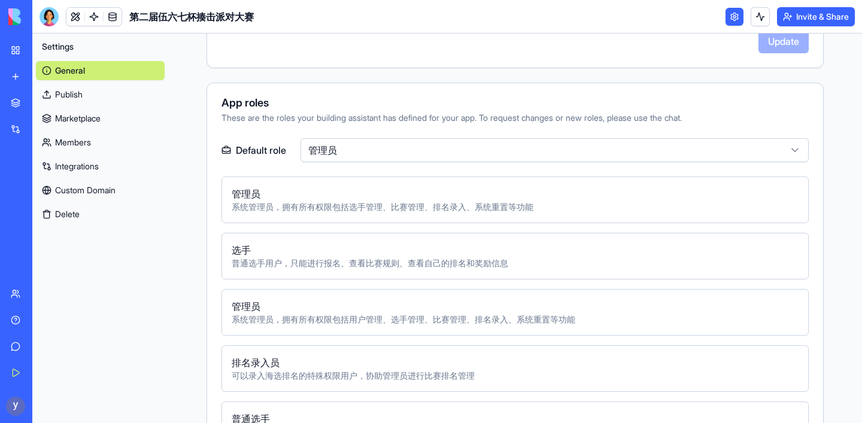
click at [548, 148] on html "**********" at bounding box center [431, 211] width 862 height 423
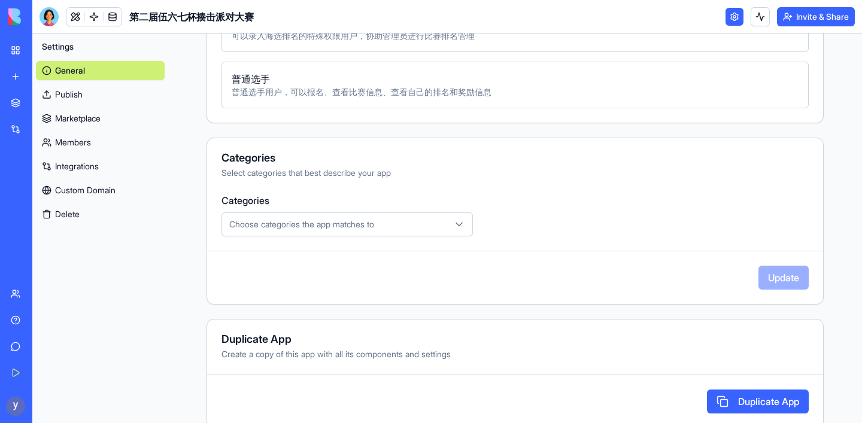
scroll to position [715, 0]
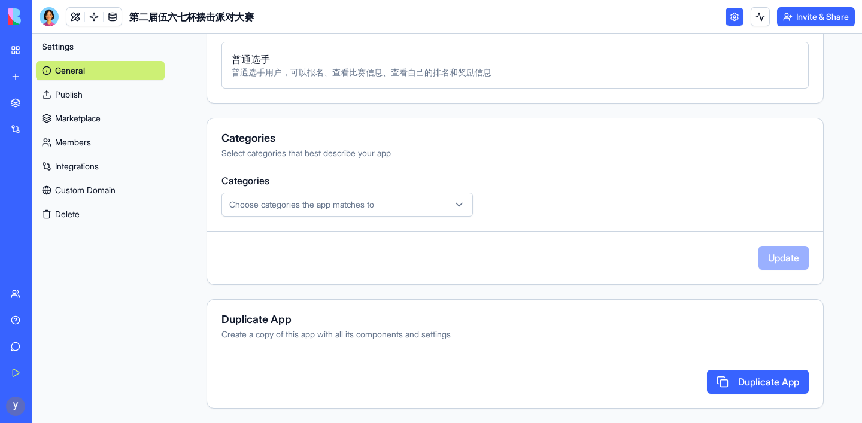
click at [44, 212] on div "第二届伍六七杯揍击派对大赛" at bounding box center [28, 213] width 34 height 12
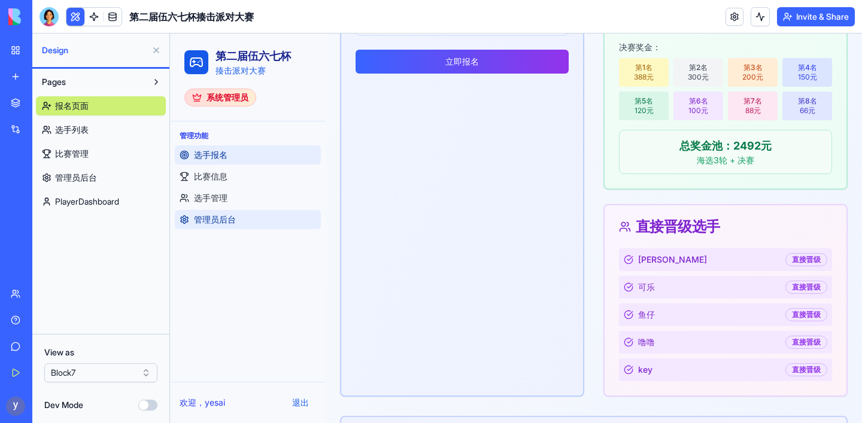
click at [232, 220] on span "管理员后台" at bounding box center [215, 220] width 42 height 12
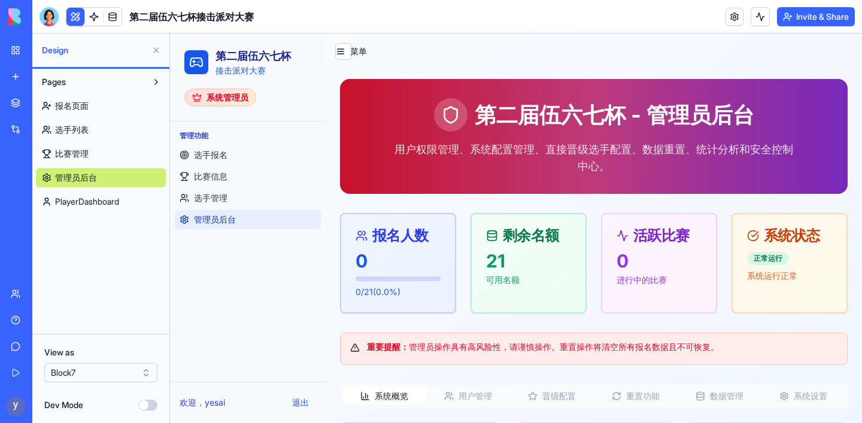
scroll to position [153, 0]
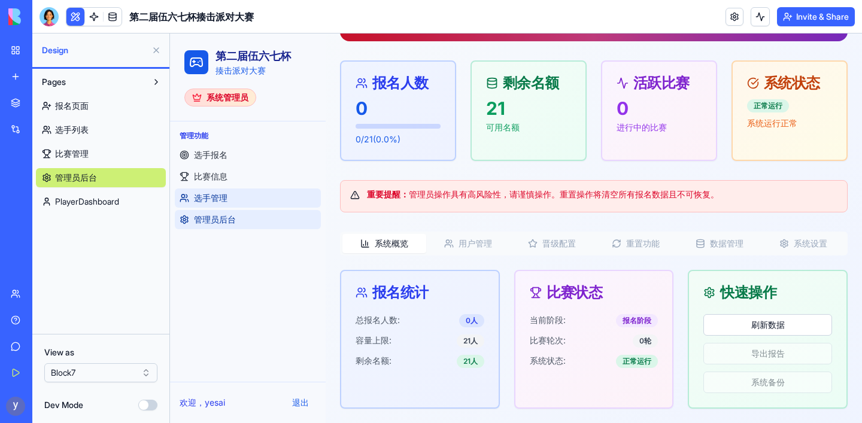
click at [216, 198] on span "选手管理" at bounding box center [211, 198] width 34 height 12
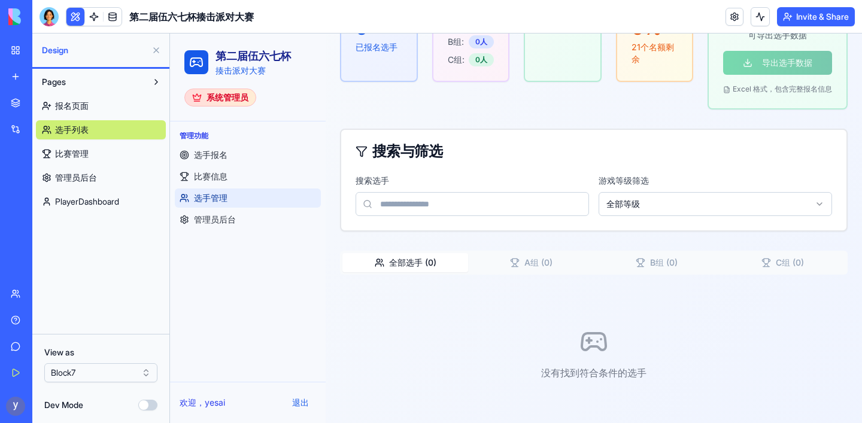
scroll to position [231, 0]
click at [218, 174] on span "比赛信息" at bounding box center [211, 177] width 34 height 12
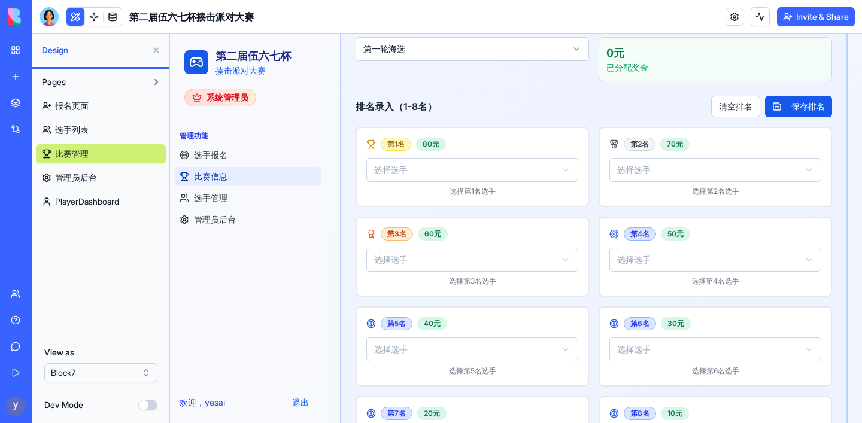
scroll to position [636, 0]
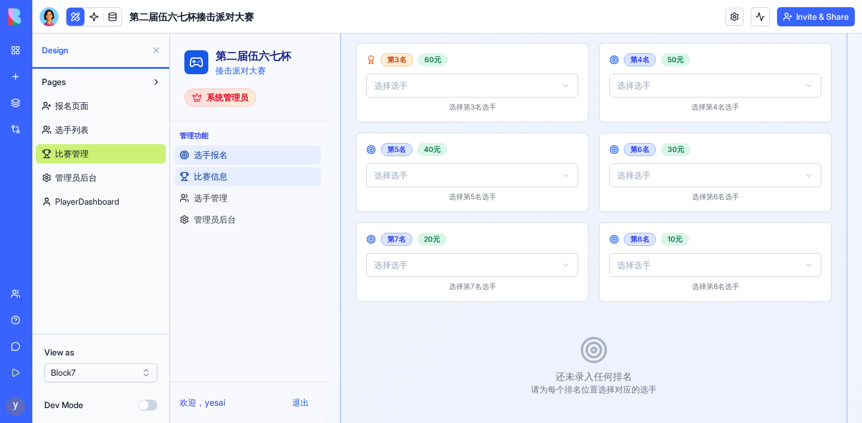
click at [216, 156] on span "选手报名" at bounding box center [211, 155] width 34 height 12
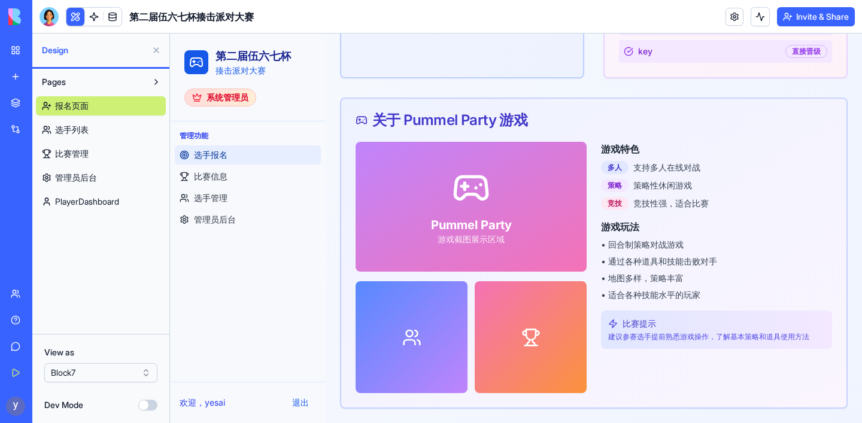
scroll to position [881, 0]
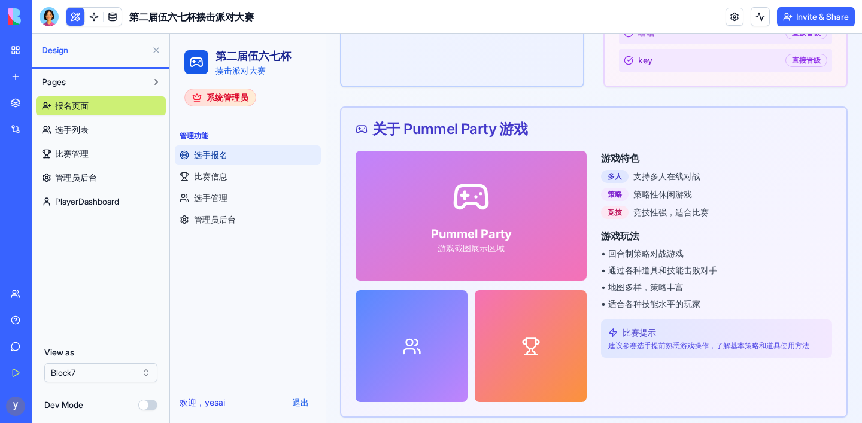
click at [446, 249] on p "游戏截图展示区域" at bounding box center [471, 249] width 81 height 12
copy div "游戏截图展示区域"
click at [485, 251] on p "游戏截图展示区域" at bounding box center [471, 249] width 81 height 12
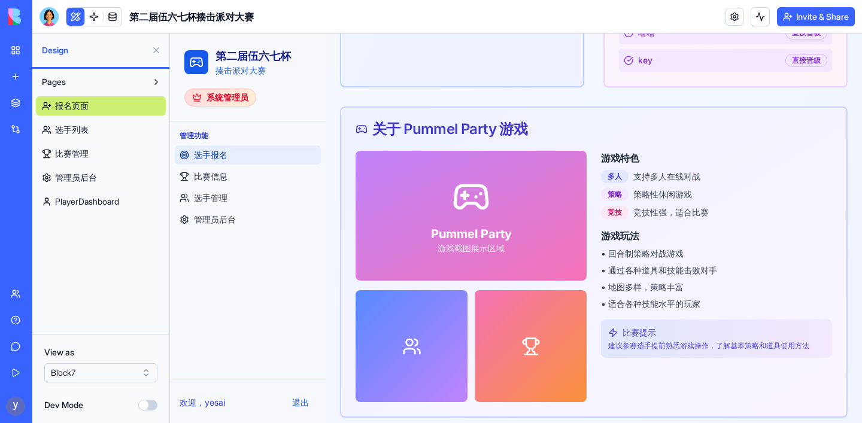
click at [145, 404] on button "Dev Mode" at bounding box center [147, 405] width 19 height 11
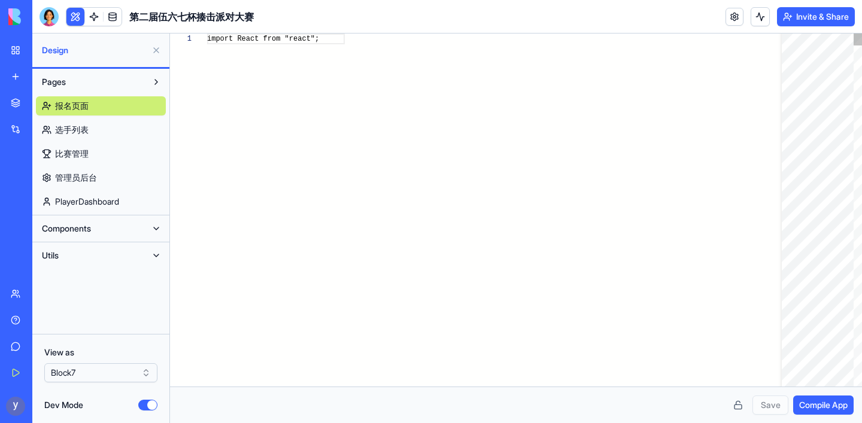
scroll to position [86, 0]
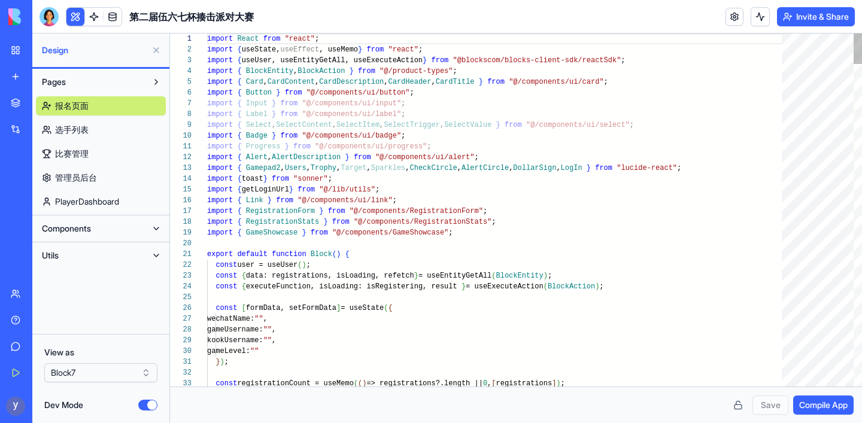
type textarea "**********"
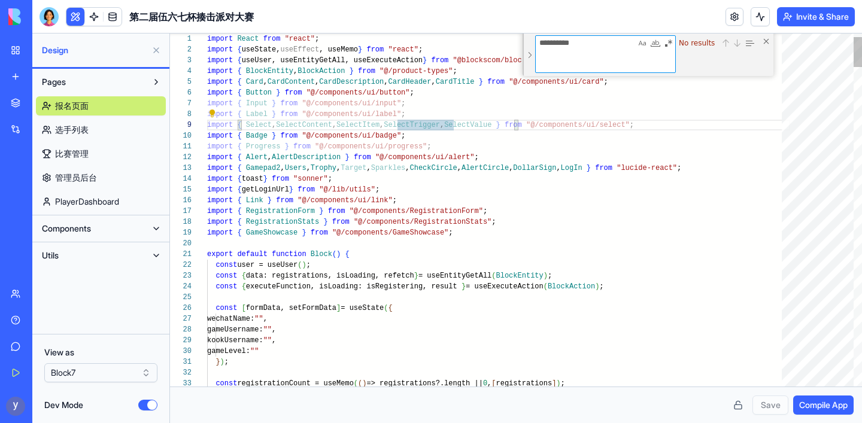
click at [563, 65] on textarea "********" at bounding box center [586, 54] width 100 height 37
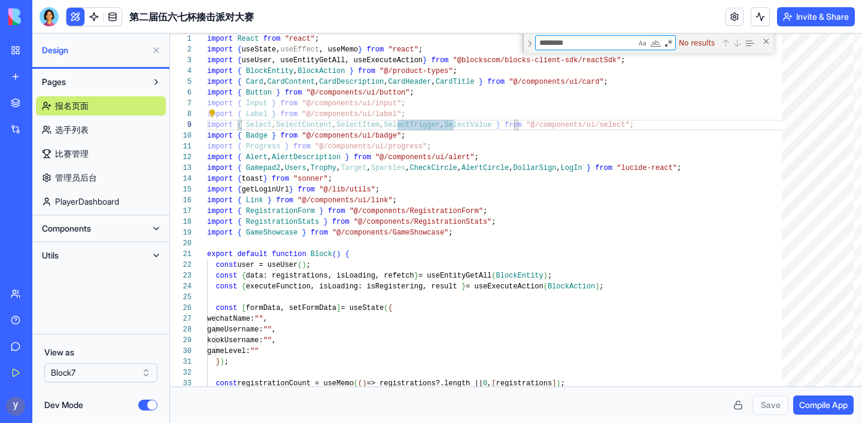
type textarea "********"
click at [93, 132] on link "选手列表" at bounding box center [101, 129] width 130 height 19
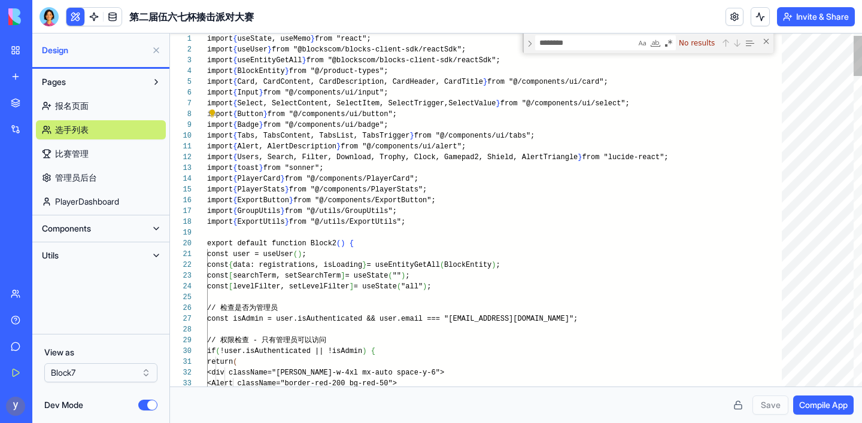
scroll to position [32, 56]
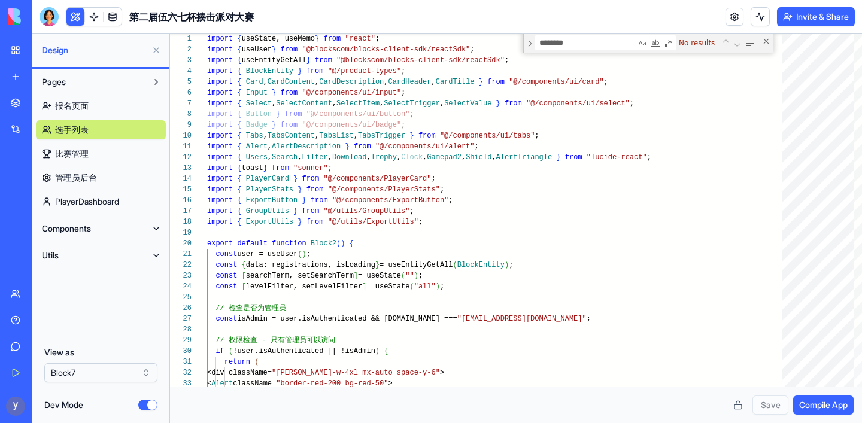
click at [86, 146] on link "比赛管理" at bounding box center [101, 153] width 130 height 19
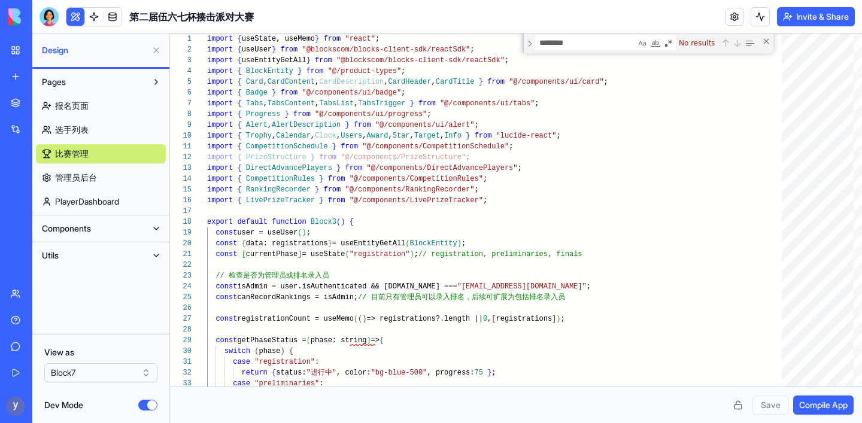
click at [84, 167] on div "报名页面 选手列表 比赛管理 管理员后台 PlayerDashboard" at bounding box center [101, 152] width 130 height 120
click at [87, 179] on span "管理员后台" at bounding box center [76, 178] width 42 height 12
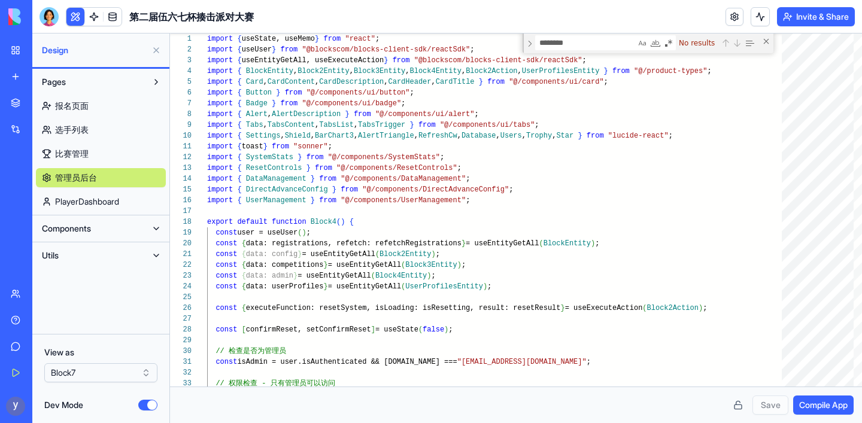
click at [88, 199] on span "PlayerDashboard" at bounding box center [87, 202] width 64 height 12
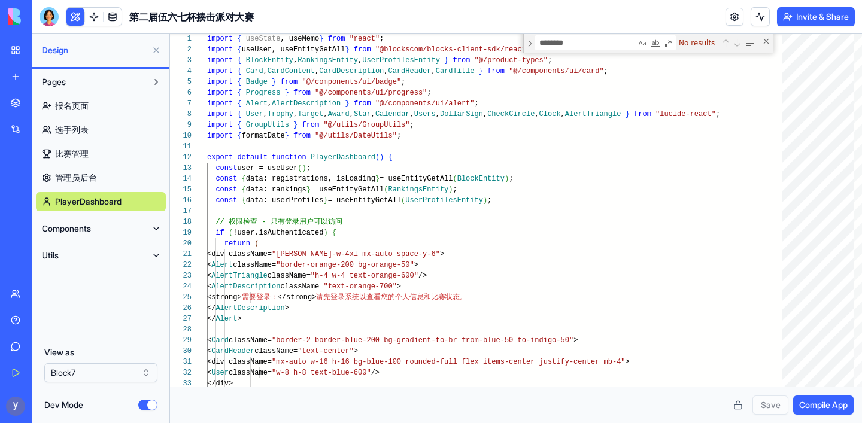
click at [97, 230] on button "Components" at bounding box center [91, 228] width 111 height 19
click at [92, 248] on span "AppLayout" at bounding box center [75, 253] width 40 height 12
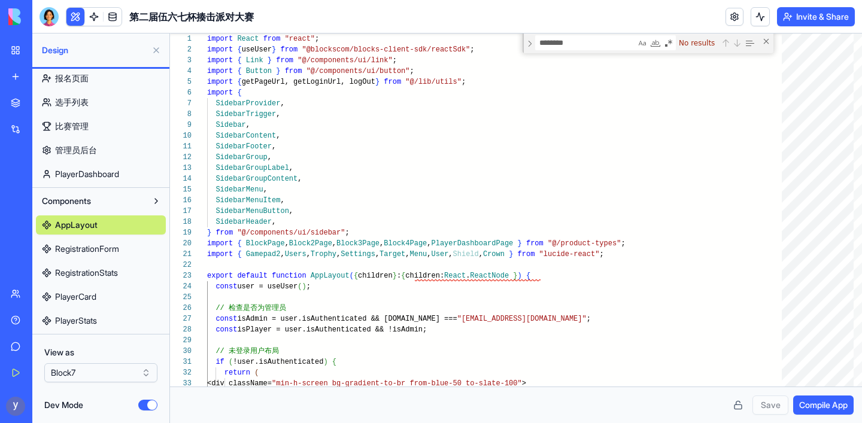
scroll to position [32, 0]
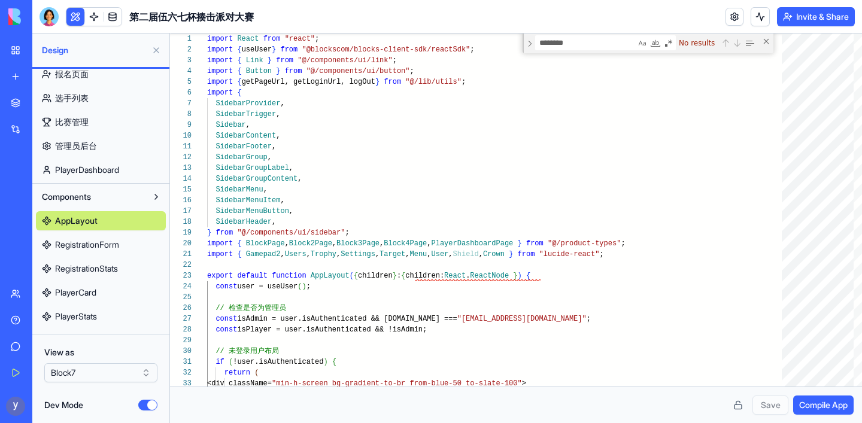
click at [84, 247] on span "RegistrationForm" at bounding box center [87, 245] width 64 height 12
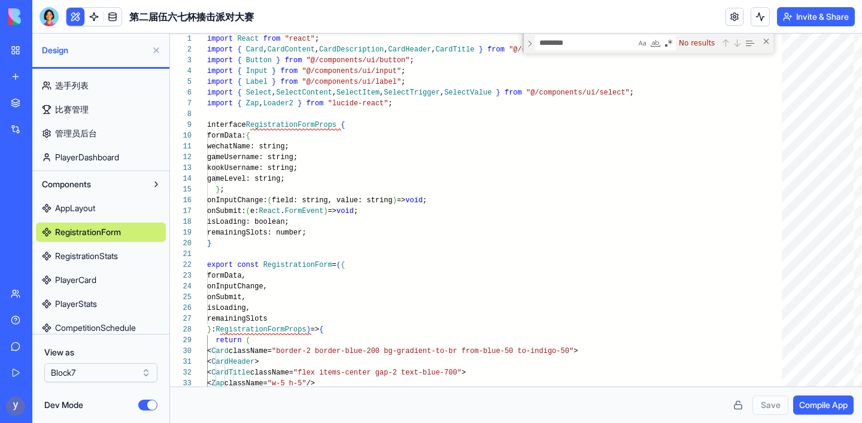
scroll to position [50, 0]
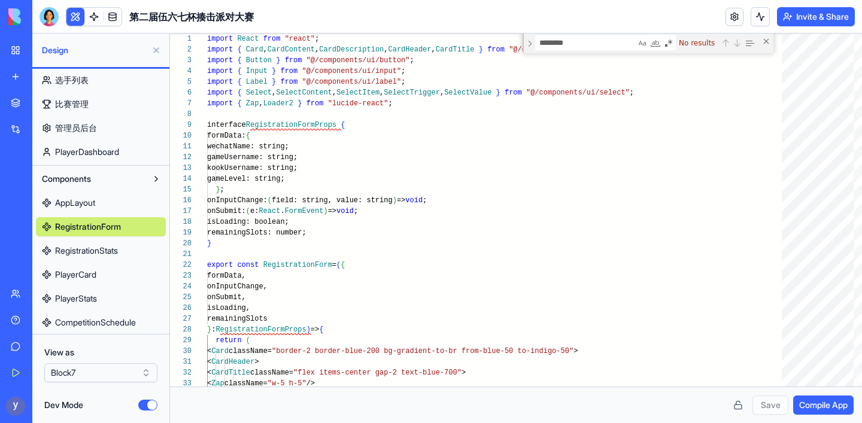
click at [80, 253] on span "RegistrationStats" at bounding box center [86, 251] width 63 height 12
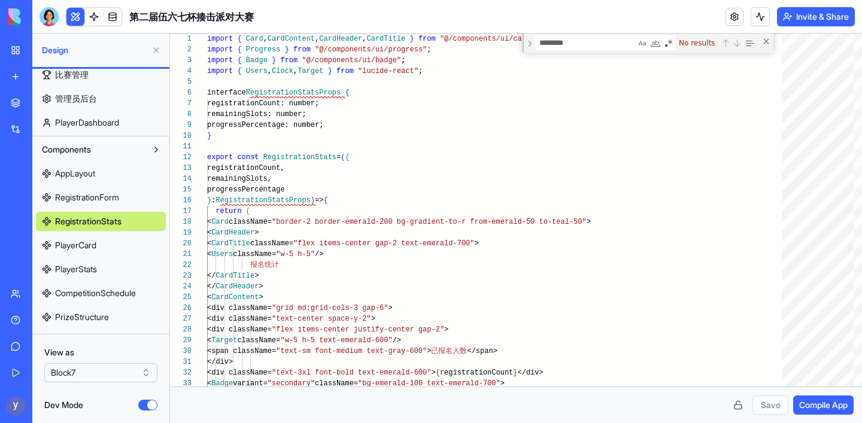
scroll to position [81, 0]
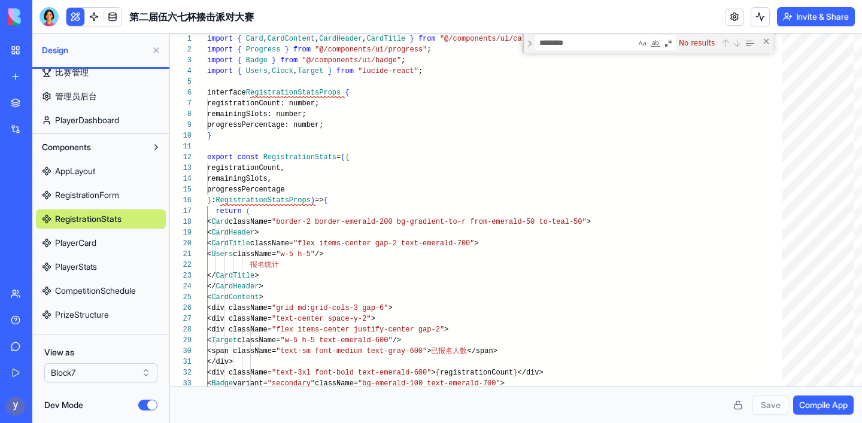
click at [80, 247] on span "PlayerCard" at bounding box center [75, 243] width 41 height 12
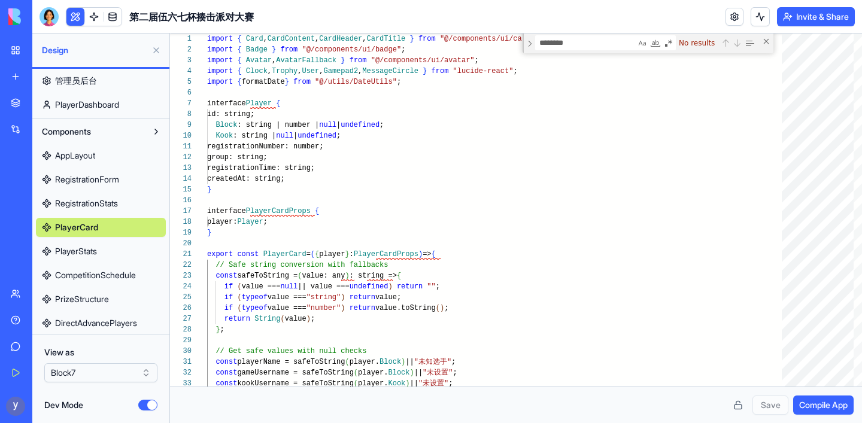
scroll to position [104, 0]
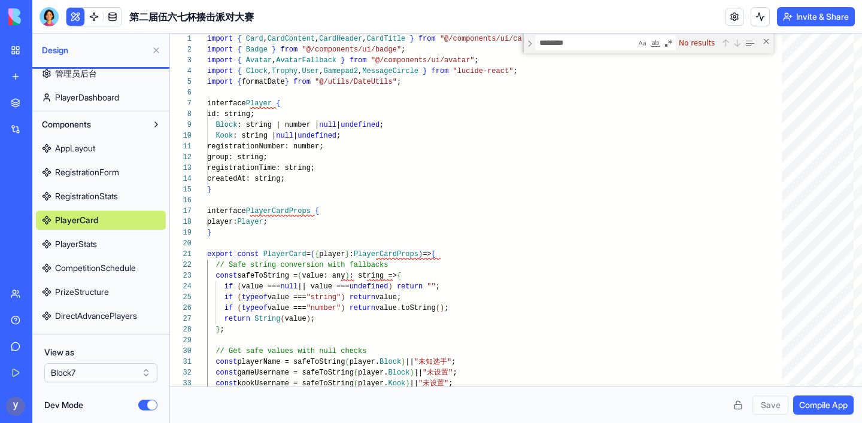
click at [81, 240] on span "PlayerStats" at bounding box center [76, 244] width 42 height 12
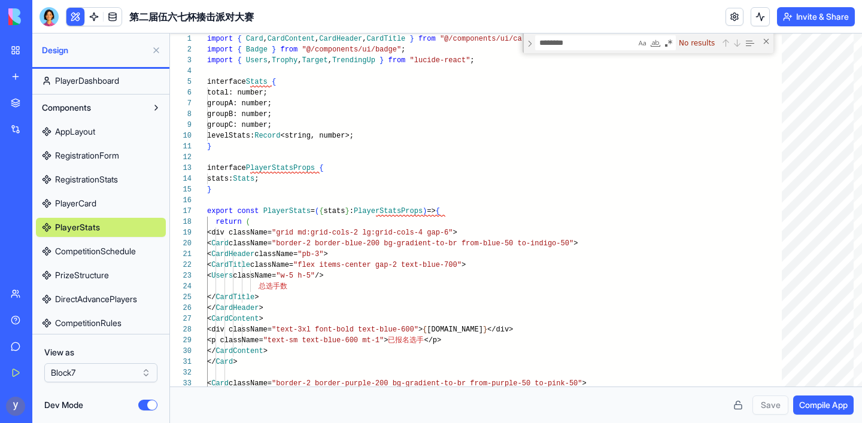
scroll to position [129, 0]
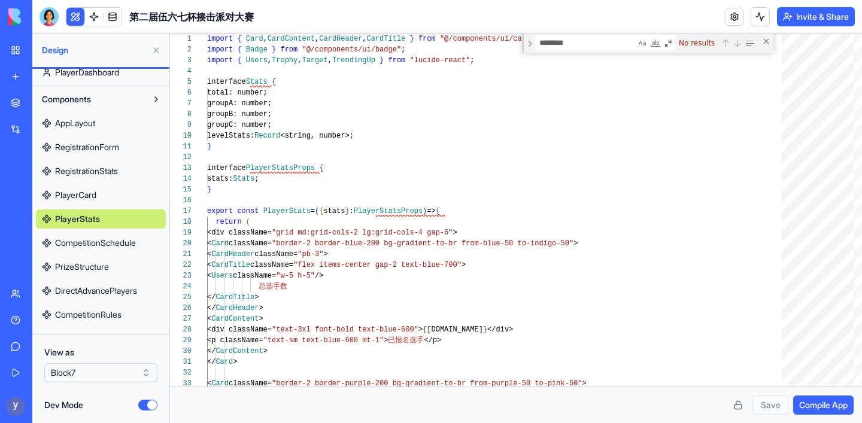
click at [81, 240] on span "CompetitionSchedule" at bounding box center [95, 243] width 81 height 12
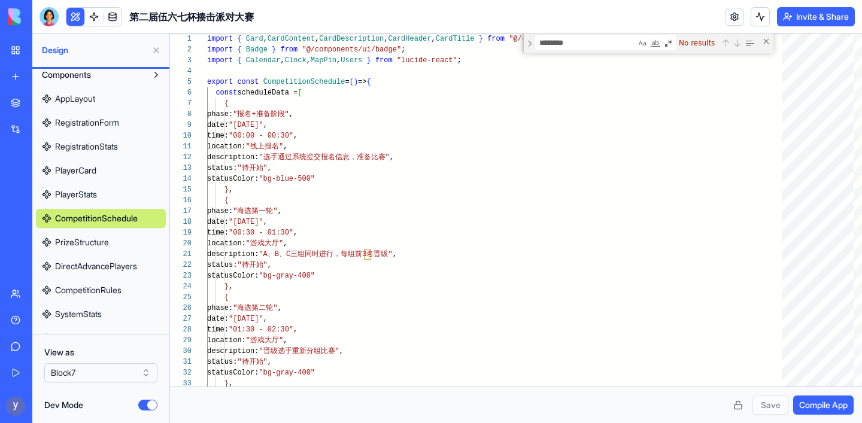
scroll to position [155, 0]
click at [81, 240] on span "PrizeStructure" at bounding box center [82, 241] width 54 height 12
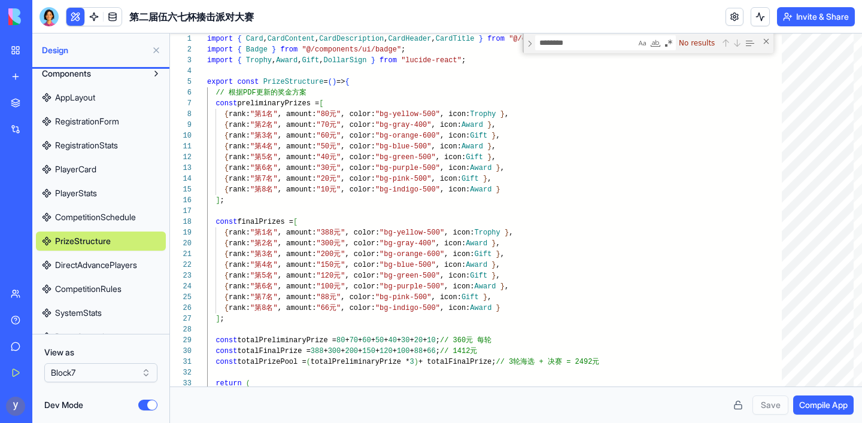
scroll to position [181, 0]
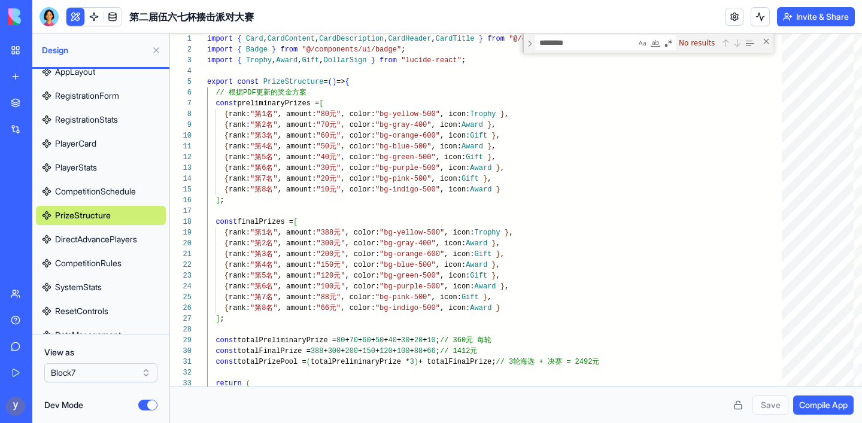
click at [84, 234] on span "DirectAdvancePlayers" at bounding box center [96, 240] width 82 height 12
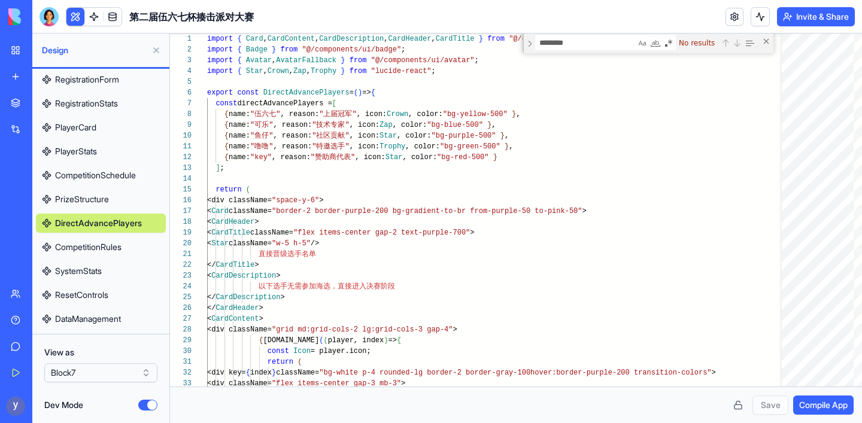
scroll to position [199, 0]
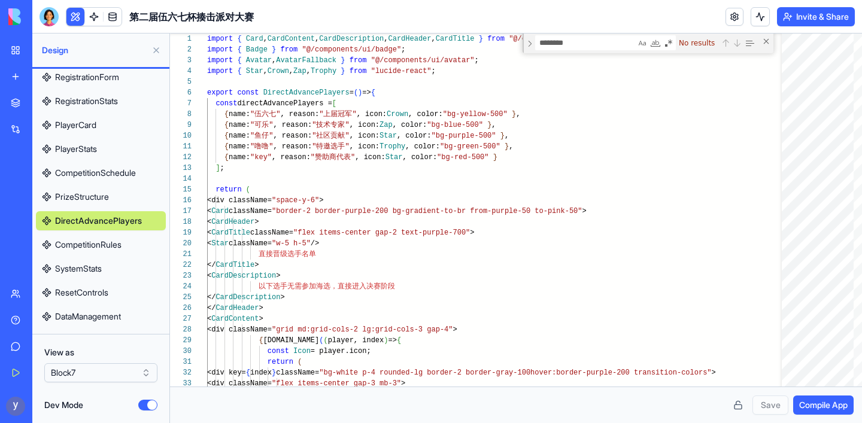
click at [78, 241] on span "CompetitionRules" at bounding box center [88, 245] width 66 height 12
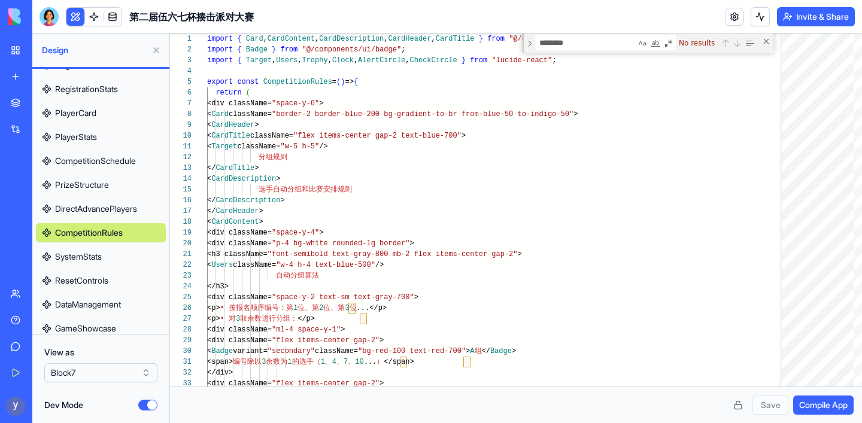
scroll to position [216, 0]
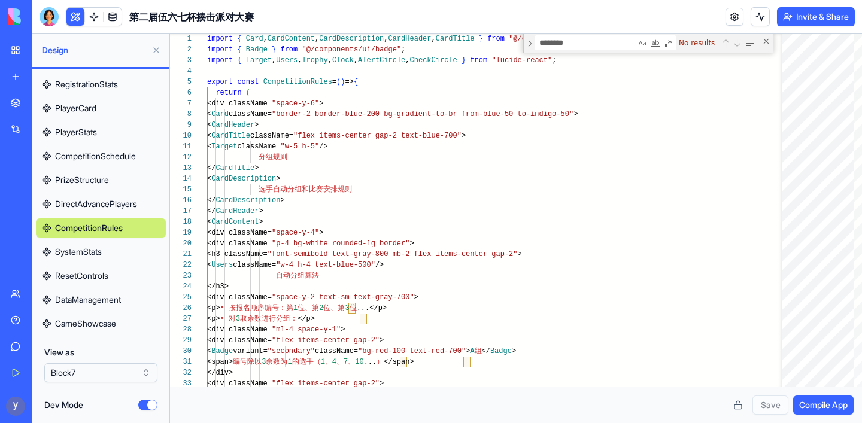
click at [76, 250] on span "SystemStats" at bounding box center [78, 252] width 47 height 12
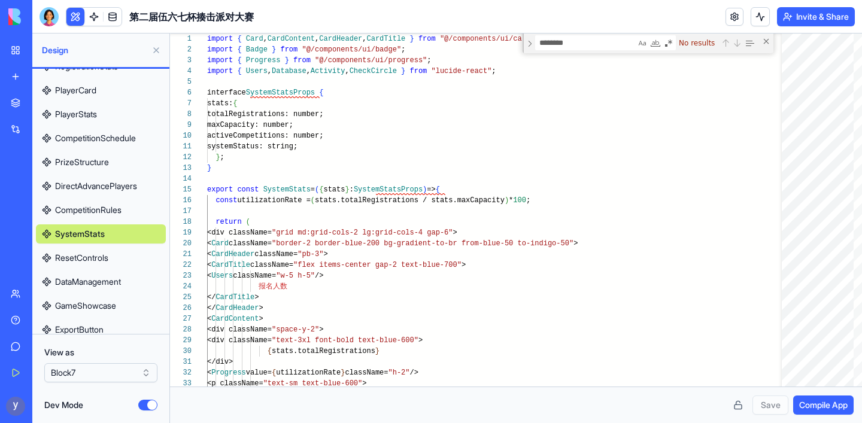
scroll to position [241, 0]
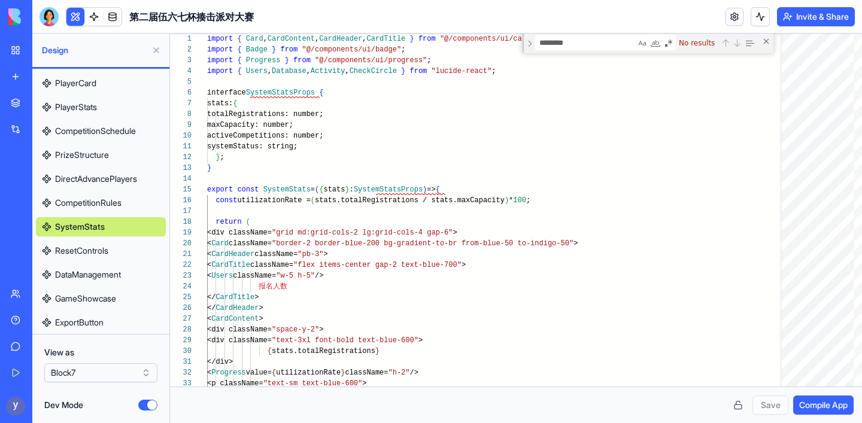
click at [74, 255] on span "ResetControls" at bounding box center [81, 251] width 53 height 12
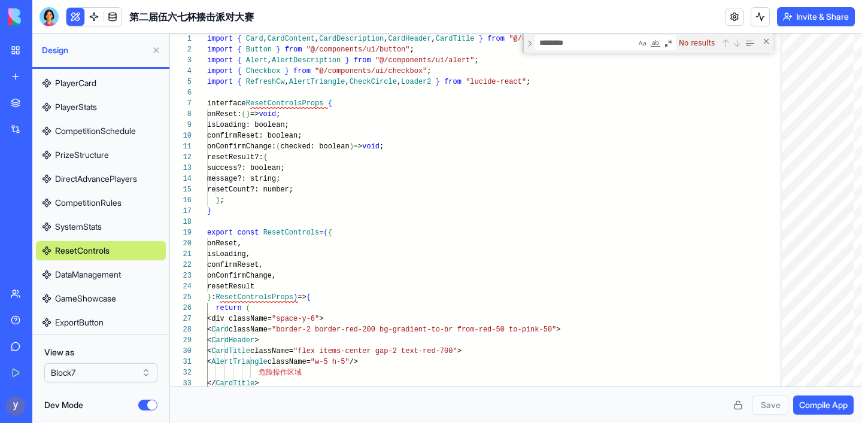
scroll to position [259, 0]
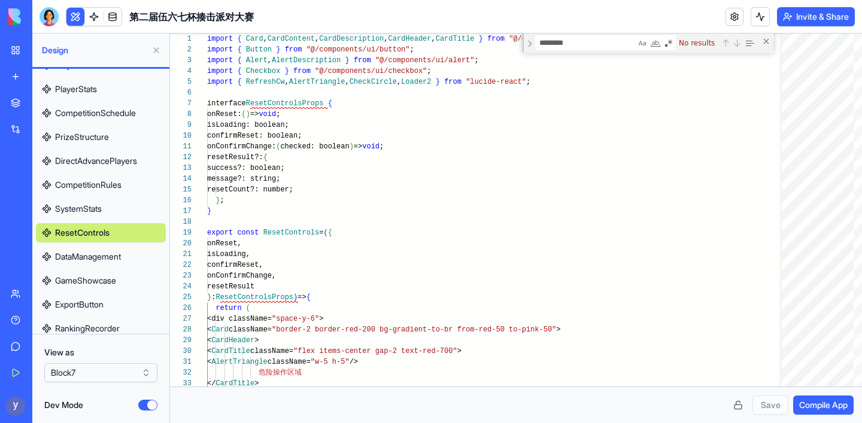
click at [74, 257] on span "DataManagement" at bounding box center [88, 257] width 66 height 12
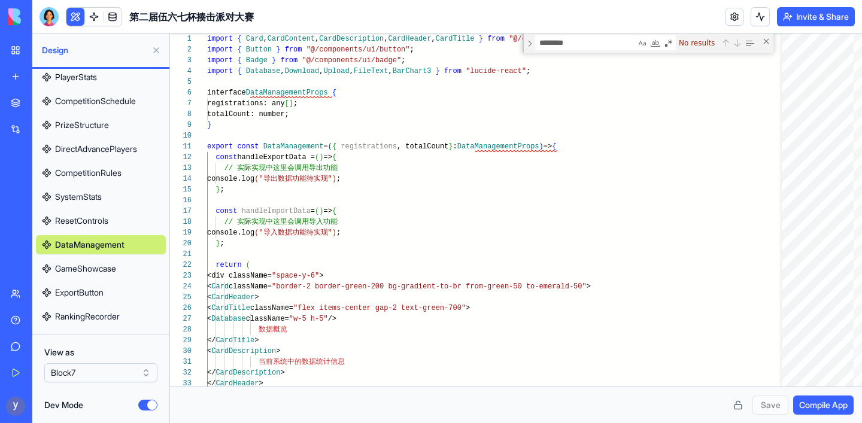
scroll to position [274, 0]
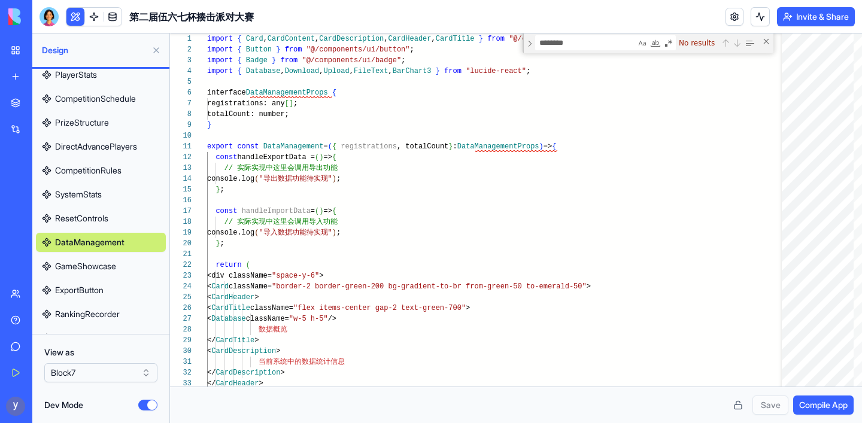
click at [73, 265] on span "GameShowcase" at bounding box center [85, 266] width 61 height 12
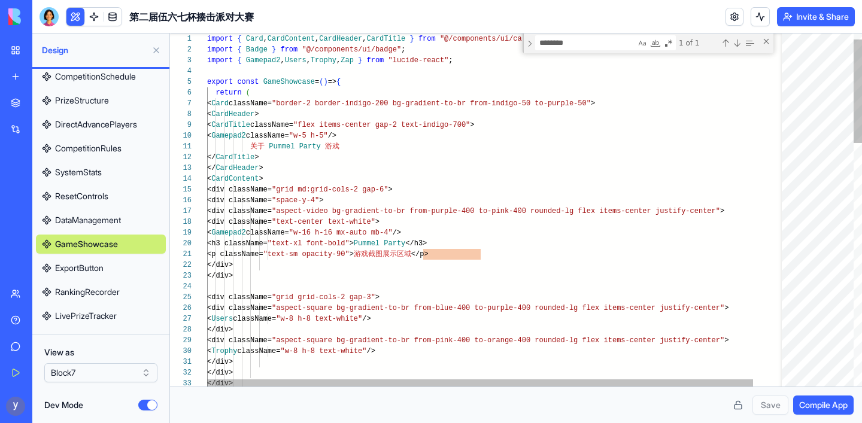
scroll to position [22, 78]
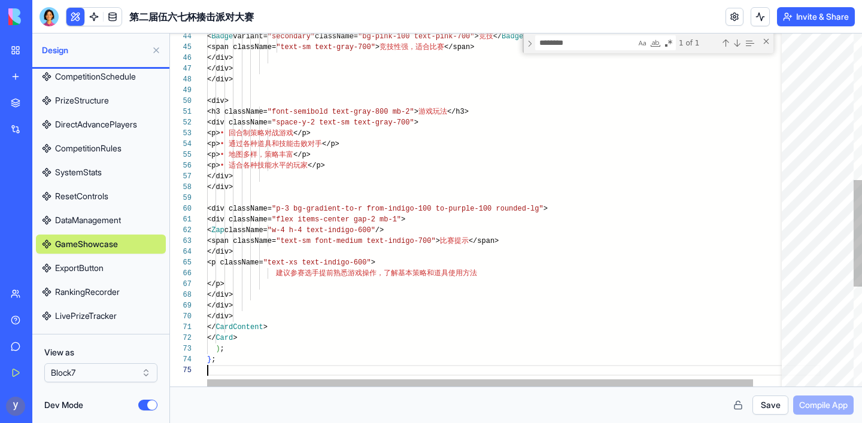
scroll to position [43, 0]
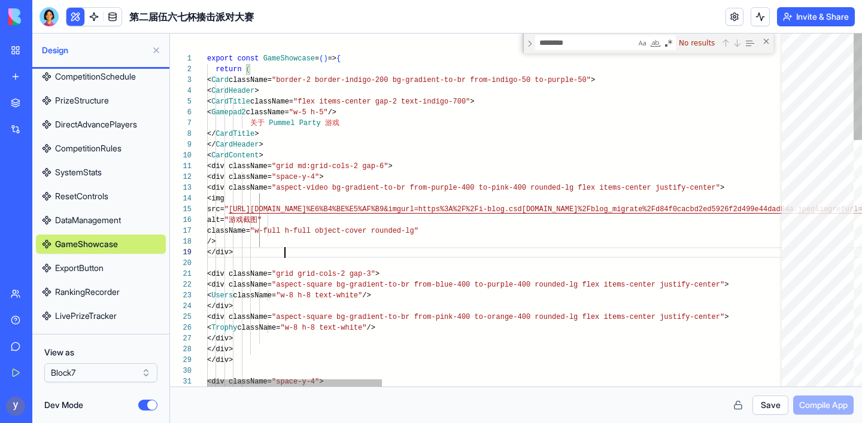
scroll to position [43, 78]
click at [765, 406] on button "Save" at bounding box center [771, 405] width 36 height 19
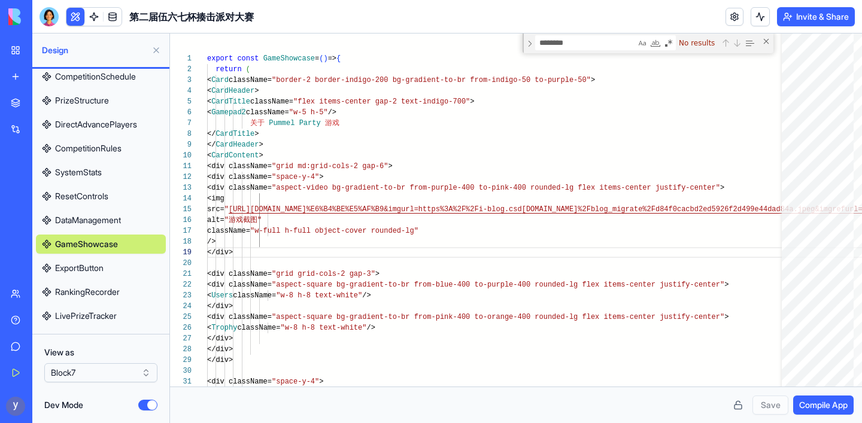
click at [813, 404] on span "Compile App" at bounding box center [823, 405] width 49 height 12
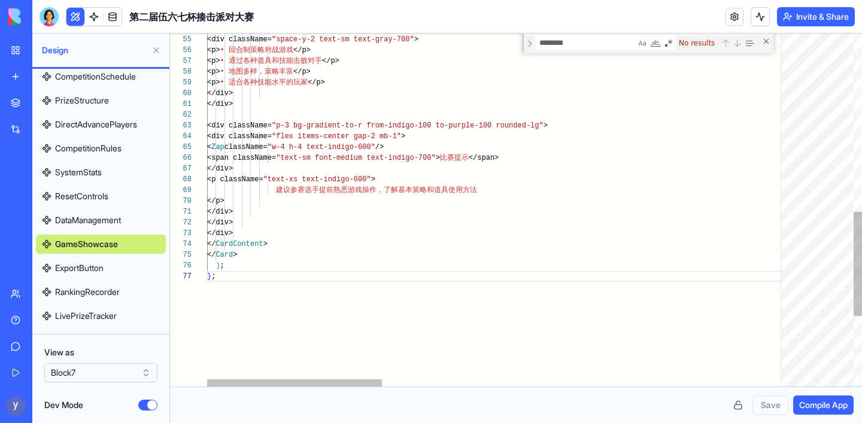
scroll to position [65, 8]
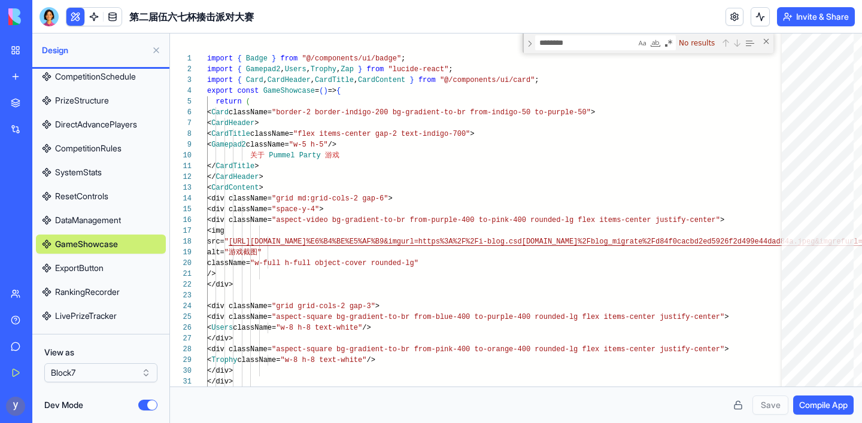
click at [683, 408] on div "Save Compile App" at bounding box center [515, 405] width 675 height 19
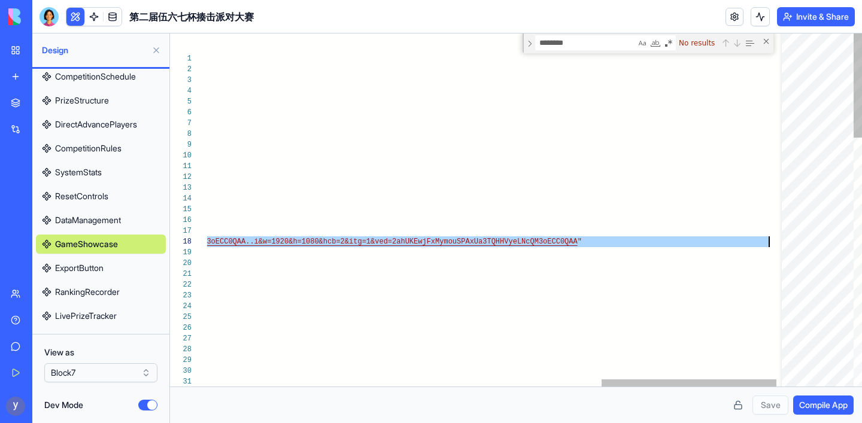
scroll to position [75, 1882]
drag, startPoint x: 297, startPoint y: 241, endPoint x: 772, endPoint y: 242, distance: 474.8
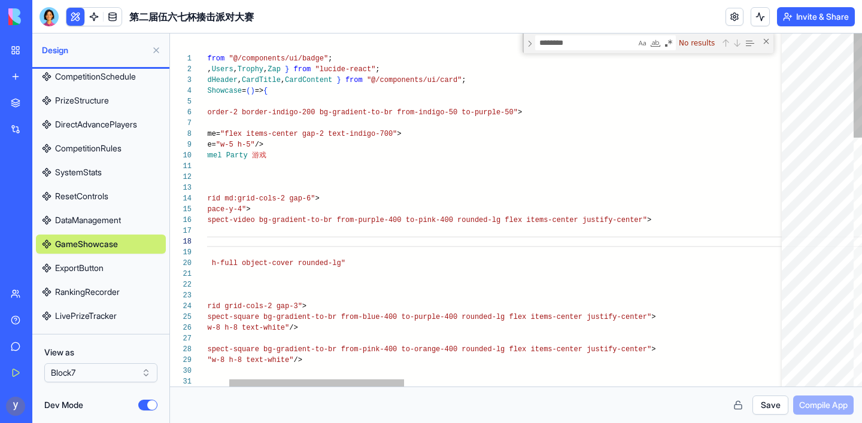
scroll to position [75, 420]
click at [768, 406] on button "Save" at bounding box center [771, 405] width 36 height 19
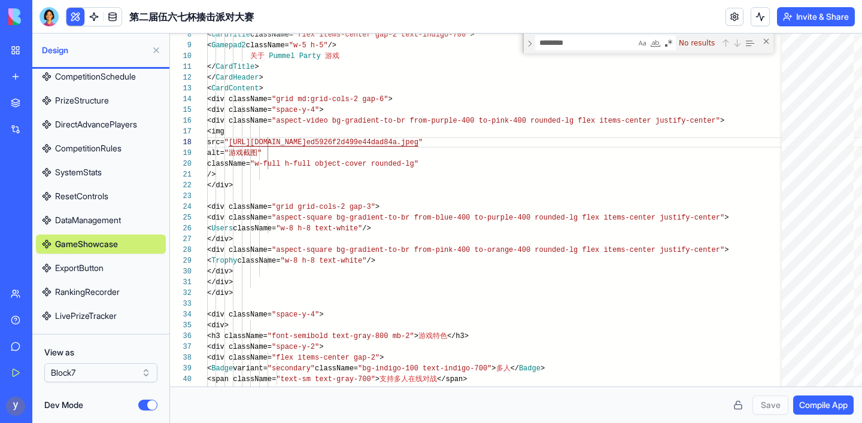
click at [825, 398] on button "Compile App" at bounding box center [823, 405] width 60 height 19
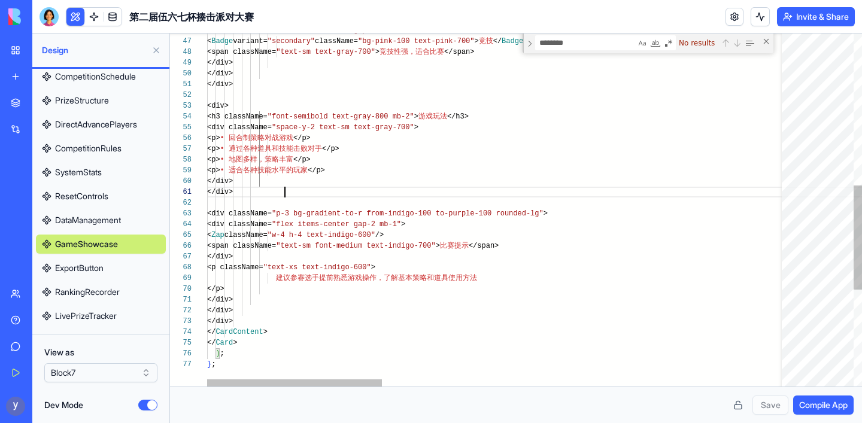
scroll to position [0, 78]
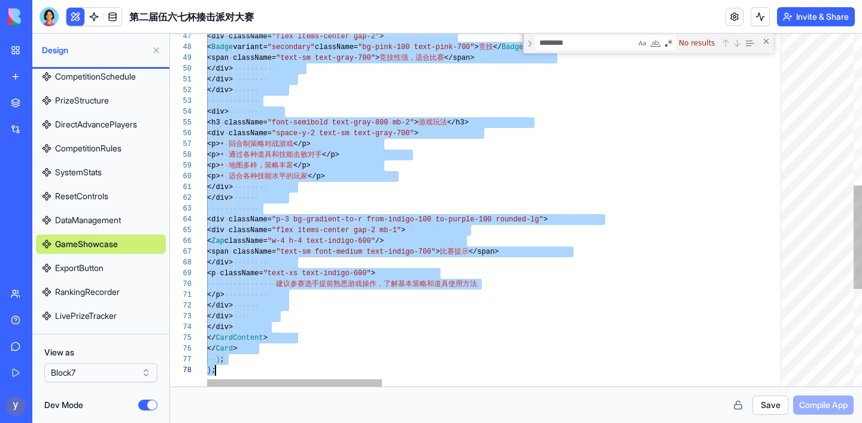
scroll to position [0, 8]
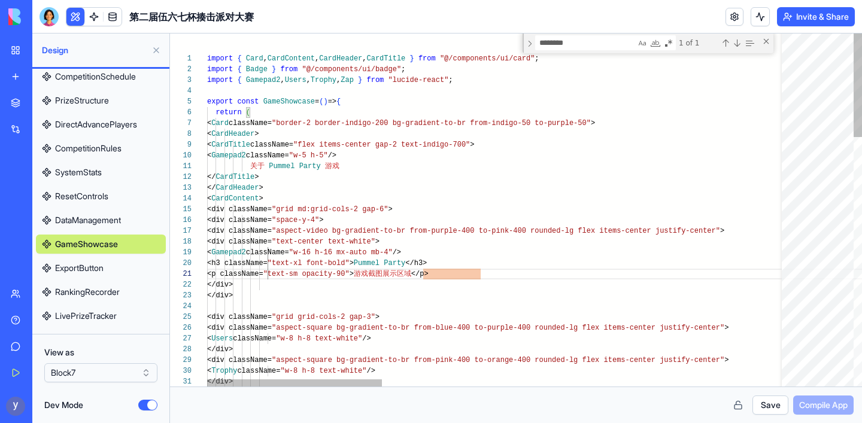
click at [769, 408] on button "Save" at bounding box center [771, 405] width 36 height 19
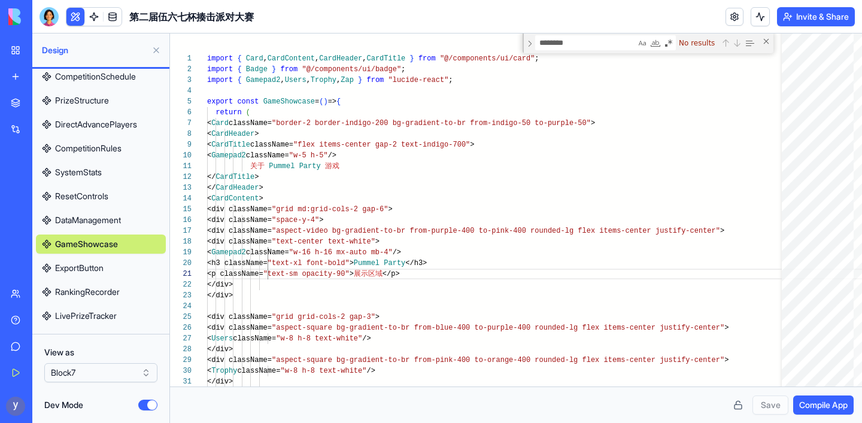
click at [808, 407] on span "Compile App" at bounding box center [823, 405] width 49 height 12
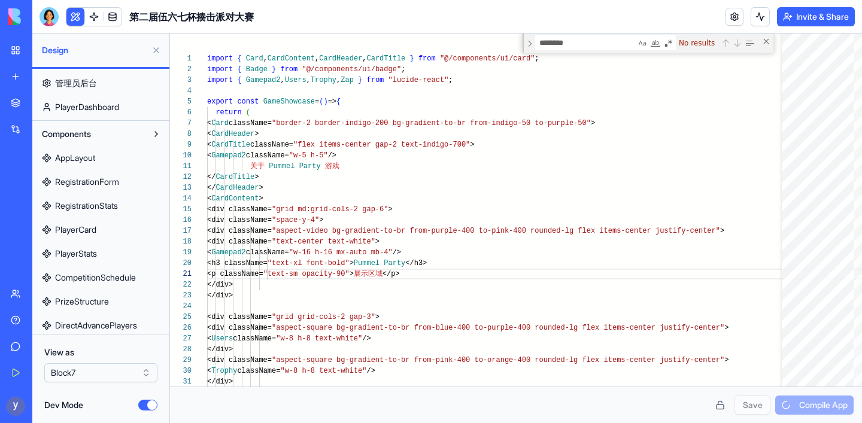
scroll to position [0, 0]
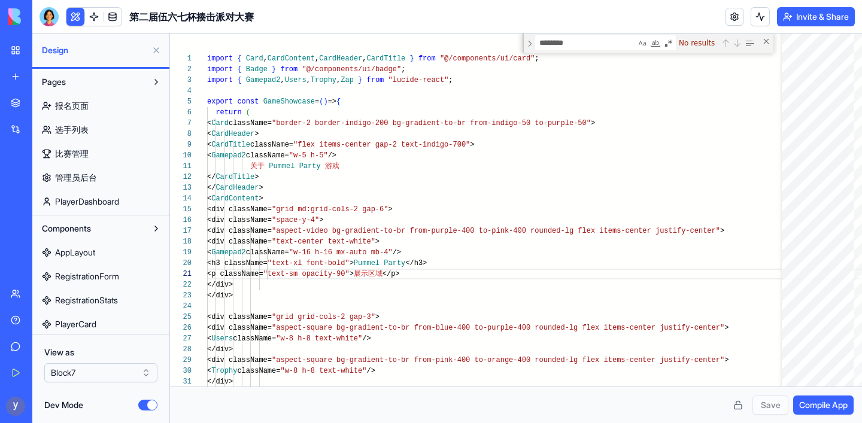
click at [94, 107] on link "报名页面" at bounding box center [101, 105] width 130 height 19
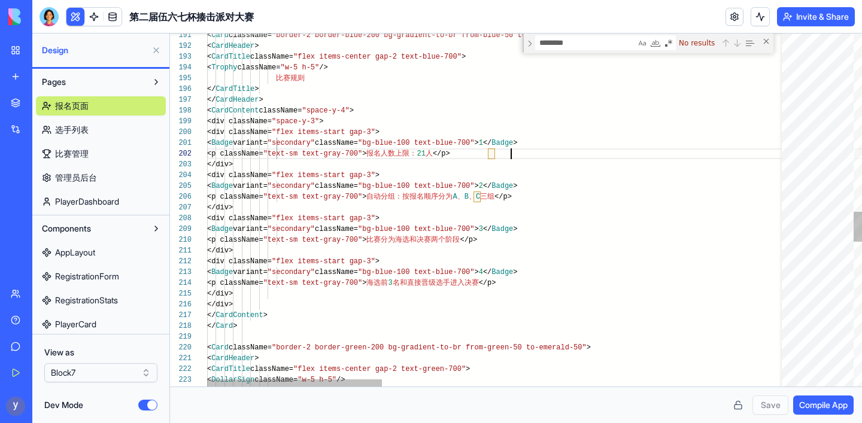
scroll to position [11, 304]
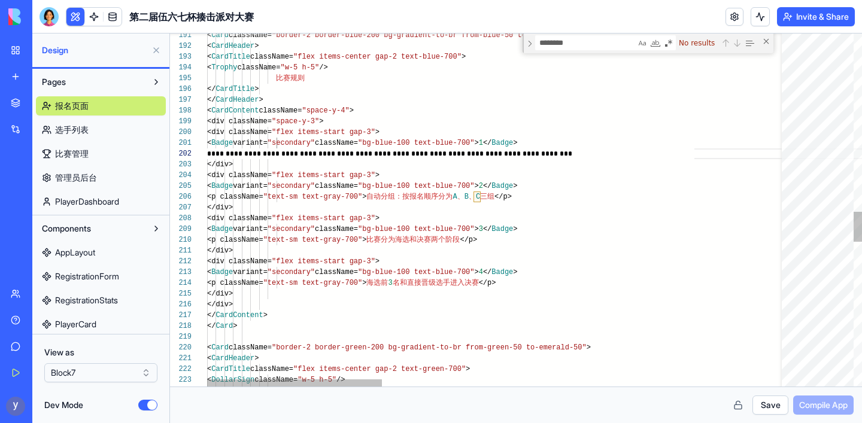
scroll to position [11, 459]
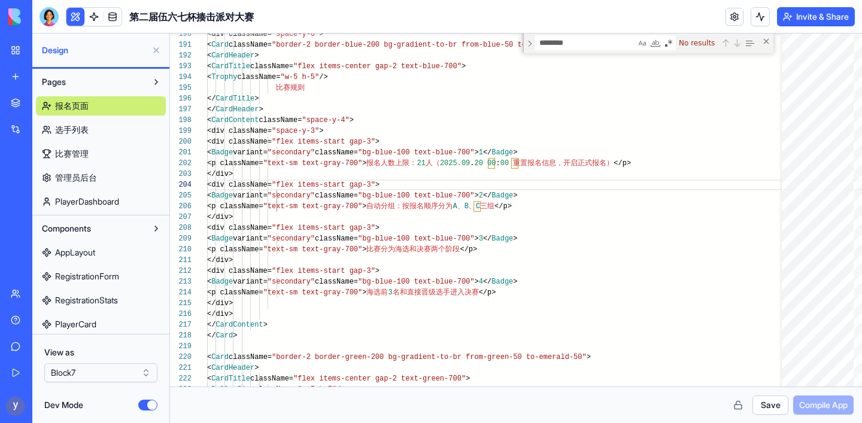
type textarea "**********"
click at [767, 410] on button "Save" at bounding box center [771, 405] width 36 height 19
click at [814, 406] on span "Compile App" at bounding box center [823, 405] width 49 height 12
